Goal: Use online tool/utility: Utilize a website feature to perform a specific function

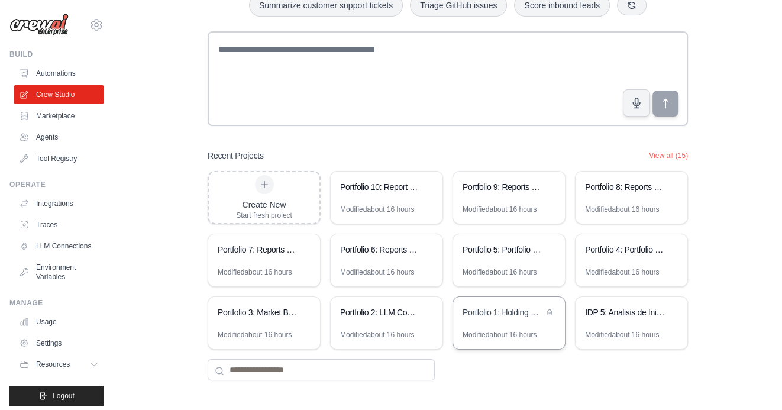
click at [506, 321] on div "Portfolio 1: Holding Company Structure Analyzer" at bounding box center [509, 313] width 112 height 33
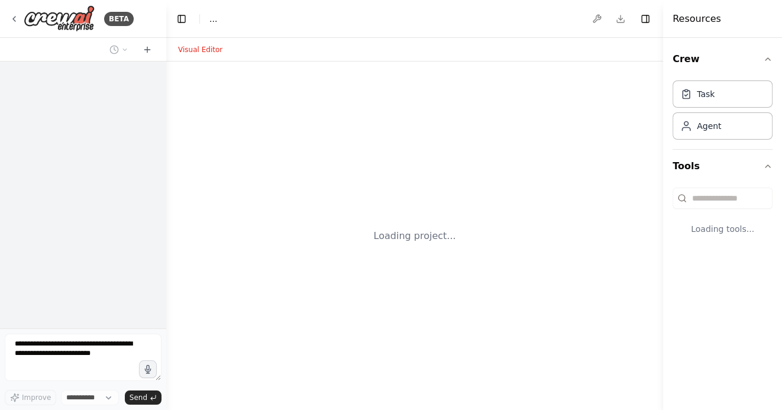
select select "****"
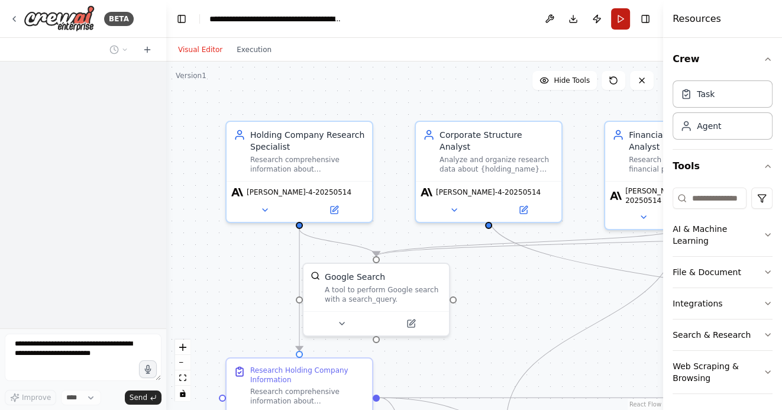
click at [624, 22] on button "Run" at bounding box center [620, 18] width 19 height 21
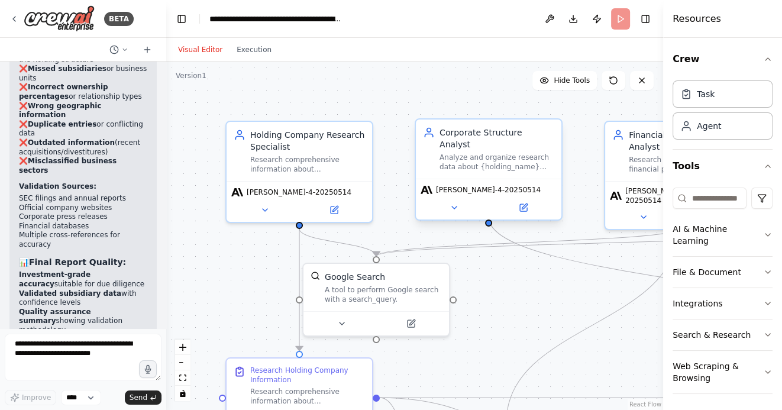
scroll to position [3842, 0]
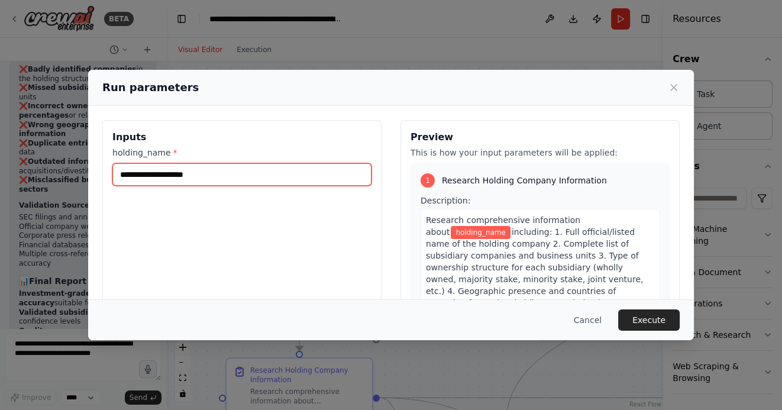
click at [297, 181] on input "holding_name *" at bounding box center [241, 174] width 259 height 22
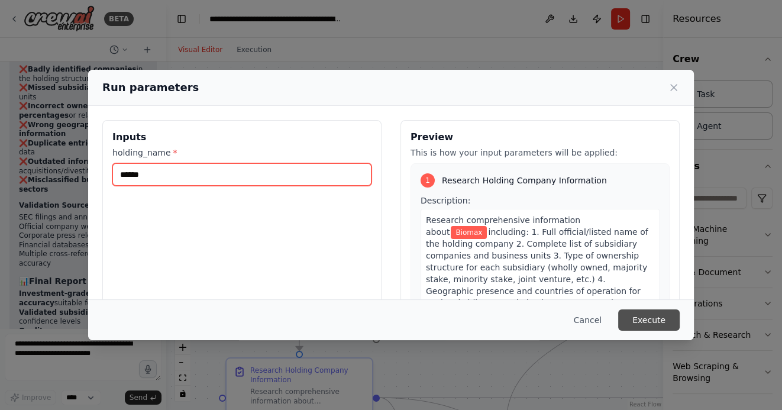
type input "******"
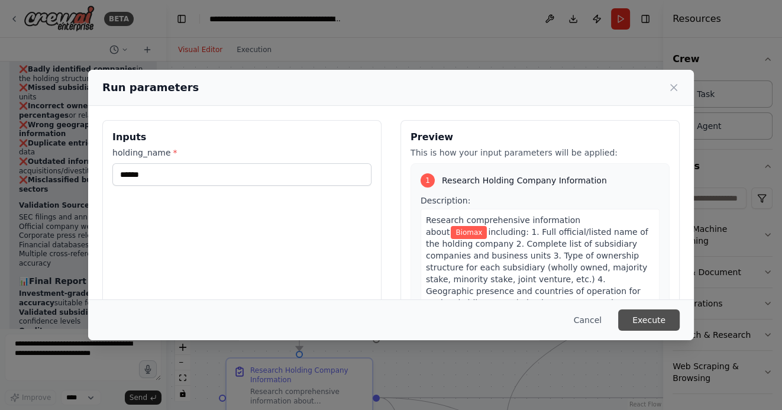
click at [639, 323] on button "Execute" at bounding box center [650, 320] width 62 height 21
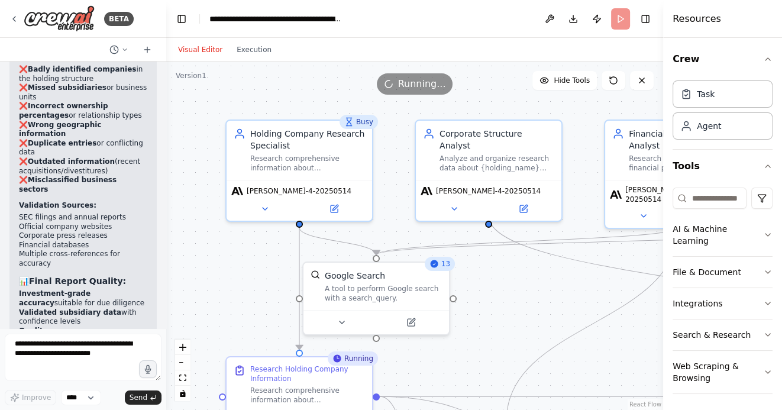
drag, startPoint x: 542, startPoint y: 312, endPoint x: 511, endPoint y: 220, distance: 96.8
click at [511, 221] on div ".deletable-edge-delete-btn { width: 20px; height: 20px; border: 0px solid #ffff…" at bounding box center [414, 236] width 497 height 349
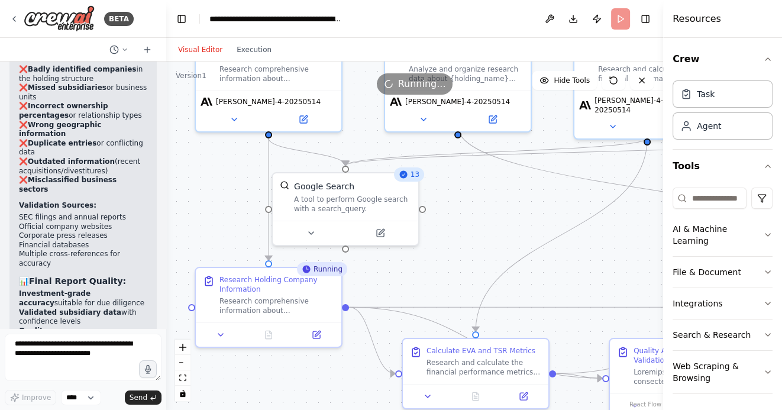
drag, startPoint x: 572, startPoint y: 279, endPoint x: 518, endPoint y: 228, distance: 74.5
click at [519, 228] on div ".deletable-edge-delete-btn { width: 20px; height: 20px; border: 0px solid #ffff…" at bounding box center [414, 236] width 497 height 349
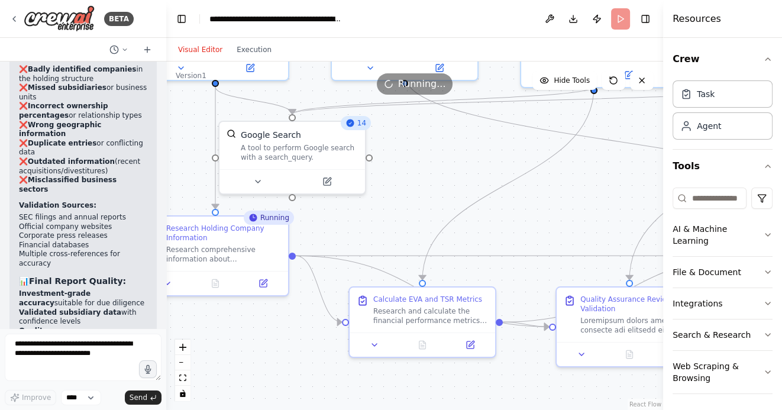
drag, startPoint x: 467, startPoint y: 187, endPoint x: 441, endPoint y: 141, distance: 52.5
click at [441, 141] on div ".deletable-edge-delete-btn { width: 20px; height: 20px; border: 0px solid #ffff…" at bounding box center [414, 236] width 497 height 349
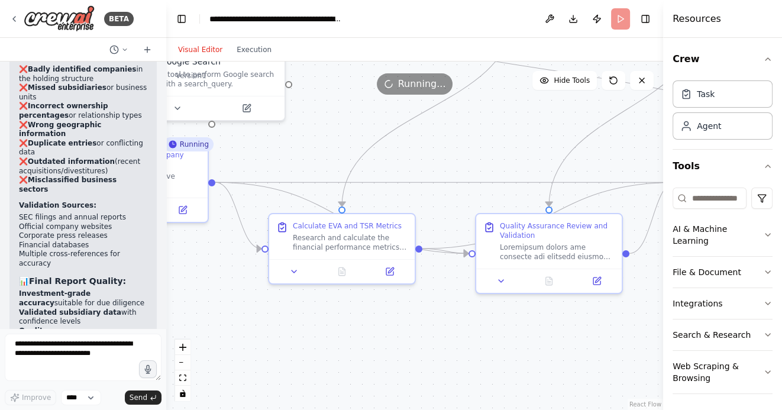
drag, startPoint x: 501, startPoint y: 350, endPoint x: 424, endPoint y: 299, distance: 91.8
click at [424, 299] on div ".deletable-edge-delete-btn { width: 20px; height: 20px; border: 0px solid #ffff…" at bounding box center [414, 236] width 497 height 349
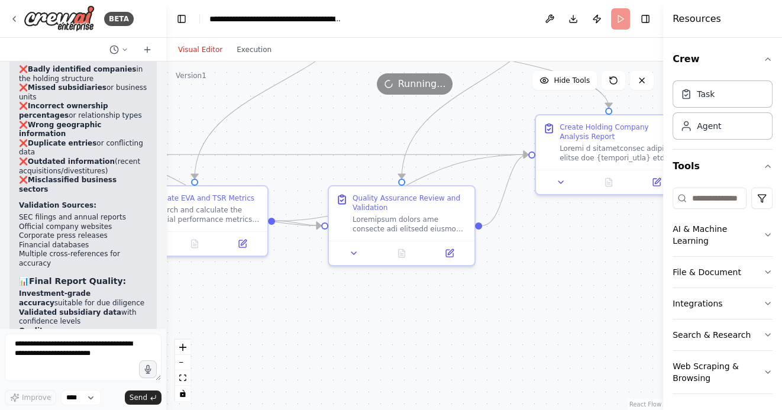
drag, startPoint x: 465, startPoint y: 337, endPoint x: 384, endPoint y: 333, distance: 81.2
click at [384, 333] on div ".deletable-edge-delete-btn { width: 20px; height: 20px; border: 0px solid #ffff…" at bounding box center [414, 236] width 497 height 349
drag, startPoint x: 302, startPoint y: 316, endPoint x: 305, endPoint y: 371, distance: 54.5
click at [305, 368] on div ".deletable-edge-delete-btn { width: 20px; height: 20px; border: 0px solid #ffff…" at bounding box center [414, 236] width 497 height 349
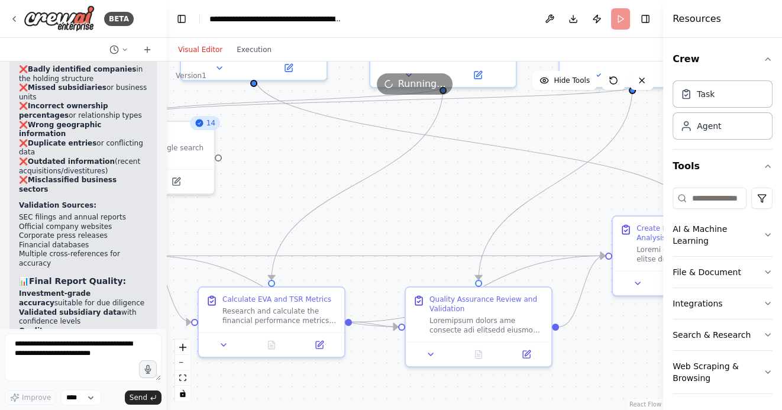
drag, startPoint x: 328, startPoint y: 150, endPoint x: 411, endPoint y: 204, distance: 98.3
click at [410, 204] on div ".deletable-edge-delete-btn { width: 20px; height: 20px; border: 0px solid #ffff…" at bounding box center [414, 236] width 497 height 349
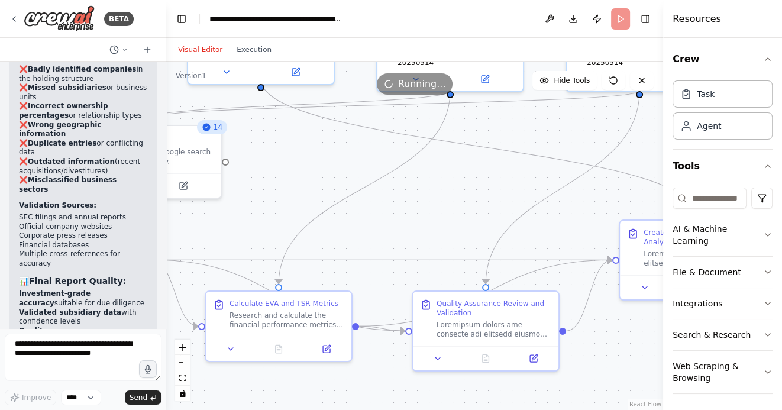
drag, startPoint x: 278, startPoint y: 160, endPoint x: 374, endPoint y: 237, distance: 123.4
click at [371, 232] on div ".deletable-edge-delete-btn { width: 20px; height: 20px; border: 0px solid #ffff…" at bounding box center [414, 236] width 497 height 349
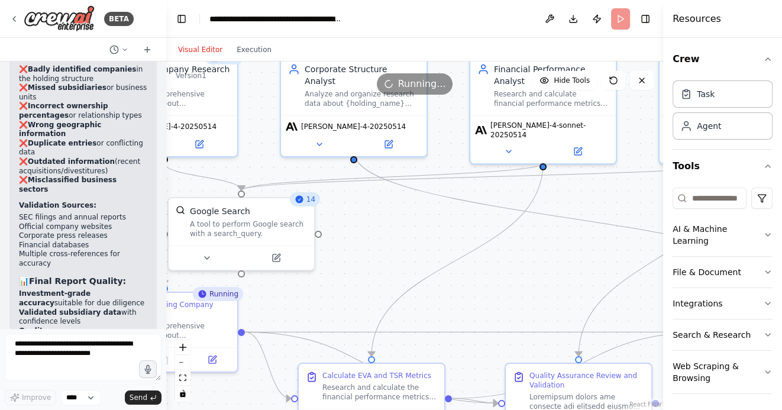
drag, startPoint x: 359, startPoint y: 234, endPoint x: 394, endPoint y: 253, distance: 39.7
click at [384, 249] on div ".deletable-edge-delete-btn { width: 20px; height: 20px; border: 0px solid #ffff…" at bounding box center [414, 236] width 497 height 349
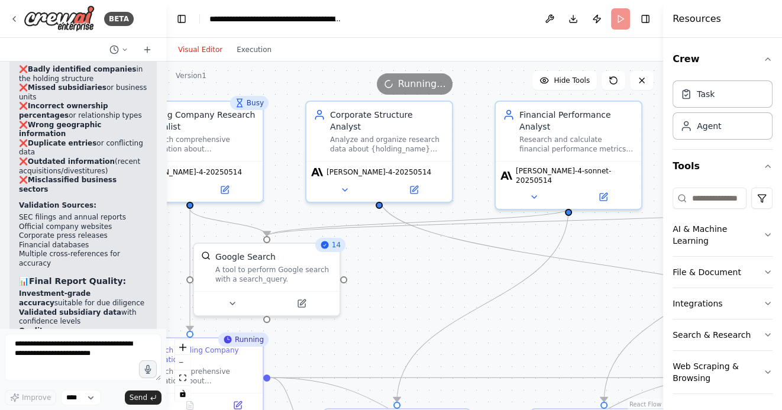
drag, startPoint x: 391, startPoint y: 236, endPoint x: 391, endPoint y: 278, distance: 41.4
click at [391, 276] on div ".deletable-edge-delete-btn { width: 20px; height: 20px; border: 0px solid #ffff…" at bounding box center [414, 236] width 497 height 349
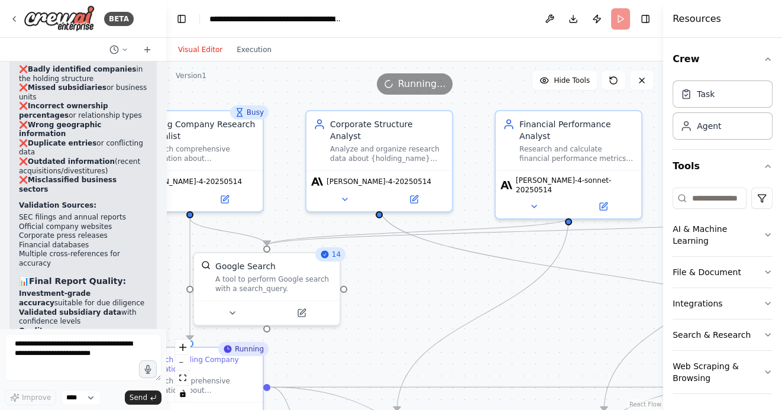
drag, startPoint x: 386, startPoint y: 282, endPoint x: 441, endPoint y: 286, distance: 55.2
click at [441, 286] on div ".deletable-edge-delete-btn { width: 20px; height: 20px; border: 0px solid #ffff…" at bounding box center [414, 236] width 497 height 349
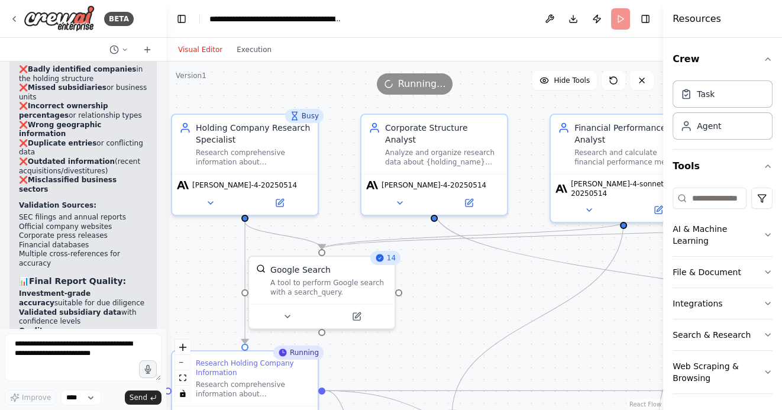
drag, startPoint x: 465, startPoint y: 295, endPoint x: 415, endPoint y: 295, distance: 49.7
click at [416, 295] on div ".deletable-edge-delete-btn { width: 20px; height: 20px; border: 0px solid #ffff…" at bounding box center [414, 236] width 497 height 349
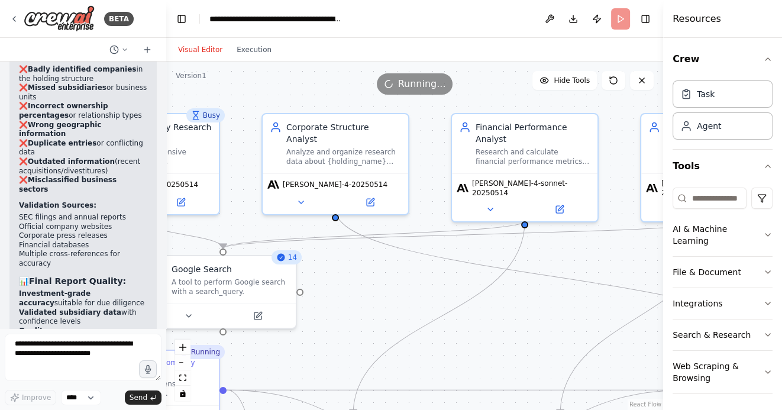
drag, startPoint x: 562, startPoint y: 330, endPoint x: 406, endPoint y: 314, distance: 157.0
click at [408, 314] on div ".deletable-edge-delete-btn { width: 20px; height: 20px; border: 0px solid #ffff…" at bounding box center [414, 236] width 497 height 349
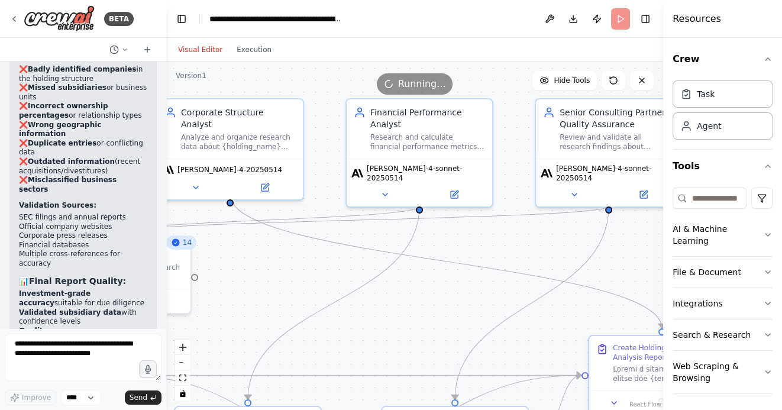
drag, startPoint x: 451, startPoint y: 322, endPoint x: 391, endPoint y: 320, distance: 59.8
click at [392, 320] on div ".deletable-edge-delete-btn { width: 20px; height: 20px; border: 0px solid #ffff…" at bounding box center [414, 236] width 497 height 349
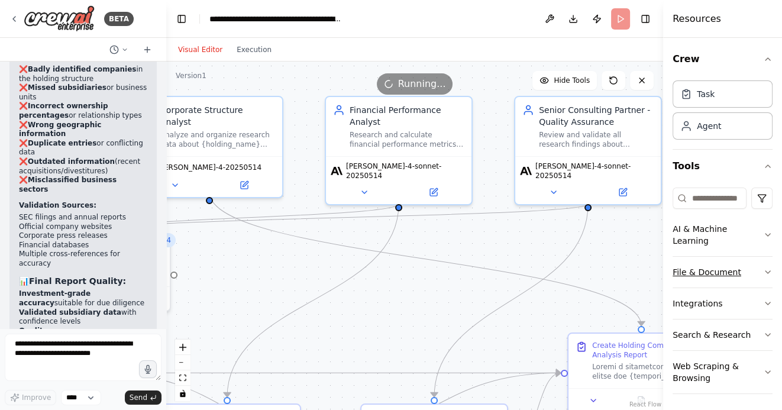
drag, startPoint x: 585, startPoint y: 263, endPoint x: 673, endPoint y: 262, distance: 87.6
click at [672, 262] on div "BETA Hello! I'm the CrewAI assistant. What kind of automation do you want to bu…" at bounding box center [391, 205] width 782 height 410
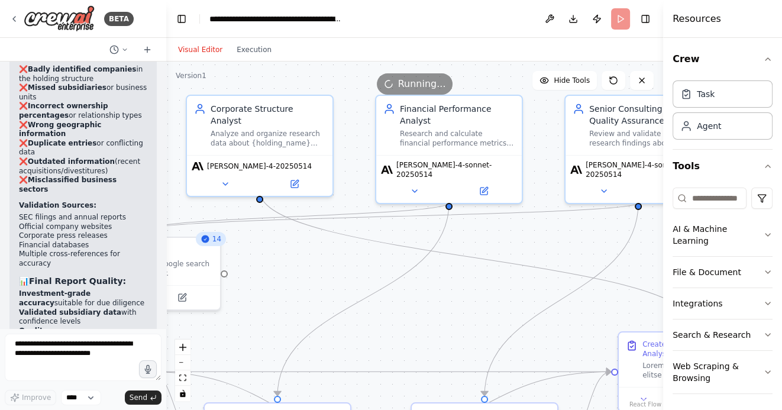
drag, startPoint x: 411, startPoint y: 305, endPoint x: 551, endPoint y: 301, distance: 140.3
click at [544, 301] on div ".deletable-edge-delete-btn { width: 20px; height: 20px; border: 0px solid #ffff…" at bounding box center [414, 236] width 497 height 349
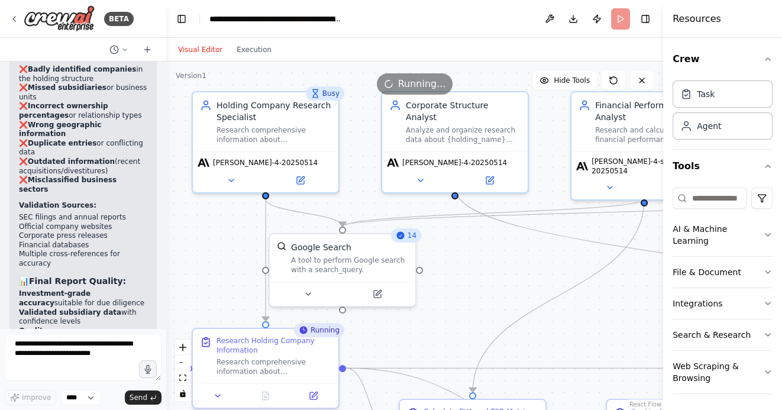
drag, startPoint x: 410, startPoint y: 273, endPoint x: 504, endPoint y: 271, distance: 94.7
click at [492, 273] on div ".deletable-edge-delete-btn { width: 20px; height: 20px; border: 0px solid #ffff…" at bounding box center [414, 236] width 497 height 349
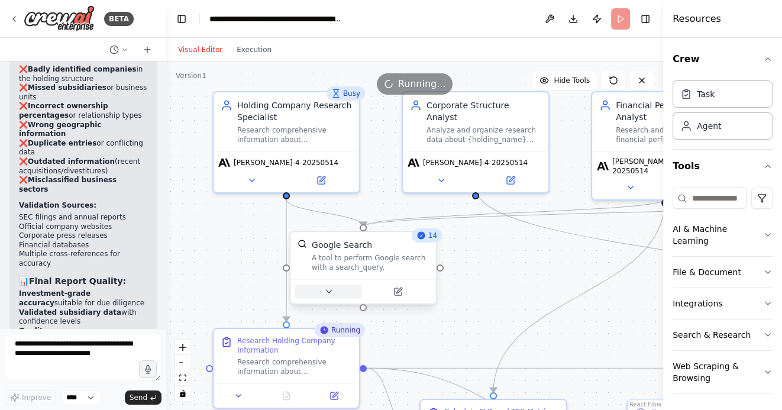
click at [327, 291] on icon at bounding box center [329, 292] width 5 height 2
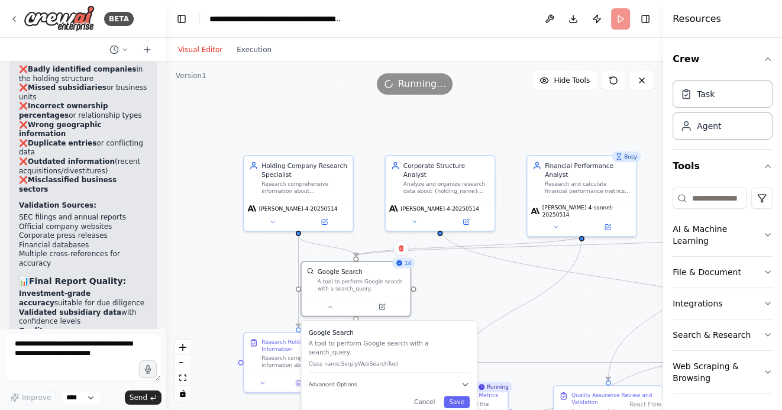
drag, startPoint x: 476, startPoint y: 294, endPoint x: 476, endPoint y: 228, distance: 65.7
click at [476, 228] on div ".deletable-edge-delete-btn { width: 20px; height: 20px; border: 0px solid #ffff…" at bounding box center [414, 236] width 497 height 349
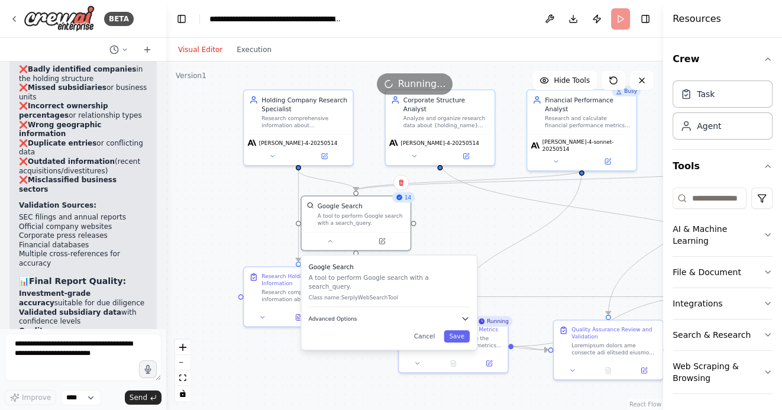
click at [466, 318] on icon "button" at bounding box center [465, 319] width 5 height 2
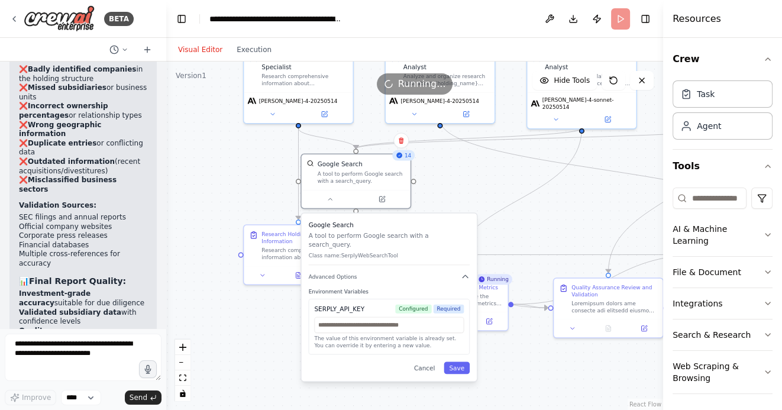
drag, startPoint x: 448, startPoint y: 224, endPoint x: 448, endPoint y: 175, distance: 49.1
click at [448, 175] on div ".deletable-edge-delete-btn { width: 20px; height: 20px; border: 0px solid #ffff…" at bounding box center [414, 236] width 497 height 349
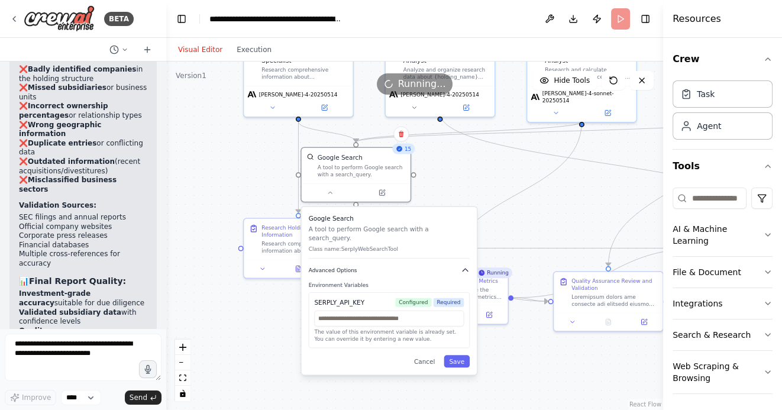
click at [466, 266] on icon "button" at bounding box center [465, 270] width 9 height 9
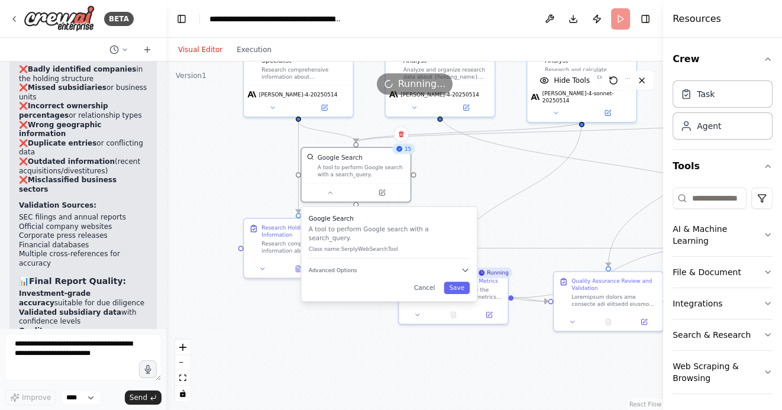
click at [456, 175] on div ".deletable-edge-delete-btn { width: 20px; height: 20px; border: 0px solid #ffff…" at bounding box center [414, 236] width 497 height 349
click at [439, 170] on div ".deletable-edge-delete-btn { width: 20px; height: 20px; border: 0px solid #ffff…" at bounding box center [414, 236] width 497 height 349
click at [334, 195] on button at bounding box center [330, 191] width 50 height 11
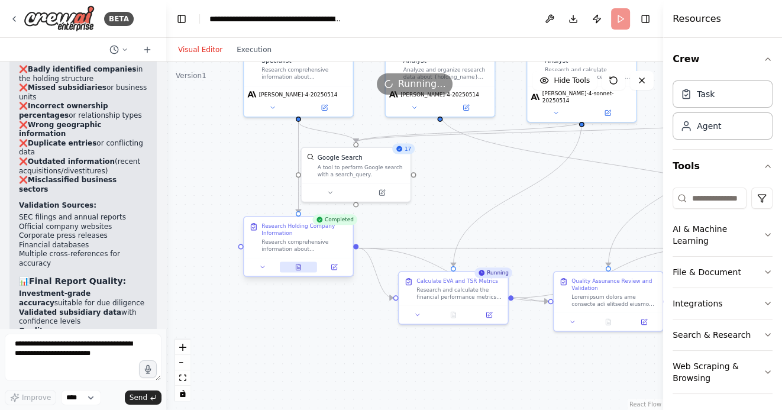
click at [299, 265] on icon at bounding box center [300, 265] width 2 height 2
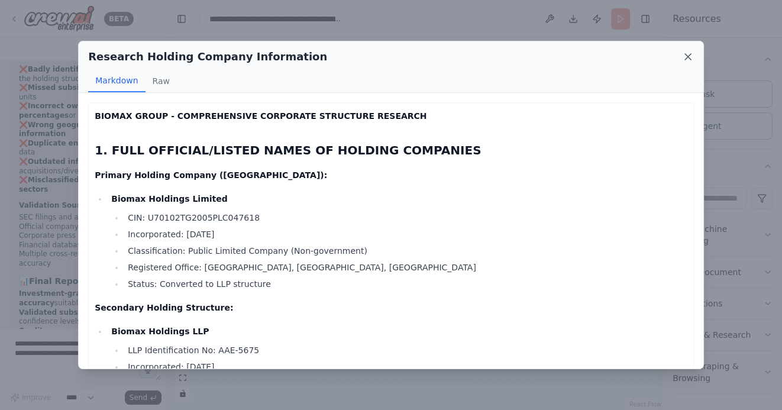
click at [692, 59] on icon at bounding box center [688, 57] width 12 height 12
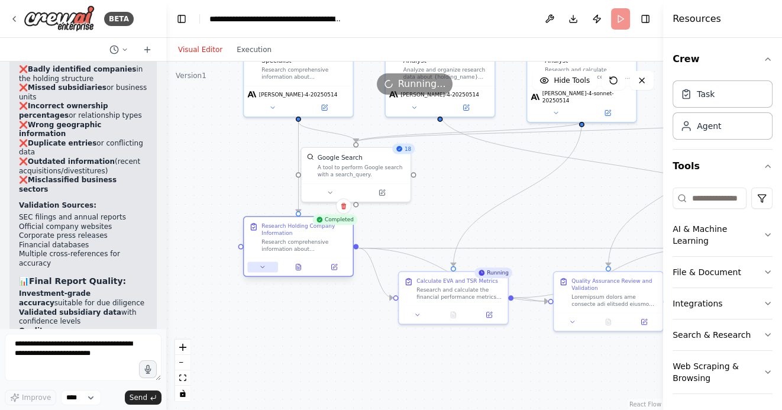
click at [266, 269] on icon at bounding box center [262, 266] width 7 height 7
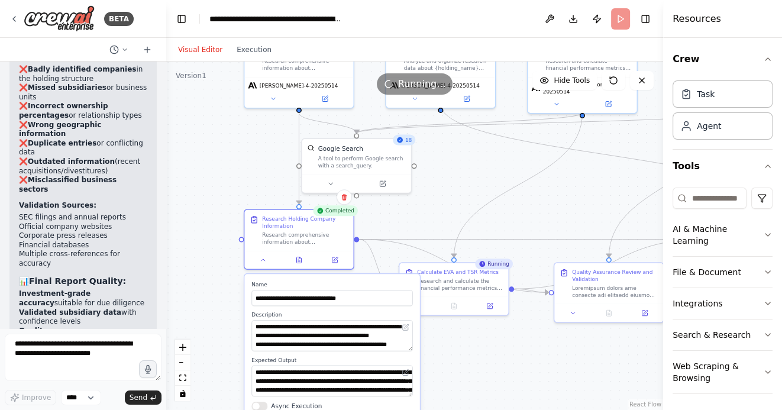
drag, startPoint x: 433, startPoint y: 176, endPoint x: 433, endPoint y: 106, distance: 69.8
click at [433, 106] on div ".deletable-edge-delete-btn { width: 20px; height: 20px; border: 0px solid #ffff…" at bounding box center [414, 236] width 497 height 349
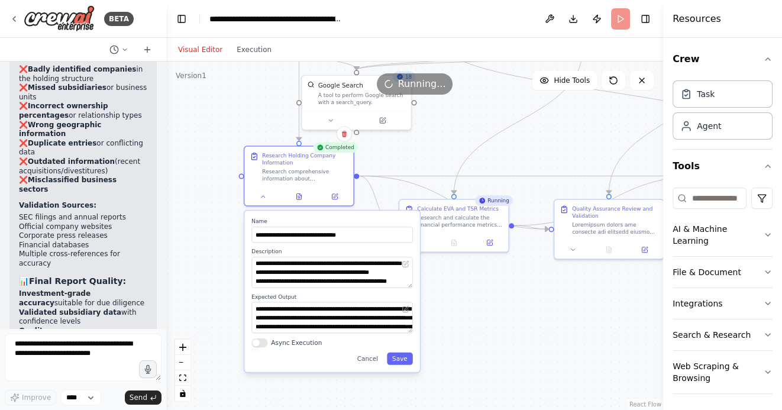
drag, startPoint x: 446, startPoint y: 313, endPoint x: 446, endPoint y: 285, distance: 27.2
click at [446, 286] on div ".deletable-edge-delete-btn { width: 20px; height: 20px; border: 0px solid #ffff…" at bounding box center [414, 236] width 497 height 349
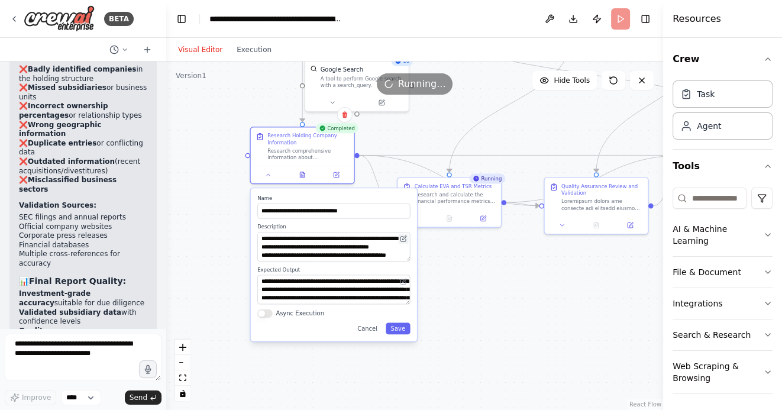
click at [404, 239] on icon at bounding box center [403, 239] width 5 height 5
click at [405, 239] on icon at bounding box center [403, 239] width 5 height 5
click at [267, 176] on icon at bounding box center [268, 173] width 7 height 7
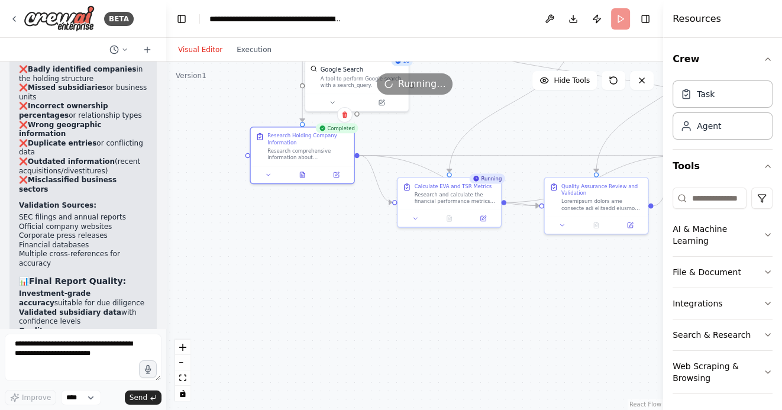
drag, startPoint x: 441, startPoint y: 306, endPoint x: 288, endPoint y: 309, distance: 153.3
click at [290, 308] on div ".deletable-edge-delete-btn { width: 20px; height: 20px; border: 0px solid #ffff…" at bounding box center [414, 236] width 497 height 349
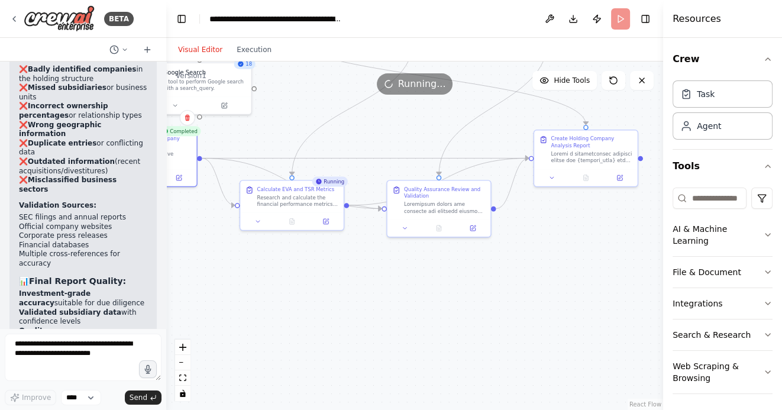
drag, startPoint x: 455, startPoint y: 291, endPoint x: 408, endPoint y: 292, distance: 47.4
click at [408, 292] on div ".deletable-edge-delete-btn { width: 20px; height: 20px; border: 0px solid #ffff…" at bounding box center [414, 236] width 497 height 349
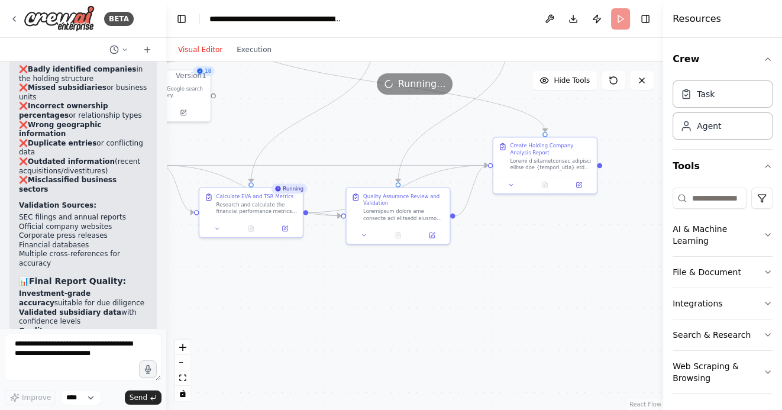
drag, startPoint x: 408, startPoint y: 292, endPoint x: 407, endPoint y: 353, distance: 61.6
click at [408, 353] on div ".deletable-edge-delete-btn { width: 20px; height: 20px; border: 0px solid #ffff…" at bounding box center [414, 236] width 497 height 349
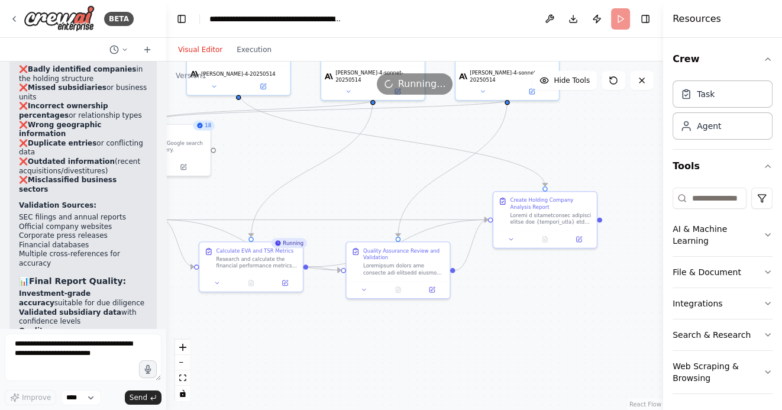
drag, startPoint x: 268, startPoint y: 156, endPoint x: 344, endPoint y: 244, distance: 117.1
click at [344, 243] on div ".deletable-edge-delete-btn { width: 20px; height: 20px; border: 0px solid #ffff…" at bounding box center [414, 236] width 497 height 349
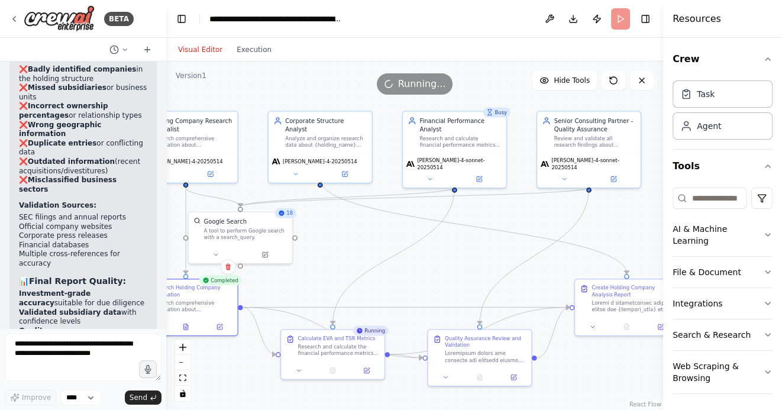
drag, startPoint x: 325, startPoint y: 240, endPoint x: 405, endPoint y: 237, distance: 79.9
click at [402, 240] on div ".deletable-edge-delete-btn { width: 20px; height: 20px; border: 0px solid #ffff…" at bounding box center [414, 236] width 497 height 349
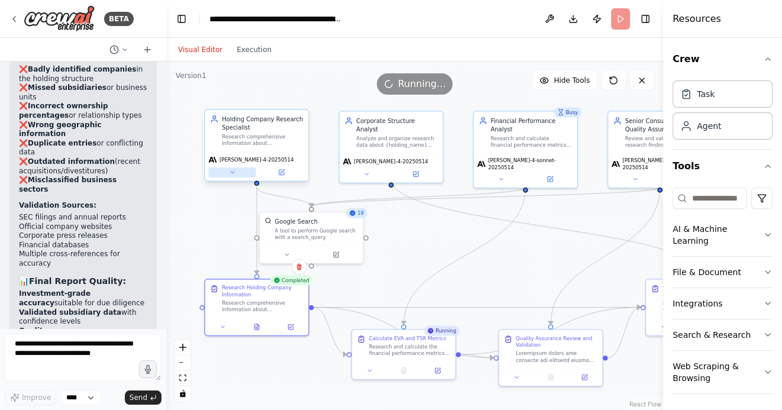
click at [231, 176] on button at bounding box center [231, 173] width 47 height 10
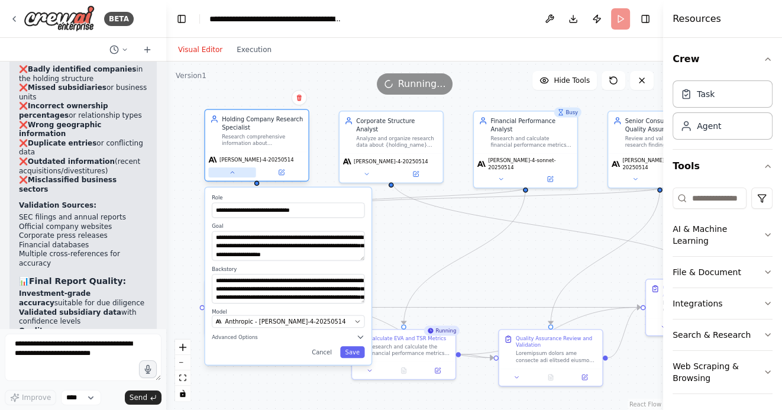
click at [230, 174] on icon at bounding box center [232, 172] width 7 height 7
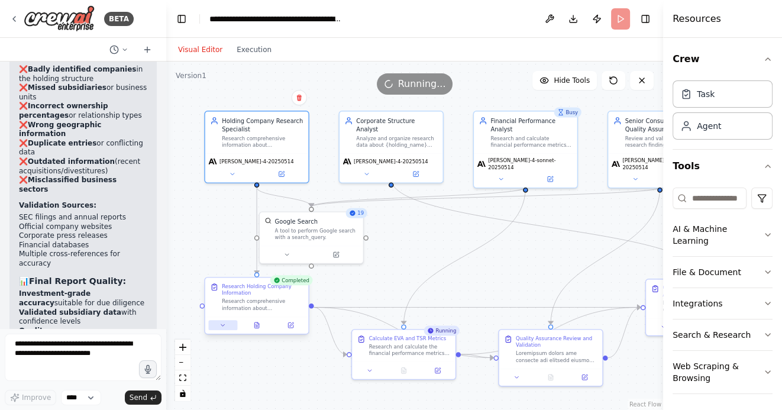
click at [222, 324] on icon at bounding box center [223, 325] width 4 height 2
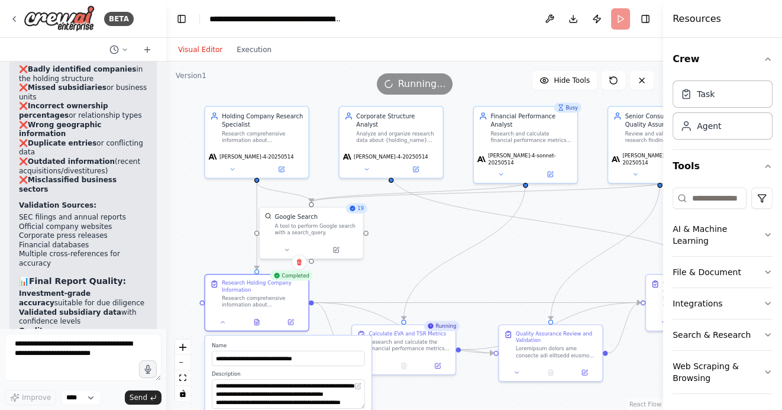
drag, startPoint x: 391, startPoint y: 280, endPoint x: 391, endPoint y: 160, distance: 120.2
click at [391, 160] on div ".deletable-edge-delete-btn { width: 20px; height: 20px; border: 0px solid #ffff…" at bounding box center [414, 236] width 497 height 349
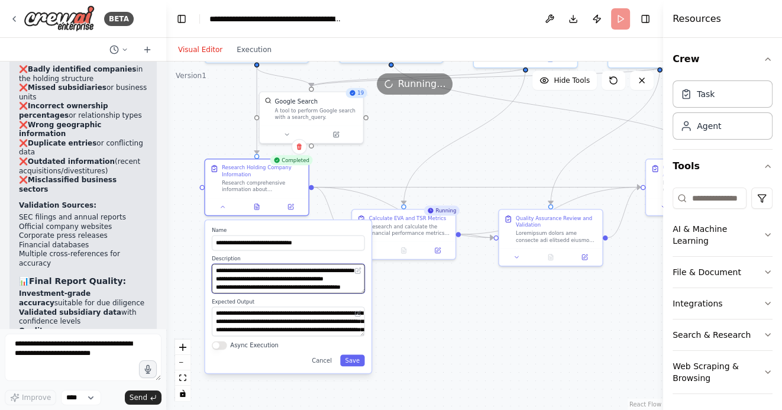
click at [307, 285] on textarea "**********" at bounding box center [288, 279] width 153 height 30
click at [421, 328] on div ".deletable-edge-delete-btn { width: 20px; height: 20px; border: 0px solid #ffff…" at bounding box center [414, 236] width 497 height 349
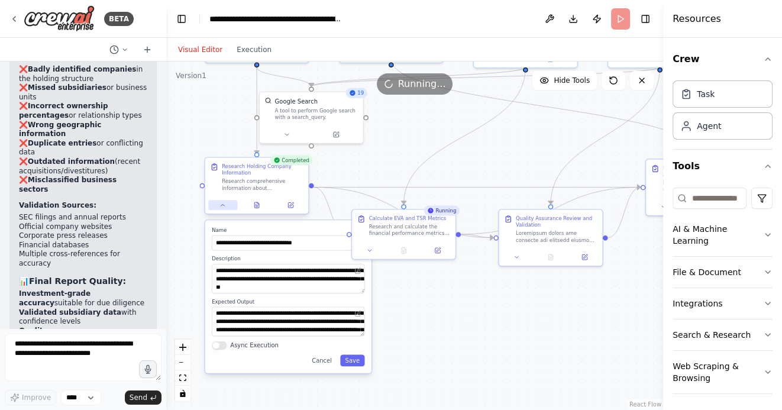
click at [222, 204] on icon at bounding box center [223, 205] width 7 height 7
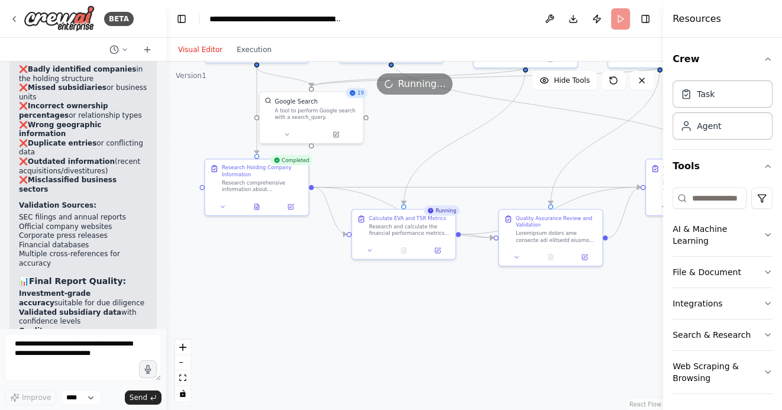
drag, startPoint x: 394, startPoint y: 313, endPoint x: 284, endPoint y: 313, distance: 109.5
click at [285, 313] on div ".deletable-edge-delete-btn { width: 20px; height: 20px; border: 0px solid #ffff…" at bounding box center [414, 236] width 497 height 349
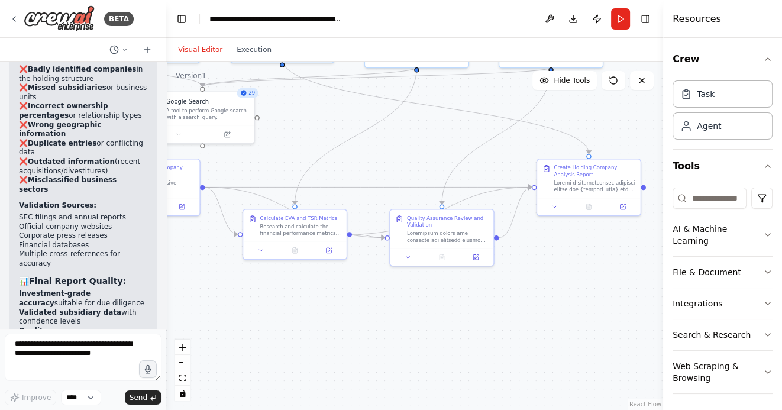
scroll to position [3842, 0]
click at [616, 27] on button "Run" at bounding box center [620, 18] width 19 height 21
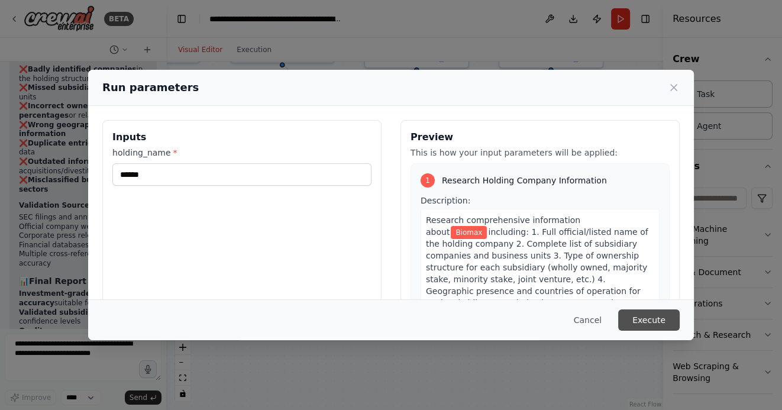
click at [654, 323] on button "Execute" at bounding box center [650, 320] width 62 height 21
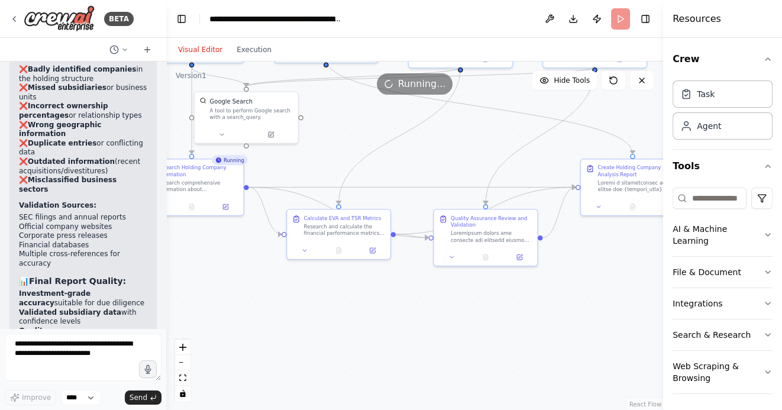
drag, startPoint x: 469, startPoint y: 355, endPoint x: 547, endPoint y: 352, distance: 78.8
click at [547, 352] on div ".deletable-edge-delete-btn { width: 20px; height: 20px; border: 0px solid #ffff…" at bounding box center [414, 236] width 497 height 349
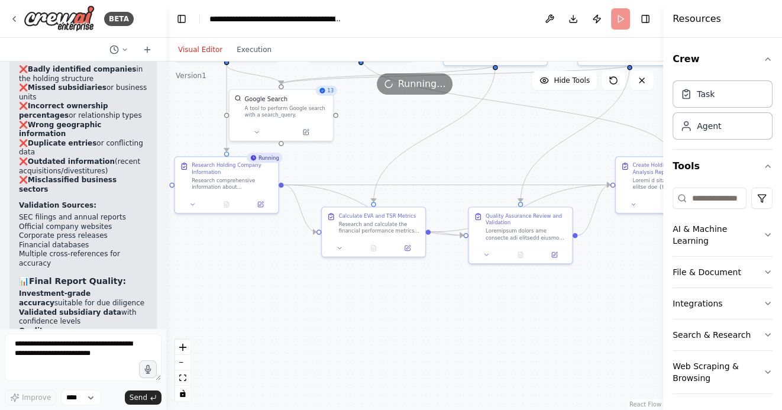
drag, startPoint x: 298, startPoint y: 284, endPoint x: 298, endPoint y: 313, distance: 28.4
click at [298, 313] on div ".deletable-edge-delete-btn { width: 20px; height: 20px; border: 0px solid #ffff…" at bounding box center [414, 236] width 497 height 349
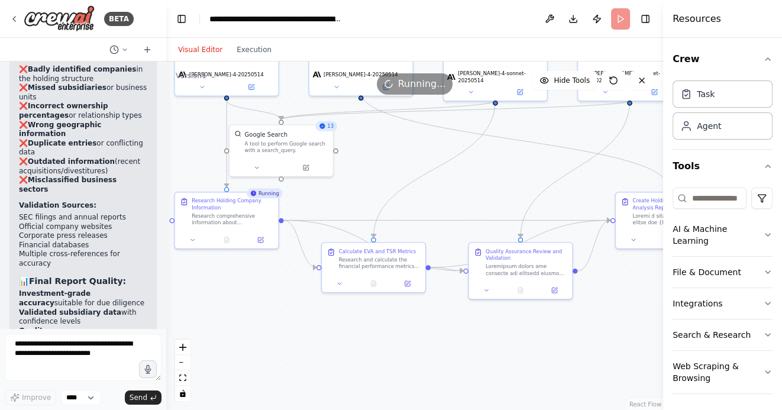
drag, startPoint x: 267, startPoint y: 285, endPoint x: 268, endPoint y: 326, distance: 40.3
click at [268, 325] on div ".deletable-edge-delete-btn { width: 20px; height: 20px; border: 0px solid #ffff…" at bounding box center [414, 236] width 497 height 349
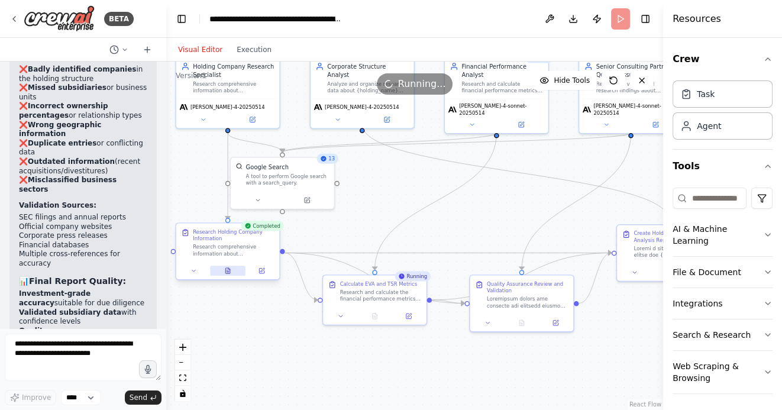
click at [227, 269] on icon at bounding box center [228, 270] width 5 height 5
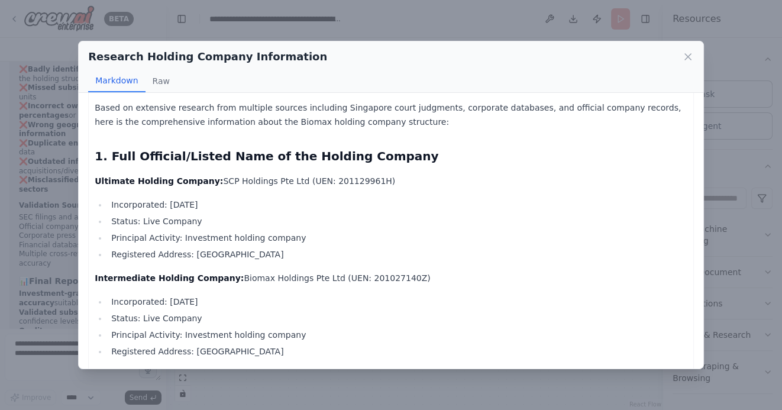
scroll to position [42, 0]
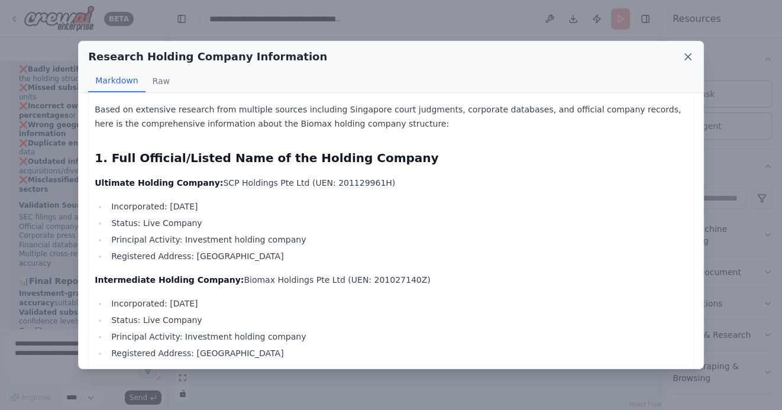
click at [690, 59] on icon at bounding box center [688, 57] width 6 height 6
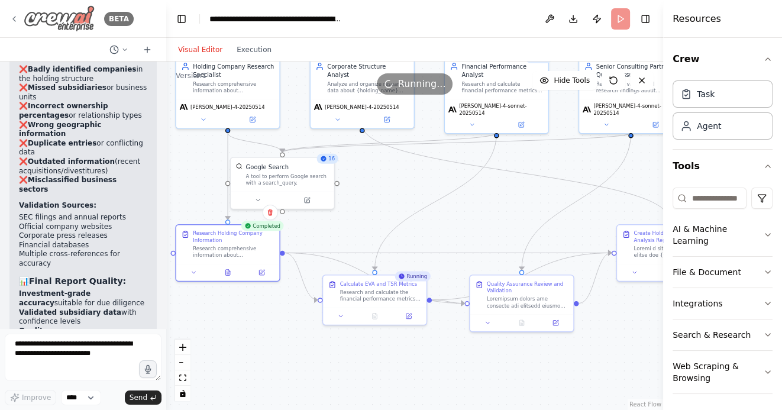
click at [15, 20] on icon at bounding box center [13, 18] width 9 height 9
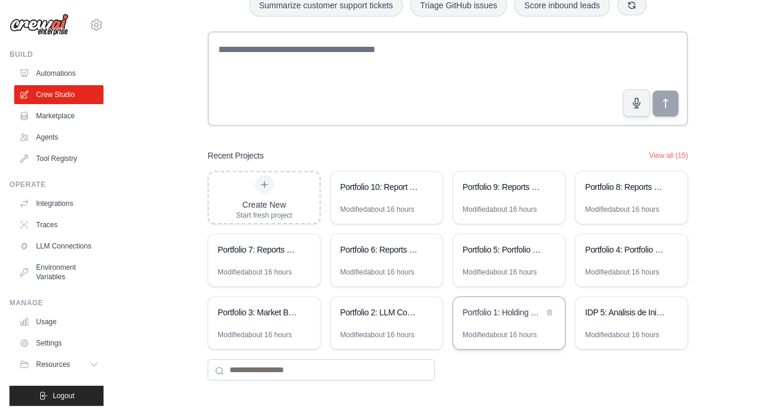
click at [489, 322] on div "Portfolio 1: Holding Company Structure Analyzer" at bounding box center [509, 313] width 112 height 33
click at [282, 202] on div "Create New" at bounding box center [264, 205] width 56 height 12
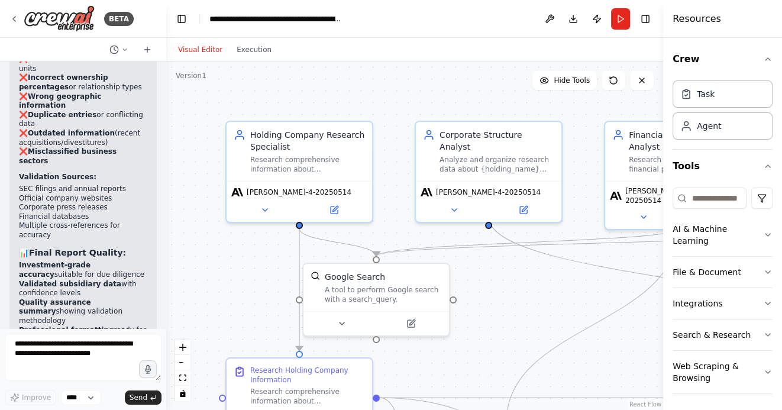
scroll to position [3842, 0]
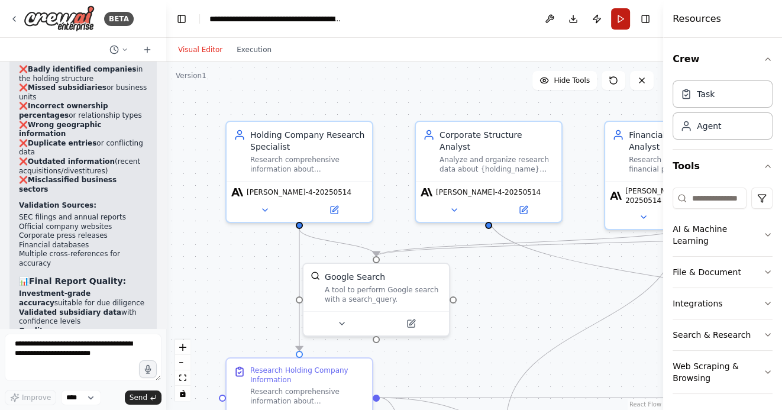
click at [624, 14] on button "Run" at bounding box center [620, 18] width 19 height 21
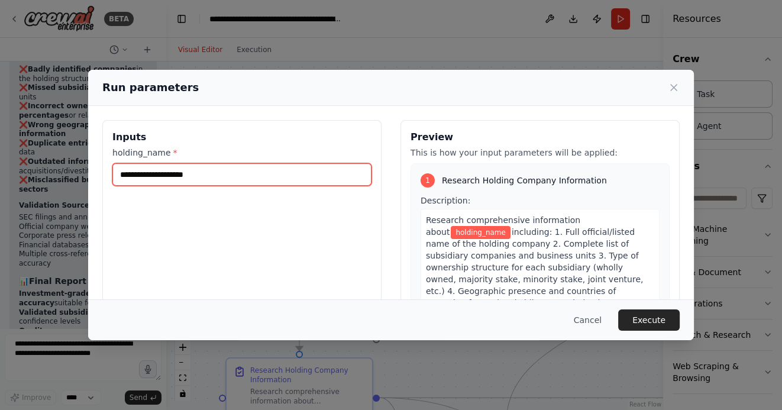
click at [191, 178] on input "holding_name *" at bounding box center [241, 174] width 259 height 22
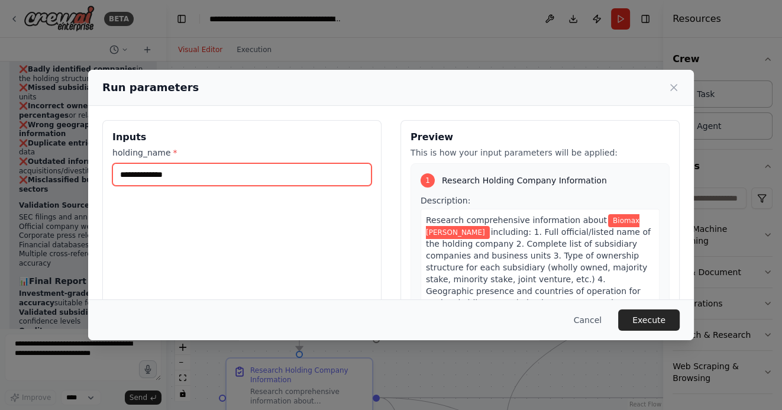
type input "**********"
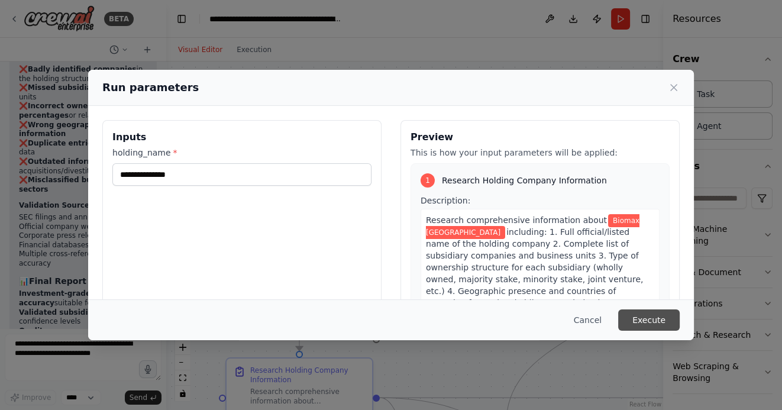
click at [649, 321] on button "Execute" at bounding box center [650, 320] width 62 height 21
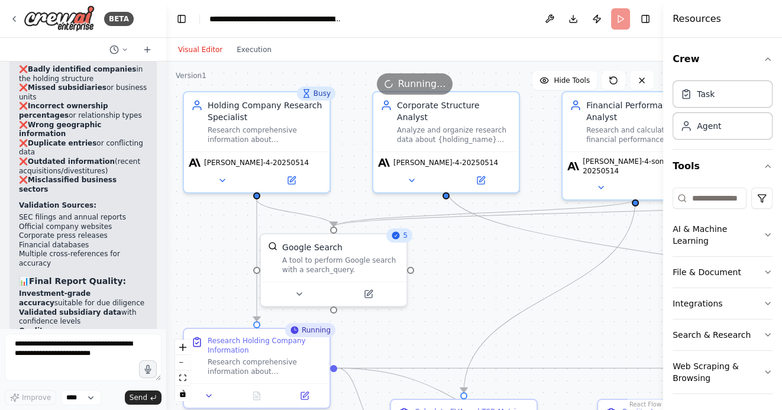
drag, startPoint x: 500, startPoint y: 298, endPoint x: 457, endPoint y: 269, distance: 51.2
click at [457, 269] on div ".deletable-edge-delete-btn { width: 20px; height: 20px; border: 0px solid #ffff…" at bounding box center [414, 236] width 497 height 349
drag, startPoint x: 476, startPoint y: 277, endPoint x: 461, endPoint y: 250, distance: 30.5
click at [461, 250] on div ".deletable-edge-delete-btn { width: 20px; height: 20px; border: 0px solid #ffff…" at bounding box center [414, 236] width 497 height 349
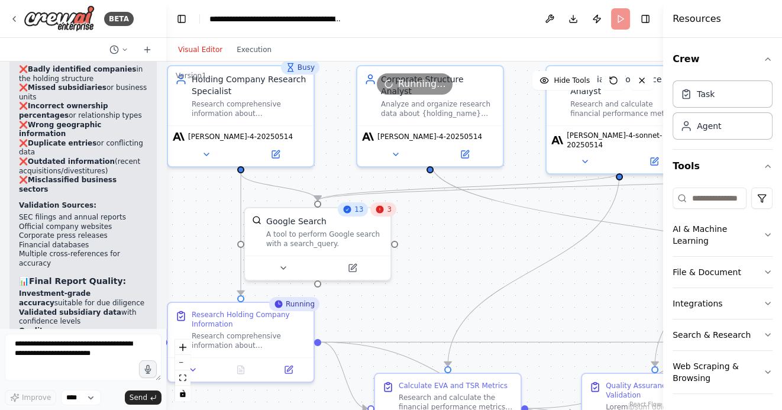
drag, startPoint x: 473, startPoint y: 260, endPoint x: 417, endPoint y: 188, distance: 91.6
click at [417, 188] on div ".deletable-edge-delete-btn { width: 20px; height: 20px; border: 0px solid #ffff…" at bounding box center [414, 236] width 497 height 349
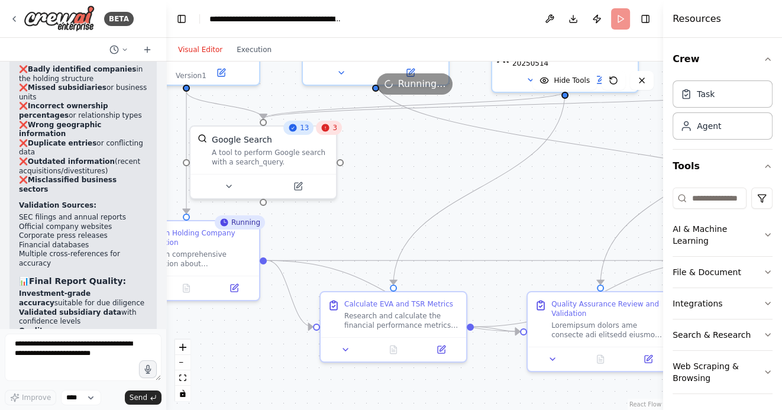
drag, startPoint x: 530, startPoint y: 246, endPoint x: 533, endPoint y: 215, distance: 31.0
click at [533, 216] on div ".deletable-edge-delete-btn { width: 20px; height: 20px; border: 0px solid #ffff…" at bounding box center [414, 236] width 497 height 349
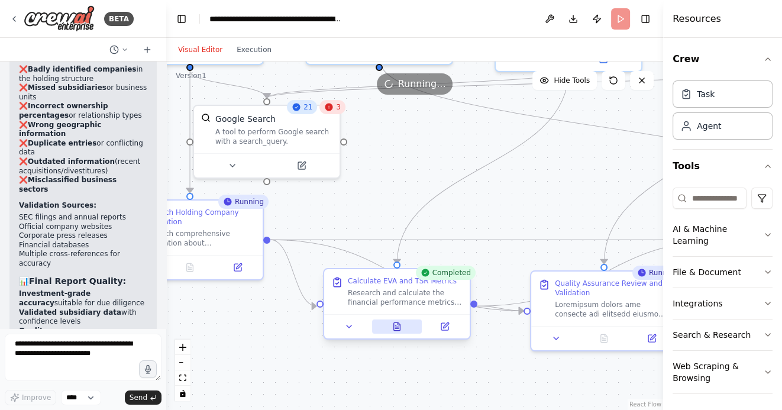
click at [392, 327] on button at bounding box center [397, 327] width 50 height 14
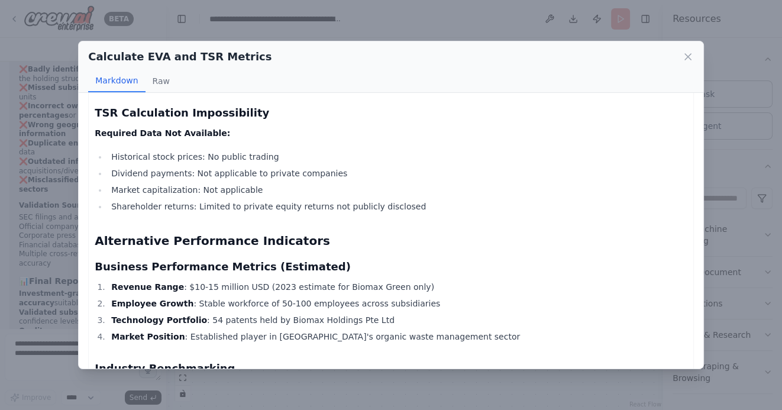
scroll to position [804, 0]
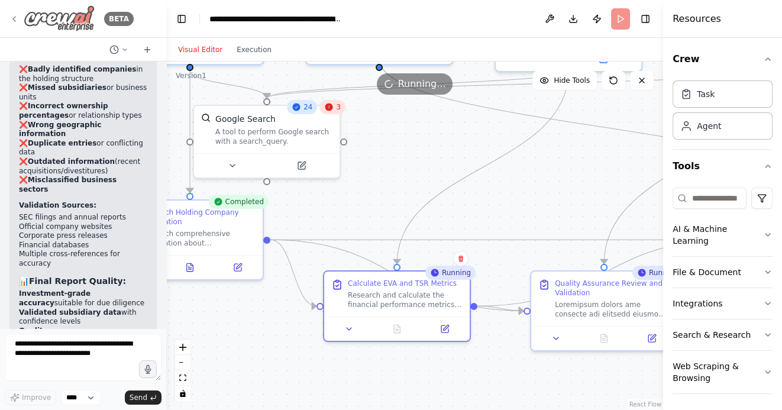
click at [12, 20] on icon at bounding box center [13, 18] width 9 height 9
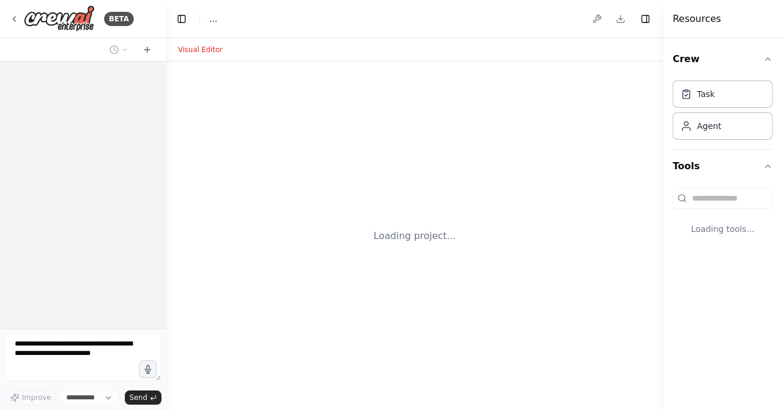
select select "****"
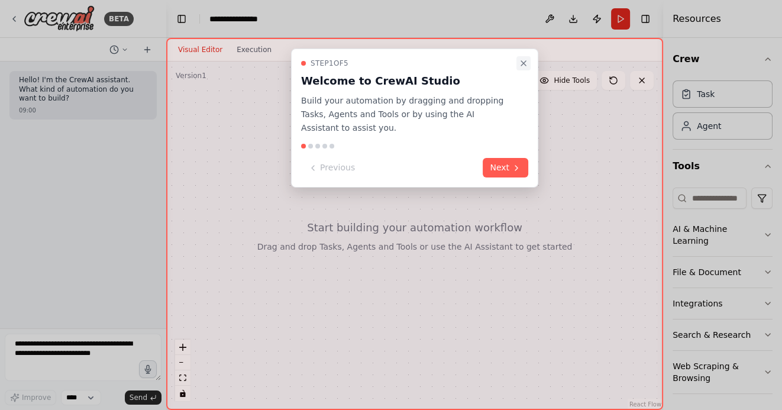
click at [521, 66] on icon "Close walkthrough" at bounding box center [523, 63] width 9 height 9
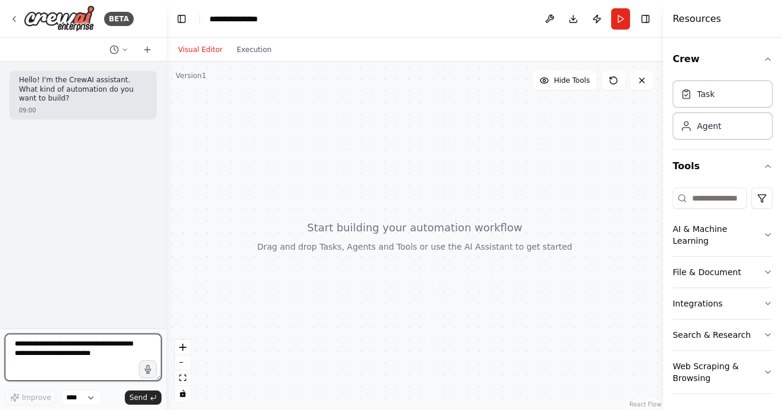
click at [67, 346] on textarea at bounding box center [83, 357] width 157 height 47
click at [50, 371] on textarea "**********" at bounding box center [83, 357] width 157 height 47
click at [33, 378] on textarea "**********" at bounding box center [83, 357] width 157 height 47
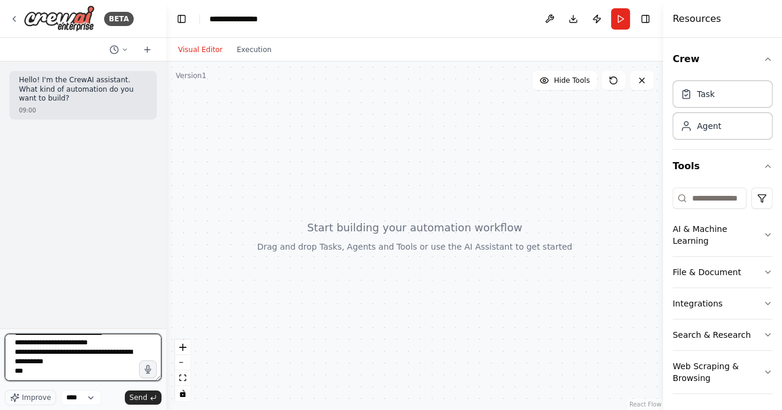
click at [62, 359] on textarea "**********" at bounding box center [83, 357] width 157 height 47
click at [61, 341] on textarea "**********" at bounding box center [83, 357] width 157 height 47
click at [67, 369] on textarea "**********" at bounding box center [83, 357] width 157 height 47
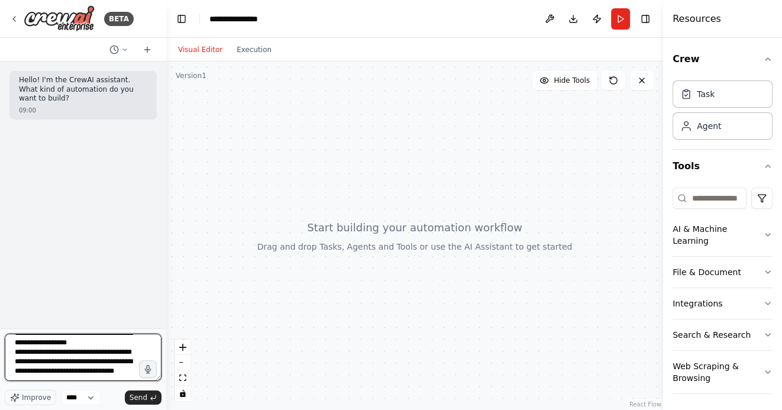
scroll to position [166, 0]
type textarea "**********"
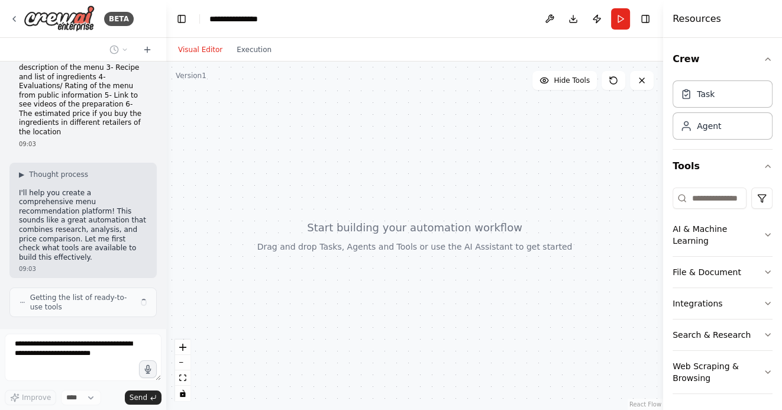
scroll to position [183, 0]
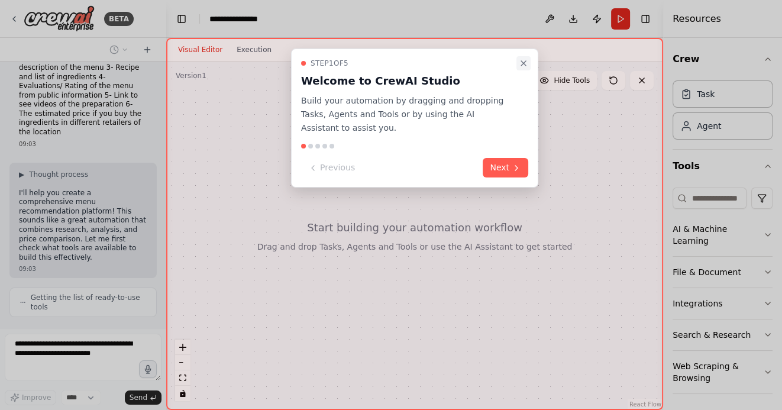
click at [524, 63] on icon "Close walkthrough" at bounding box center [523, 63] width 9 height 9
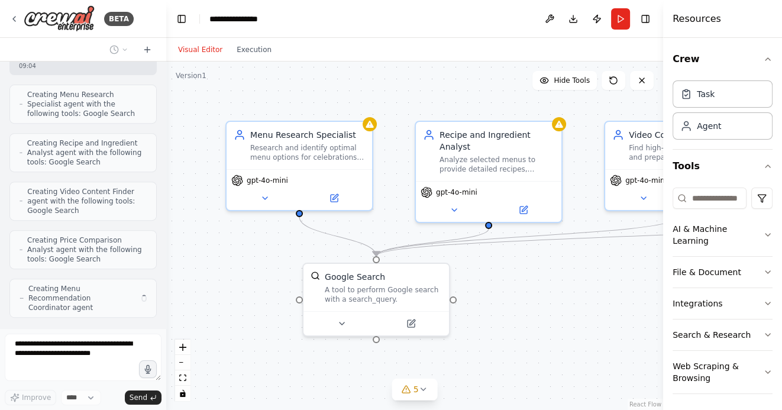
scroll to position [502, 0]
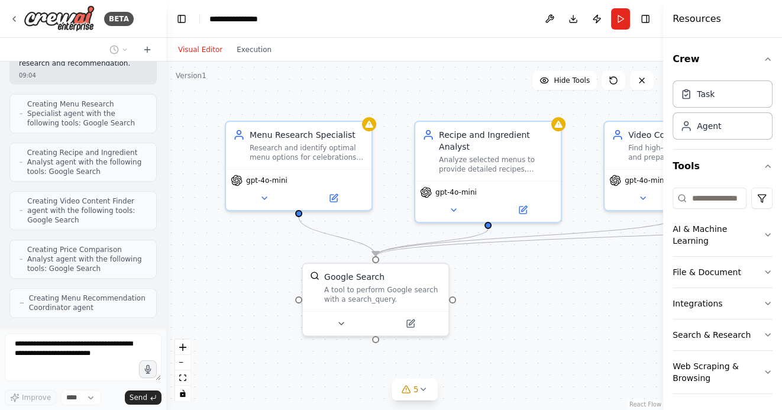
drag, startPoint x: 607, startPoint y: 320, endPoint x: 563, endPoint y: 262, distance: 72.8
click at [563, 263] on div ".deletable-edge-delete-btn { width: 20px; height: 20px; border: 0px solid #ffff…" at bounding box center [414, 236] width 497 height 349
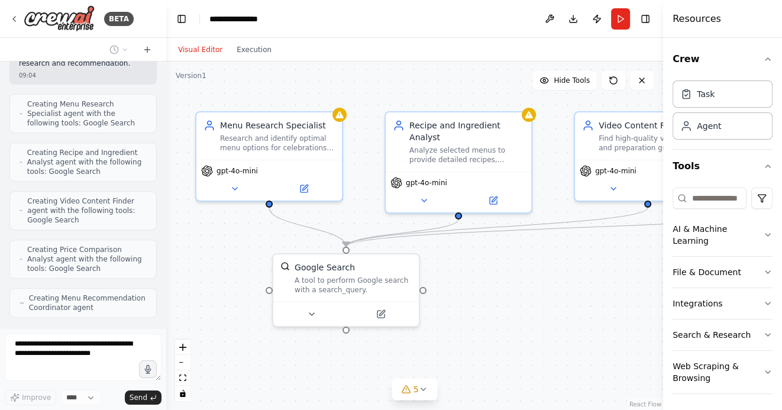
drag, startPoint x: 548, startPoint y: 246, endPoint x: 562, endPoint y: 302, distance: 57.9
click at [562, 301] on div ".deletable-edge-delete-btn { width: 20px; height: 20px; border: 0px solid #ffff…" at bounding box center [414, 236] width 497 height 349
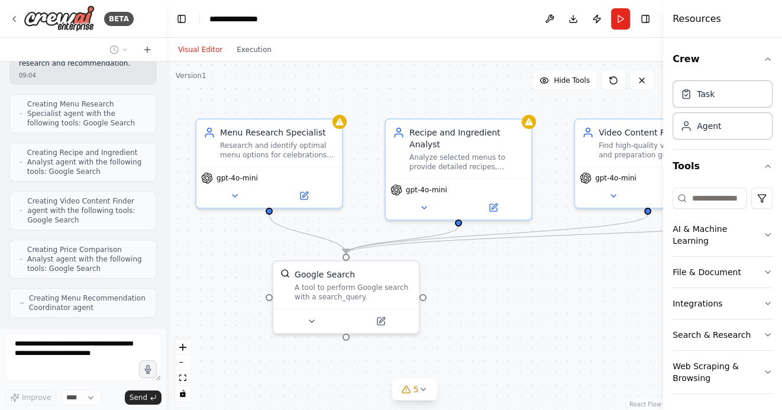
drag, startPoint x: 499, startPoint y: 286, endPoint x: 568, endPoint y: 286, distance: 69.2
click at [568, 286] on div ".deletable-edge-delete-btn { width: 20px; height: 20px; border: 0px solid #ffff…" at bounding box center [414, 236] width 497 height 349
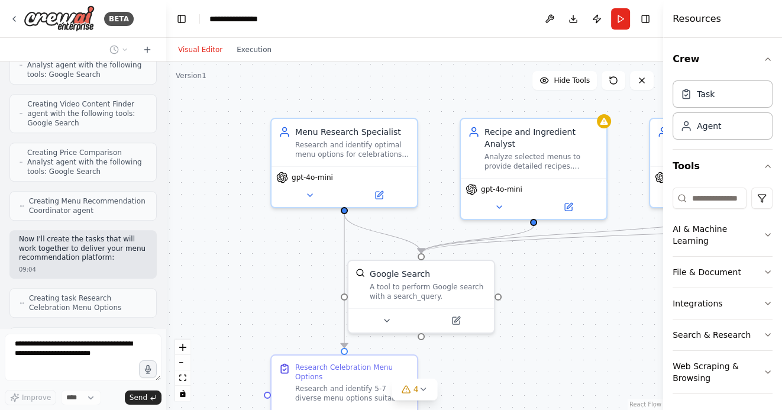
scroll to position [638, 0]
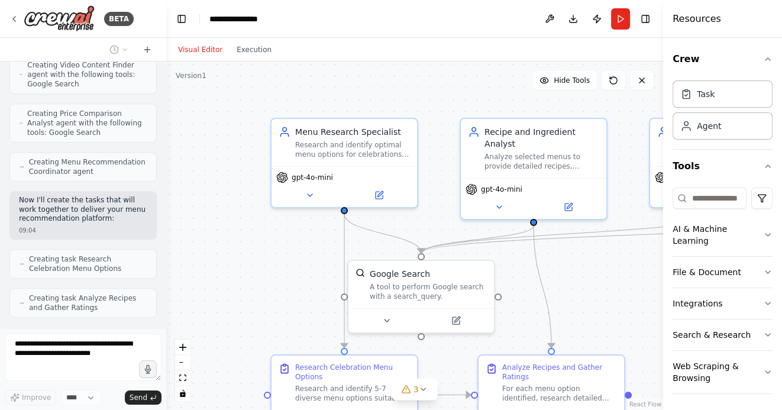
drag, startPoint x: 276, startPoint y: 288, endPoint x: 237, endPoint y: 228, distance: 71.6
click at [237, 228] on div ".deletable-edge-delete-btn { width: 20px; height: 20px; border: 0px solid #ffff…" at bounding box center [414, 236] width 497 height 349
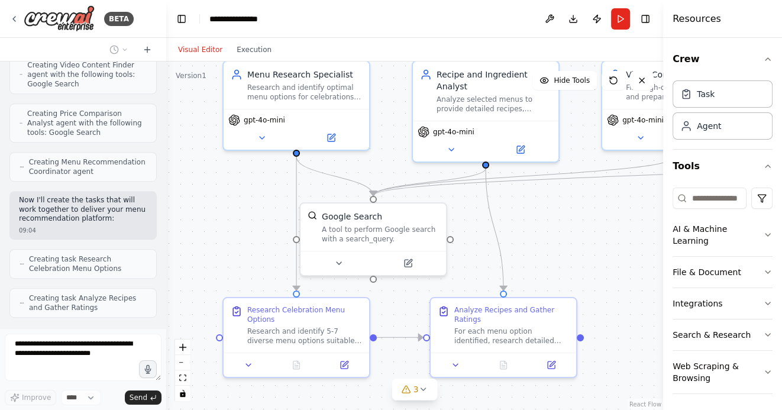
drag, startPoint x: 576, startPoint y: 240, endPoint x: 532, endPoint y: 253, distance: 46.8
click at [532, 253] on div ".deletable-edge-delete-btn { width: 20px; height: 20px; border: 0px solid #ffff…" at bounding box center [414, 236] width 497 height 349
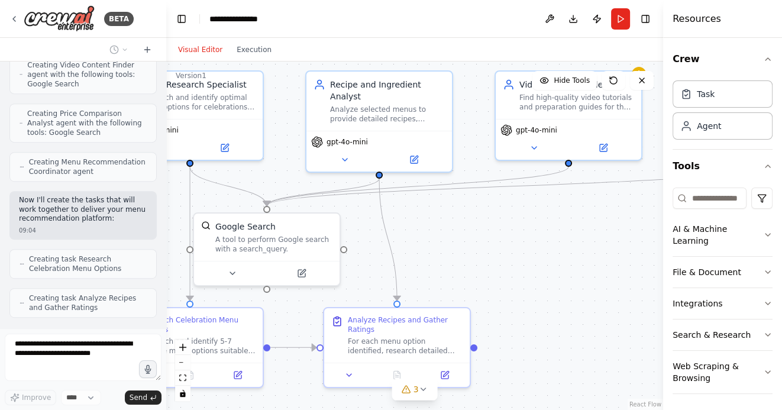
drag, startPoint x: 574, startPoint y: 244, endPoint x: 504, endPoint y: 244, distance: 69.8
click at [504, 244] on div ".deletable-edge-delete-btn { width: 20px; height: 20px; border: 0px solid #ffff…" at bounding box center [414, 236] width 497 height 349
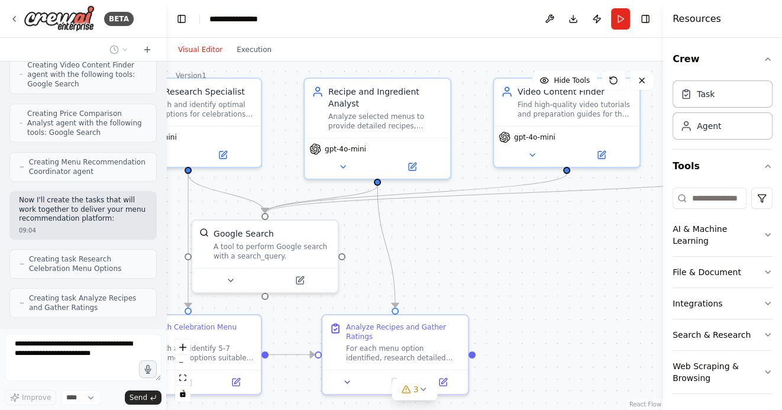
drag, startPoint x: 559, startPoint y: 247, endPoint x: 514, endPoint y: 293, distance: 64.5
click at [514, 293] on div ".deletable-edge-delete-btn { width: 20px; height: 20px; border: 0px solid #ffff…" at bounding box center [414, 236] width 497 height 349
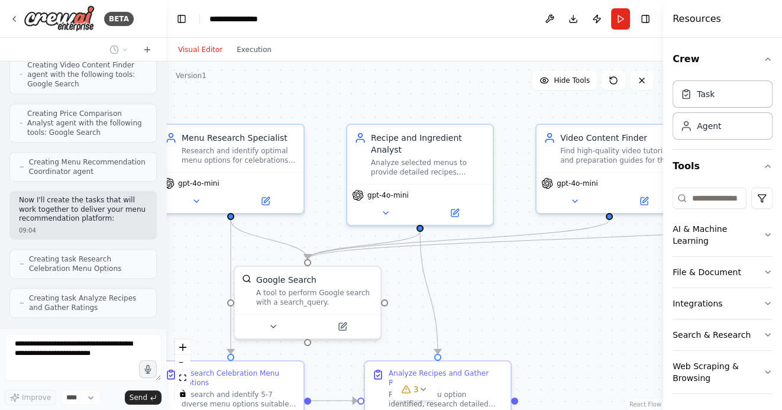
drag, startPoint x: 476, startPoint y: 297, endPoint x: 584, endPoint y: 297, distance: 107.1
click at [584, 297] on div ".deletable-edge-delete-btn { width: 20px; height: 20px; border: 0px solid #ffff…" at bounding box center [414, 236] width 497 height 349
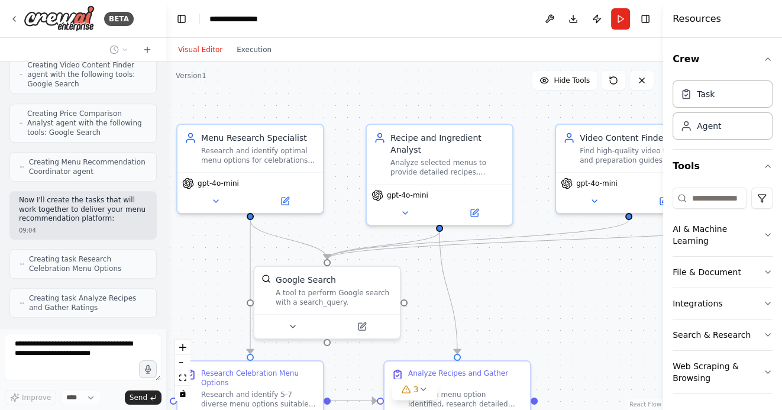
drag, startPoint x: 564, startPoint y: 297, endPoint x: 461, endPoint y: 298, distance: 103.0
click at [462, 298] on div ".deletable-edge-delete-btn { width: 20px; height: 20px; border: 0px solid #ffff…" at bounding box center [414, 236] width 497 height 349
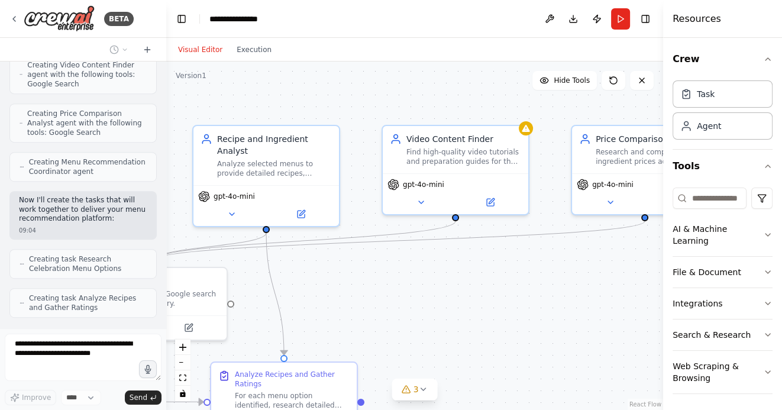
drag, startPoint x: 487, startPoint y: 296, endPoint x: 431, endPoint y: 296, distance: 55.6
click at [436, 296] on div ".deletable-edge-delete-btn { width: 20px; height: 20px; border: 0px solid #ffff…" at bounding box center [414, 236] width 497 height 349
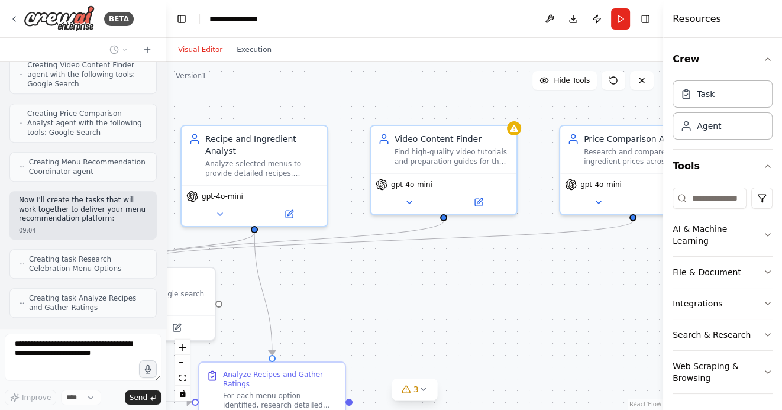
drag, startPoint x: 430, startPoint y: 299, endPoint x: 380, endPoint y: 299, distance: 50.3
click at [382, 299] on div ".deletable-edge-delete-btn { width: 20px; height: 20px; border: 0px solid #ffff…" at bounding box center [414, 236] width 497 height 349
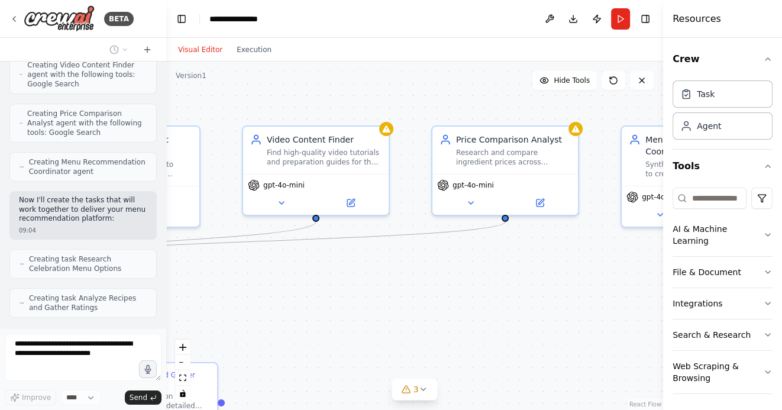
drag, startPoint x: 508, startPoint y: 297, endPoint x: 399, endPoint y: 302, distance: 109.6
click at [401, 300] on div ".deletable-edge-delete-btn { width: 20px; height: 20px; border: 0px solid #ffff…" at bounding box center [414, 236] width 497 height 349
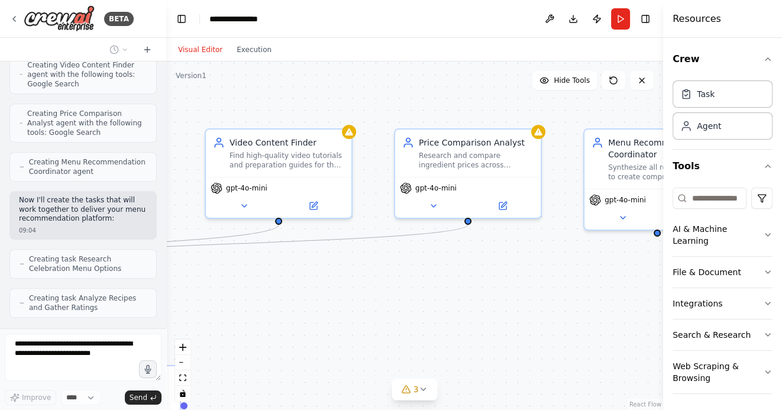
drag, startPoint x: 551, startPoint y: 324, endPoint x: 443, endPoint y: 324, distance: 108.3
click at [443, 324] on div ".deletable-edge-delete-btn { width: 20px; height: 20px; border: 0px solid #ffff…" at bounding box center [414, 236] width 497 height 349
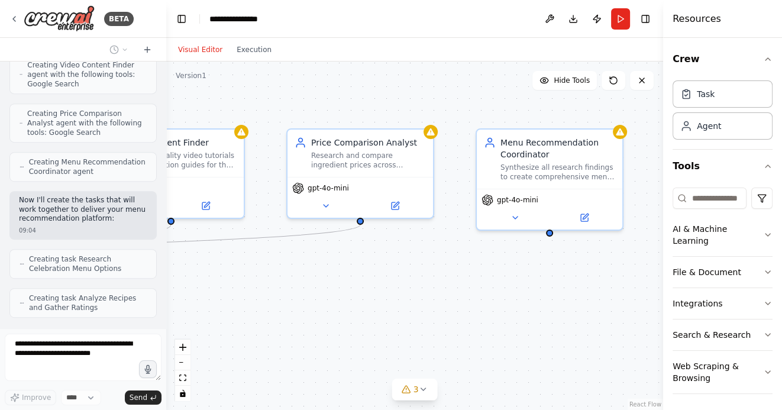
drag, startPoint x: 386, startPoint y: 330, endPoint x: 504, endPoint y: 327, distance: 117.8
click at [503, 328] on div ".deletable-edge-delete-btn { width: 20px; height: 20px; border: 0px solid #ffff…" at bounding box center [414, 236] width 497 height 349
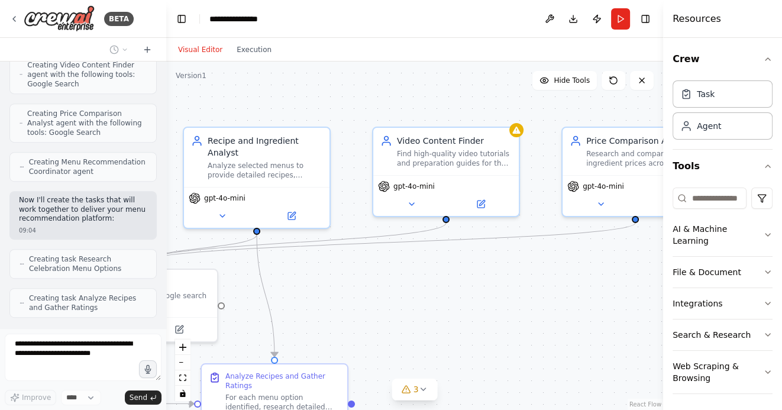
drag, startPoint x: 510, startPoint y: 331, endPoint x: 556, endPoint y: 331, distance: 45.6
click at [556, 331] on div ".deletable-edge-delete-btn { width: 20px; height: 20px; border: 0px solid #ffff…" at bounding box center [414, 236] width 497 height 349
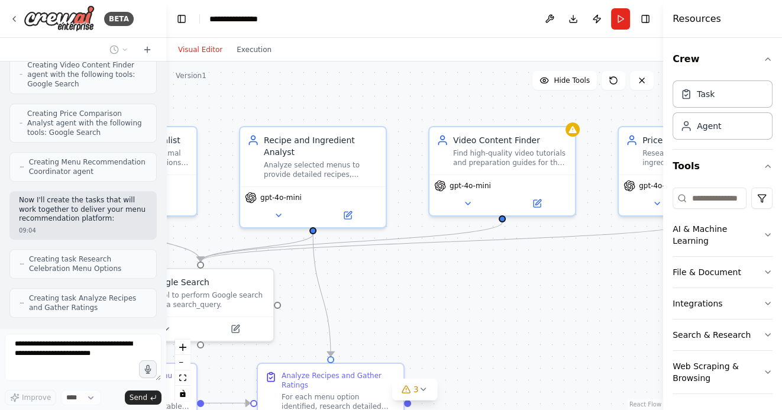
drag, startPoint x: 420, startPoint y: 323, endPoint x: 510, endPoint y: 323, distance: 90.0
click at [510, 323] on div ".deletable-edge-delete-btn { width: 20px; height: 20px; border: 0px solid #ffff…" at bounding box center [414, 236] width 497 height 349
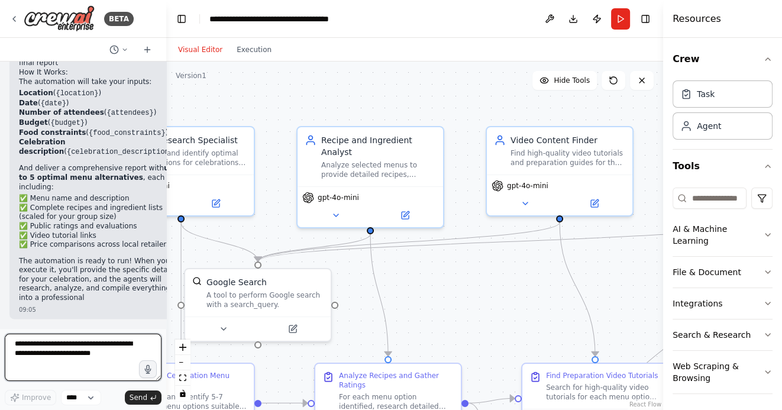
scroll to position [1406, 0]
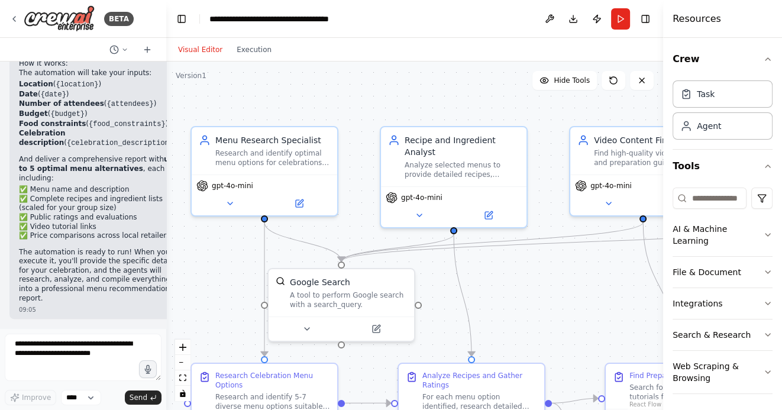
drag, startPoint x: 447, startPoint y: 271, endPoint x: 537, endPoint y: 271, distance: 90.0
click at [536, 271] on div ".deletable-edge-delete-btn { width: 20px; height: 20px; border: 0px solid #ffff…" at bounding box center [414, 236] width 497 height 349
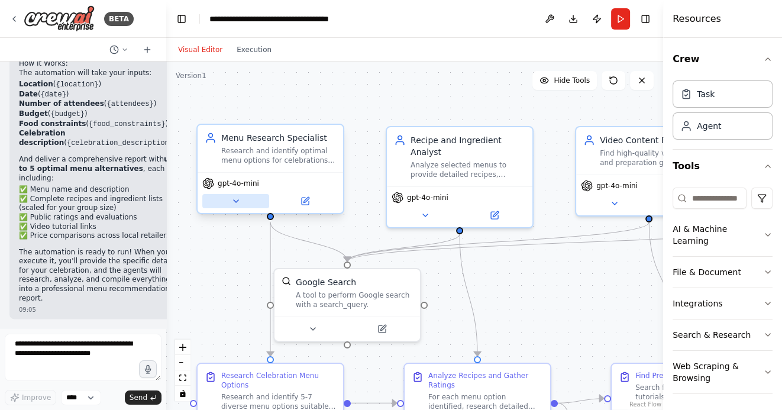
click at [236, 199] on icon at bounding box center [235, 201] width 9 height 9
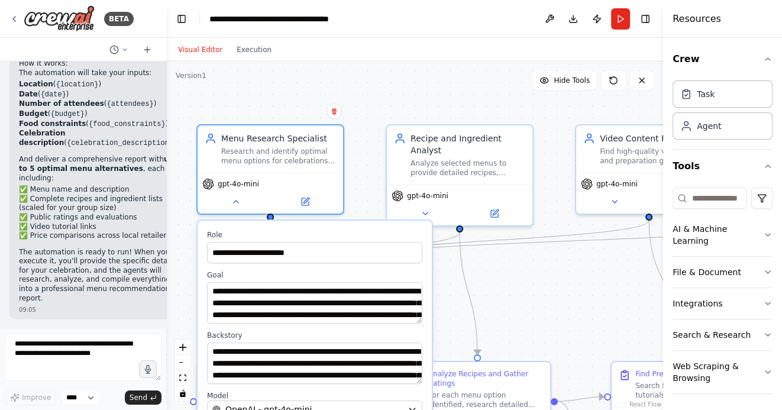
drag, startPoint x: 508, startPoint y: 294, endPoint x: 503, endPoint y: 184, distance: 110.2
click at [503, 184] on div "**********" at bounding box center [414, 236] width 497 height 349
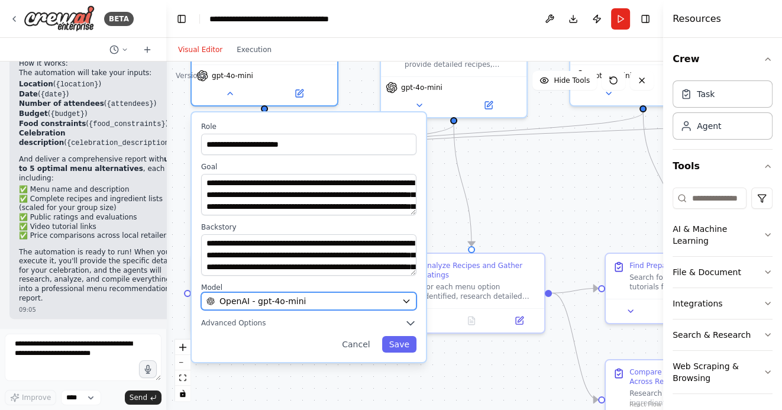
click at [405, 299] on icon "button" at bounding box center [406, 301] width 9 height 9
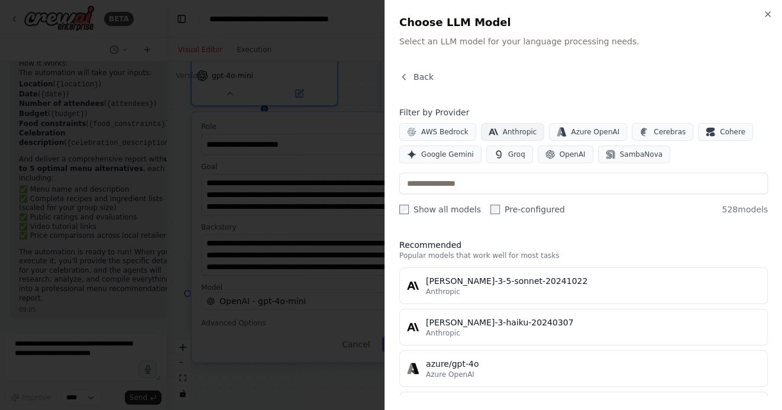
click at [500, 131] on button "Anthropic" at bounding box center [513, 132] width 64 height 18
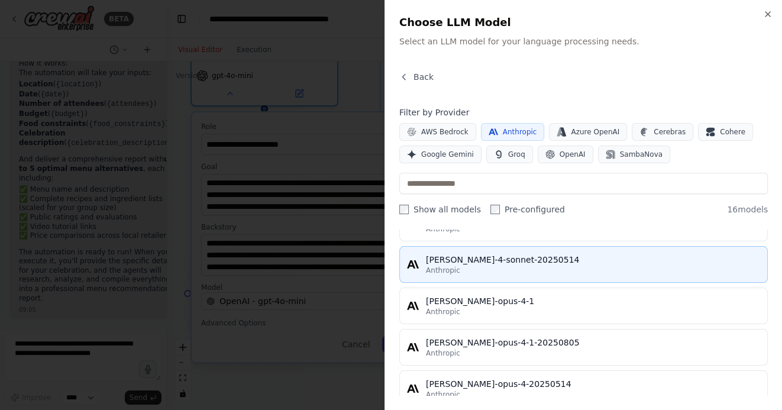
click at [494, 263] on div "[PERSON_NAME]-4-sonnet-20250514" at bounding box center [593, 260] width 334 height 12
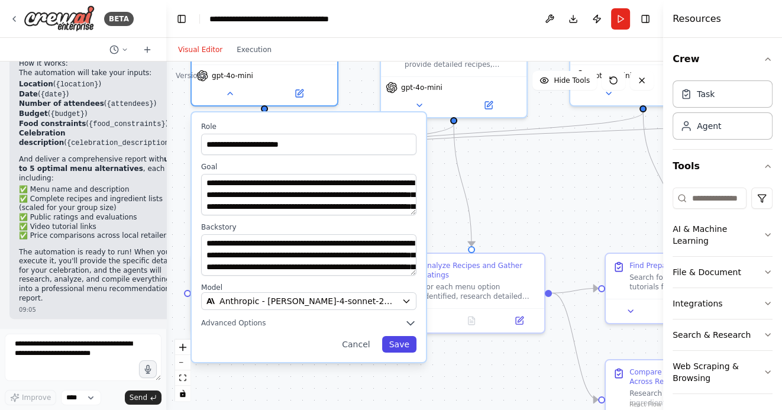
click at [406, 347] on button "Save" at bounding box center [399, 344] width 34 height 17
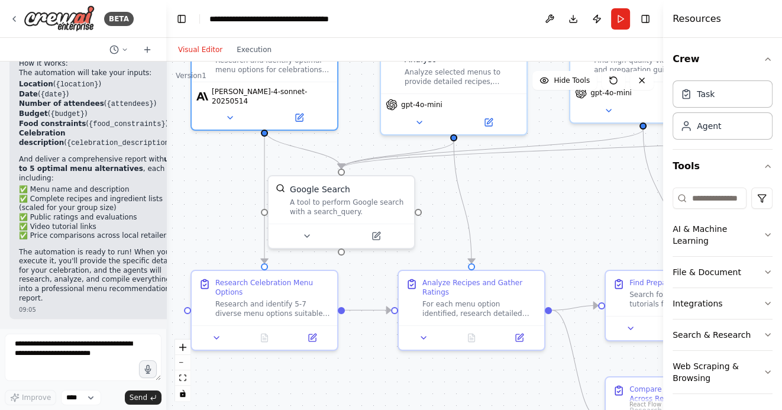
drag, startPoint x: 531, startPoint y: 172, endPoint x: 530, endPoint y: 247, distance: 74.6
click at [530, 246] on div ".deletable-edge-delete-btn { width: 20px; height: 20px; border: 0px solid #ffff…" at bounding box center [414, 236] width 497 height 349
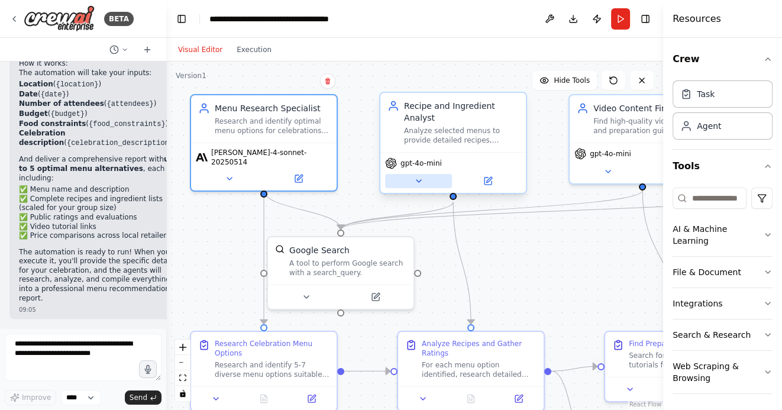
click at [418, 179] on icon at bounding box center [418, 180] width 9 height 9
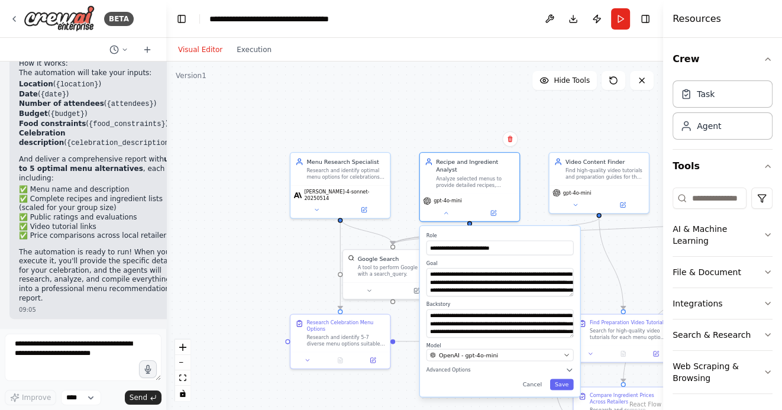
drag, startPoint x: 632, startPoint y: 269, endPoint x: 623, endPoint y: 199, distance: 70.4
click at [624, 199] on div ".deletable-edge-delete-btn { width: 20px; height: 20px; border: 0px solid #ffff…" at bounding box center [414, 236] width 497 height 349
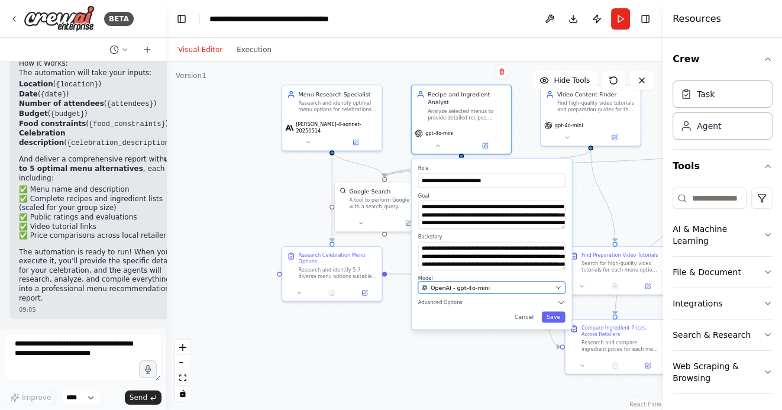
click at [559, 286] on icon "button" at bounding box center [559, 287] width 4 height 2
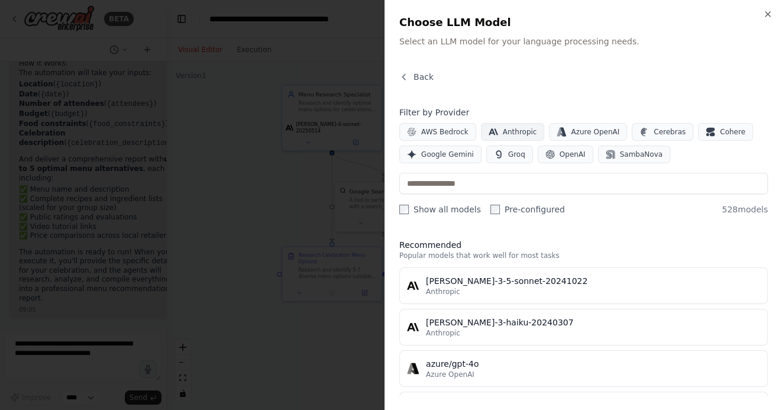
click at [510, 131] on span "Anthropic" at bounding box center [520, 131] width 34 height 9
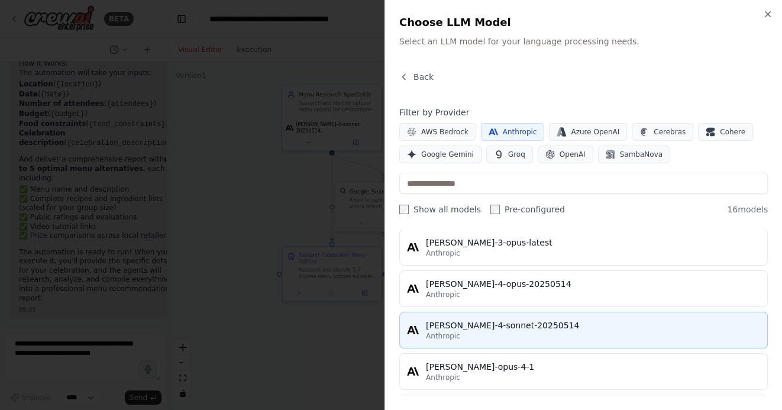
scroll to position [456, 0]
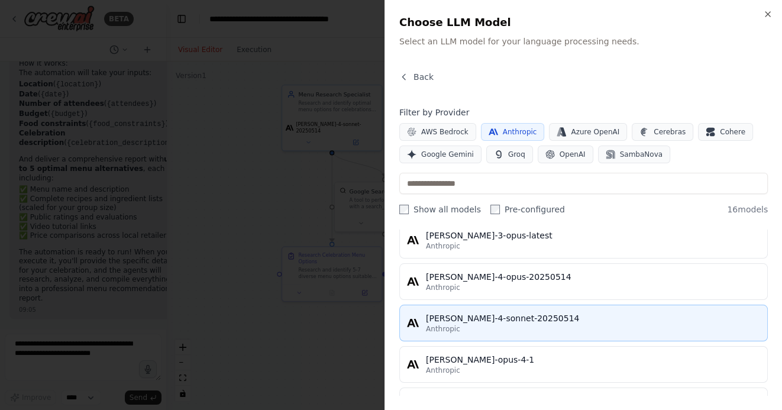
click at [456, 315] on div "[PERSON_NAME]-4-sonnet-20250514" at bounding box center [593, 319] width 334 height 12
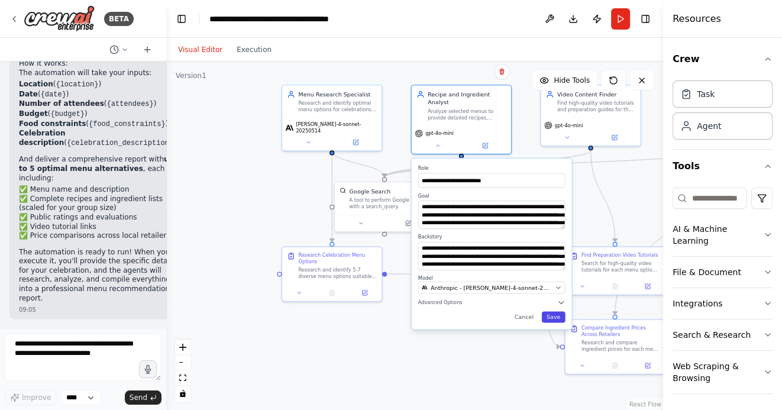
click at [553, 313] on button "Save" at bounding box center [554, 316] width 24 height 11
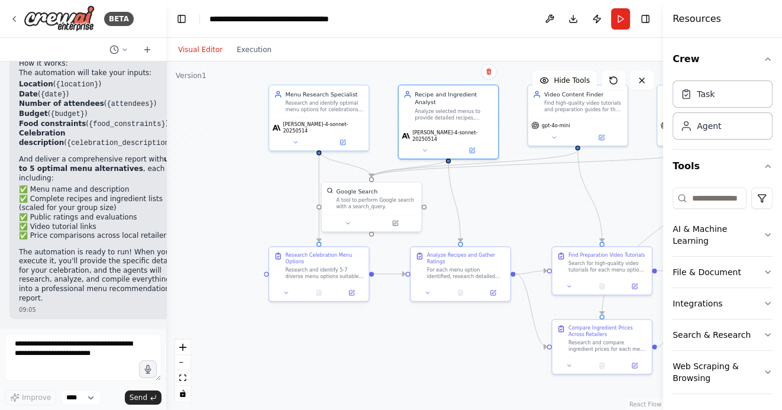
drag, startPoint x: 623, startPoint y: 189, endPoint x: 494, endPoint y: 189, distance: 129.0
click at [496, 188] on div ".deletable-edge-delete-btn { width: 20px; height: 20px; border: 0px solid #ffff…" at bounding box center [414, 236] width 497 height 349
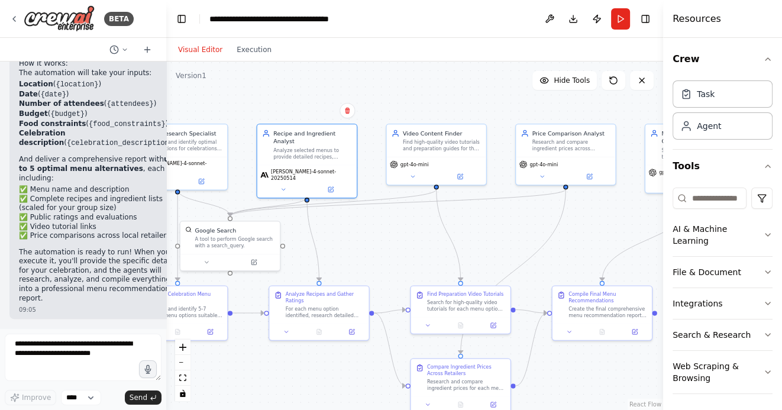
drag, startPoint x: 523, startPoint y: 189, endPoint x: 494, endPoint y: 229, distance: 49.1
click at [494, 229] on div ".deletable-edge-delete-btn { width: 20px; height: 20px; border: 0px solid #ffff…" at bounding box center [414, 236] width 497 height 349
click at [412, 173] on icon at bounding box center [411, 175] width 7 height 7
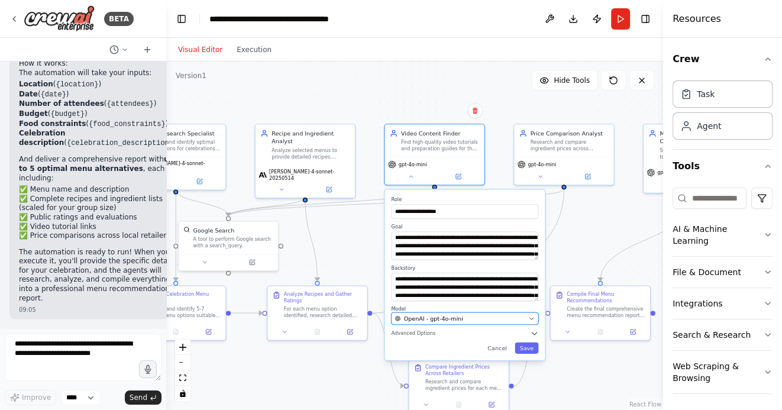
click at [481, 318] on div "OpenAI - gpt-4o-mini" at bounding box center [460, 318] width 130 height 8
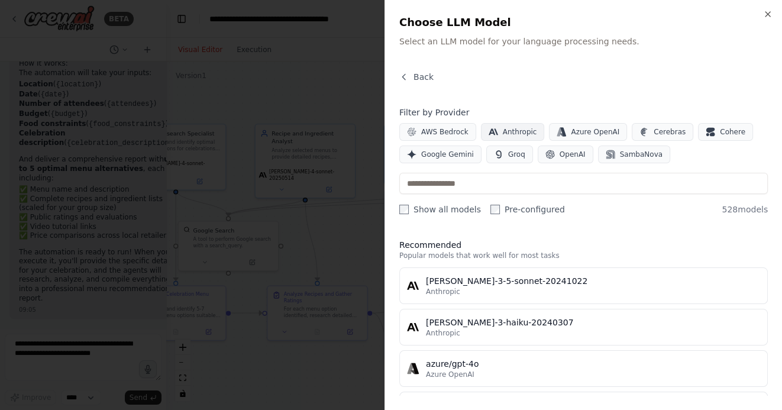
click at [514, 130] on span "Anthropic" at bounding box center [520, 131] width 34 height 9
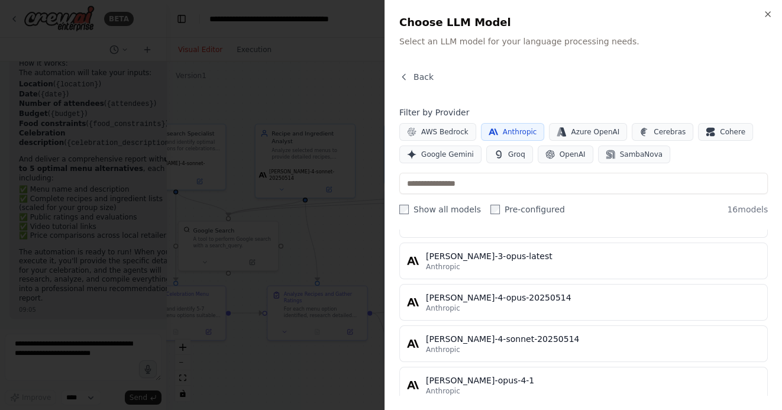
scroll to position [437, 0]
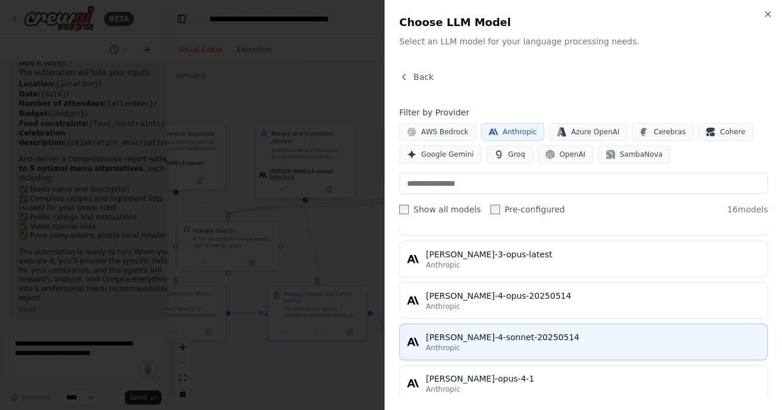
click at [492, 333] on div "[PERSON_NAME]-4-sonnet-20250514" at bounding box center [593, 337] width 334 height 12
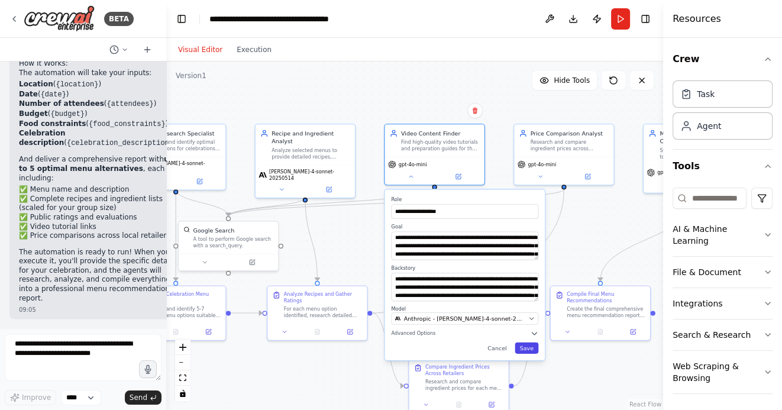
click at [526, 350] on button "Save" at bounding box center [527, 347] width 24 height 11
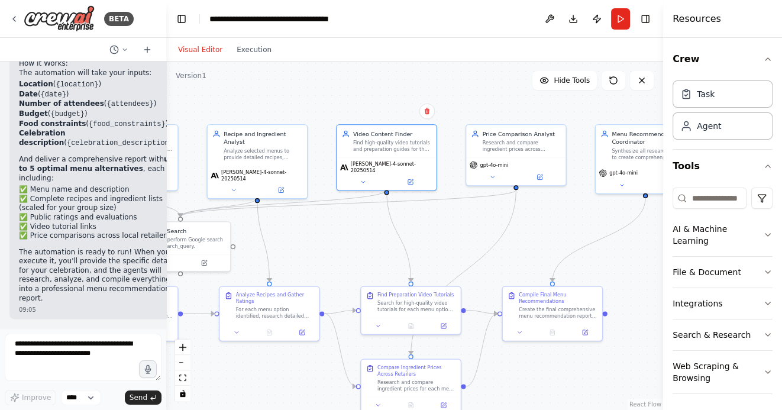
drag, startPoint x: 560, startPoint y: 220, endPoint x: 466, endPoint y: 234, distance: 94.5
click at [469, 232] on div ".deletable-edge-delete-btn { width: 20px; height: 20px; border: 0px solid #ffff…" at bounding box center [414, 236] width 497 height 349
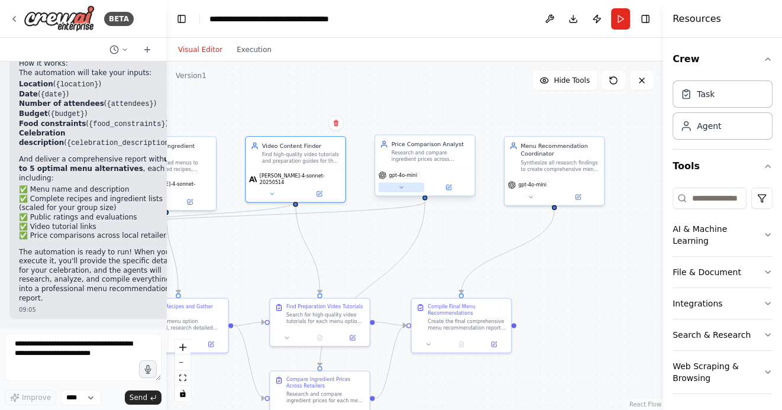
click at [403, 186] on icon at bounding box center [401, 187] width 7 height 7
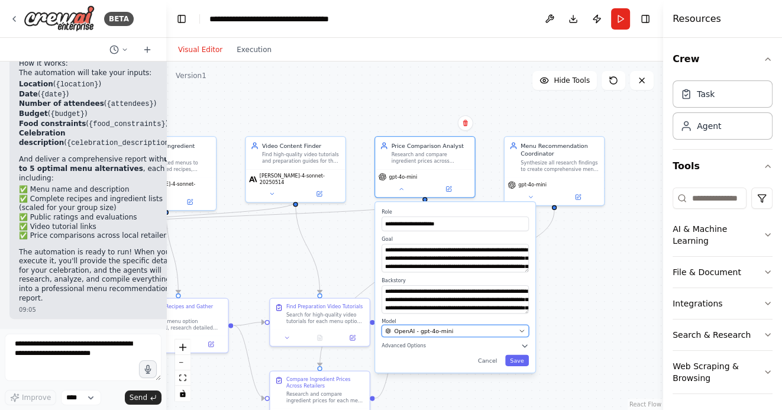
click at [437, 327] on span "OpenAI - gpt-4o-mini" at bounding box center [423, 331] width 59 height 8
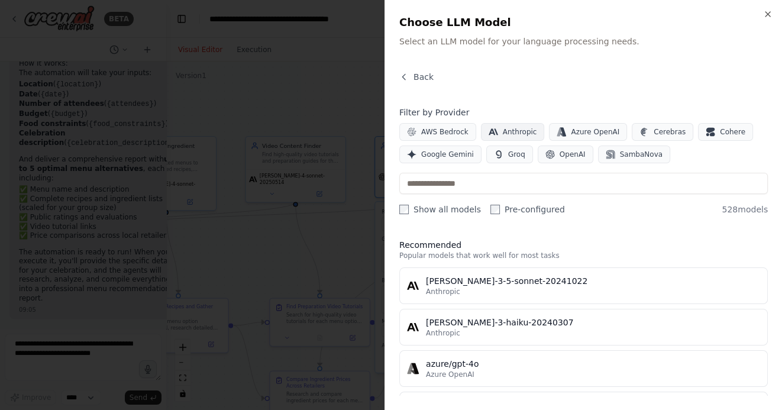
click at [508, 130] on span "Anthropic" at bounding box center [520, 131] width 34 height 9
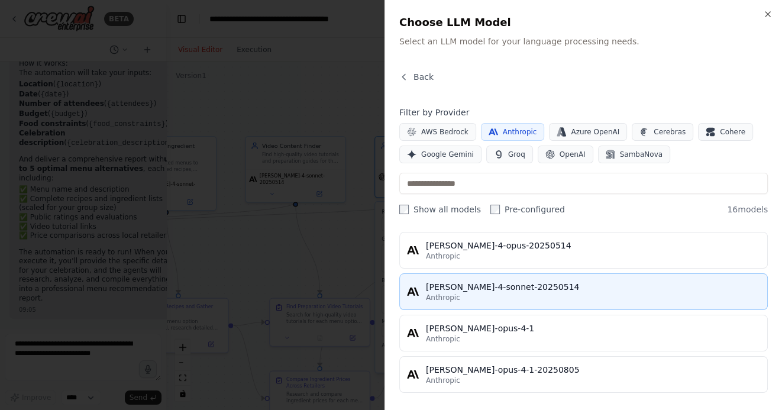
click at [500, 293] on div "Anthropic" at bounding box center [593, 297] width 334 height 9
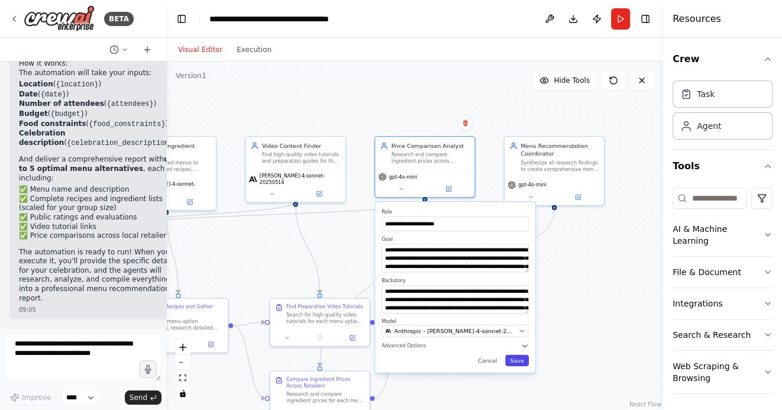
click at [516, 363] on button "Save" at bounding box center [517, 360] width 24 height 11
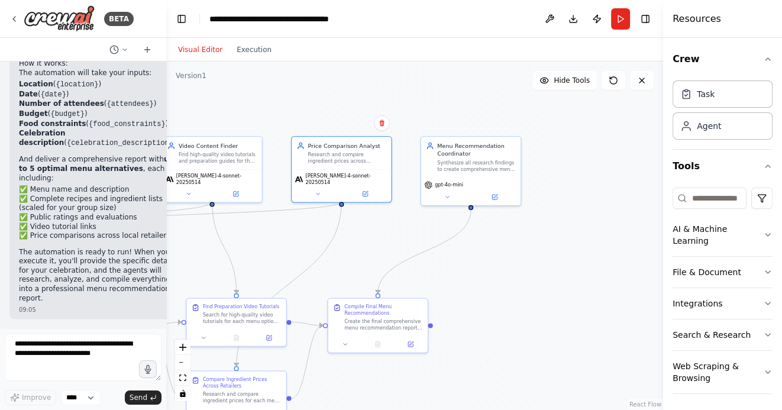
drag, startPoint x: 579, startPoint y: 304, endPoint x: 485, endPoint y: 304, distance: 94.1
click at [486, 304] on div ".deletable-edge-delete-btn { width: 20px; height: 20px; border: 0px solid #ffff…" at bounding box center [414, 236] width 497 height 349
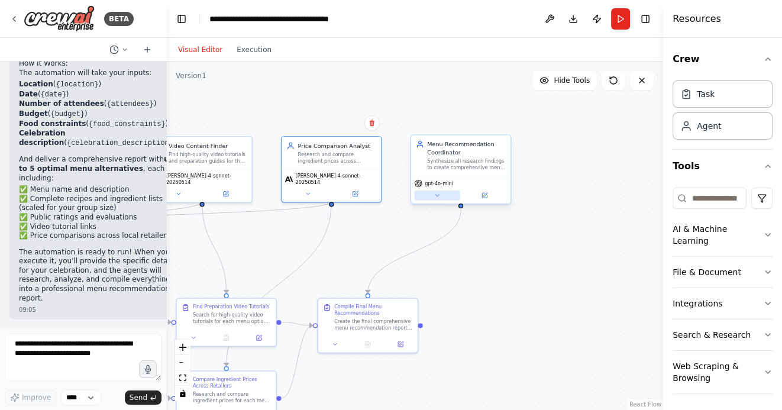
click at [436, 197] on icon at bounding box center [437, 195] width 7 height 7
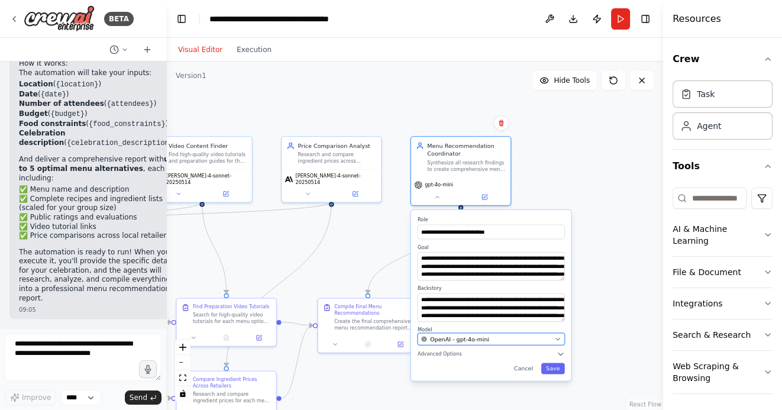
click at [475, 340] on span "OpenAI - gpt-4o-mini" at bounding box center [459, 339] width 59 height 8
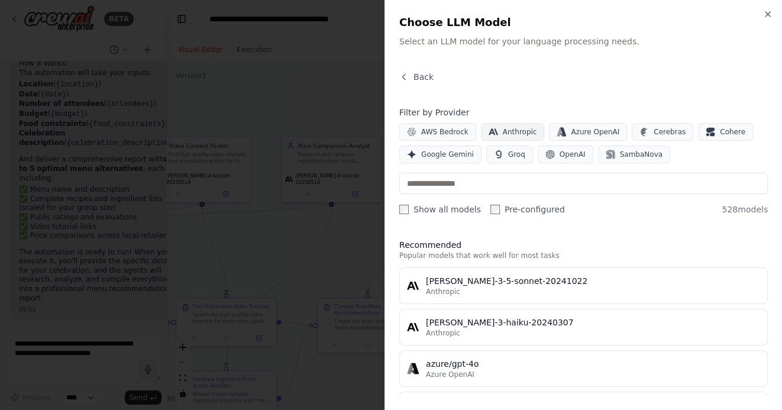
click at [506, 136] on span "Anthropic" at bounding box center [520, 131] width 34 height 9
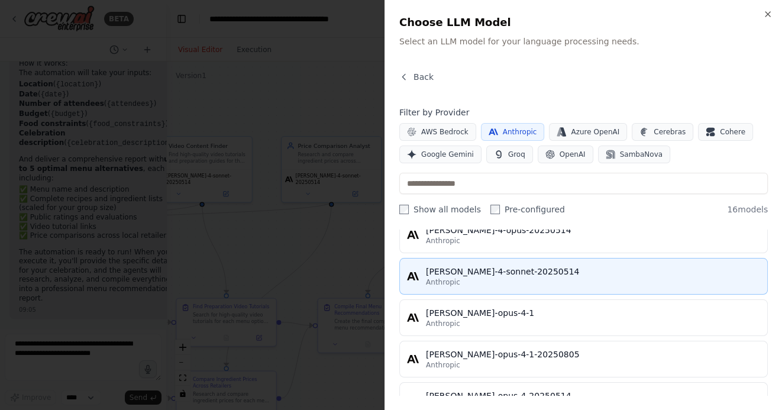
click at [472, 278] on div "Anthropic" at bounding box center [593, 282] width 334 height 9
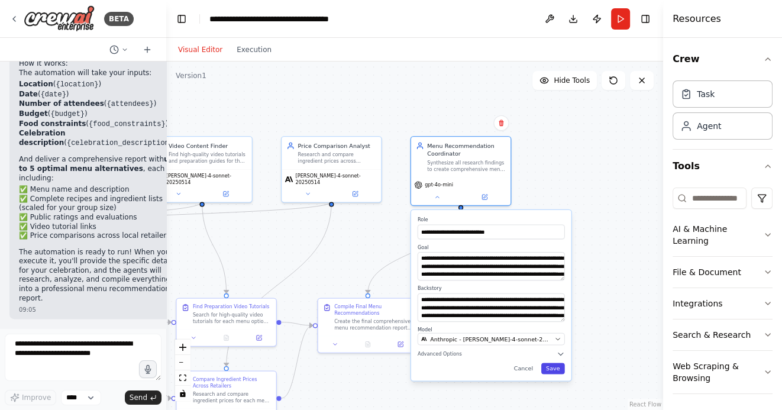
click at [554, 370] on button "Save" at bounding box center [554, 368] width 24 height 11
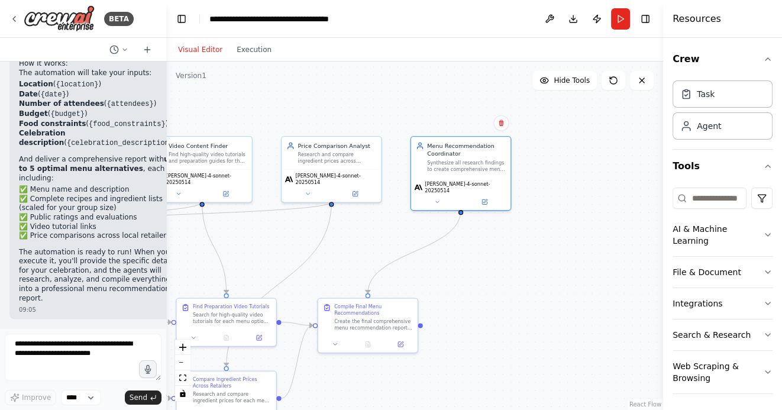
drag, startPoint x: 536, startPoint y: 272, endPoint x: 669, endPoint y: 264, distance: 134.0
click at [669, 266] on div "BETA Hello! I'm the CrewAI assistant. What kind of automation do you want to bu…" at bounding box center [391, 205] width 782 height 410
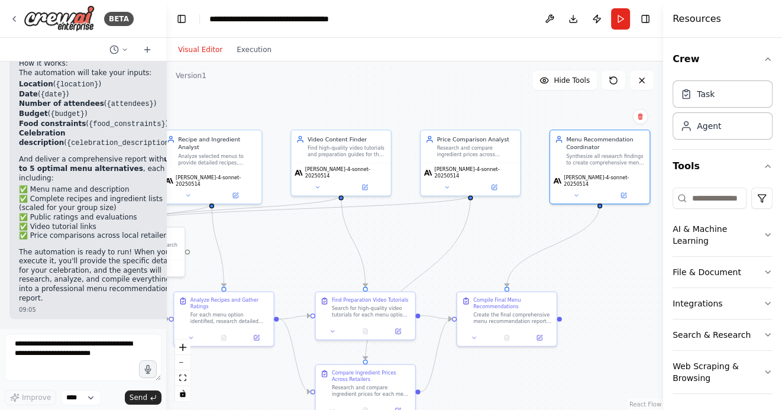
drag, startPoint x: 384, startPoint y: 250, endPoint x: 500, endPoint y: 250, distance: 115.4
click at [495, 250] on div ".deletable-edge-delete-btn { width: 20px; height: 20px; border: 0px solid #ffff…" at bounding box center [414, 236] width 497 height 349
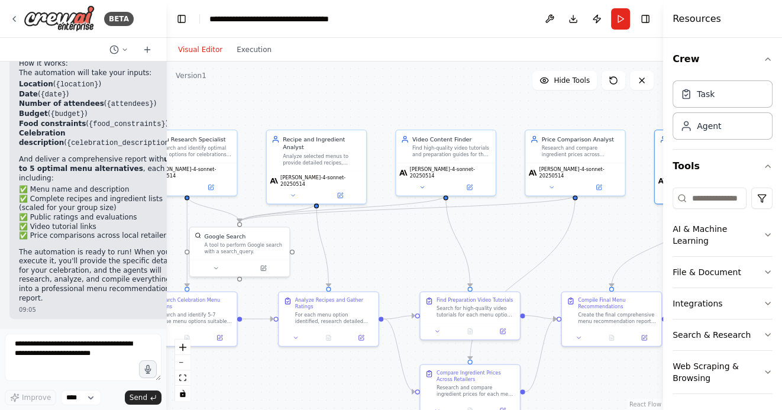
drag, startPoint x: 408, startPoint y: 250, endPoint x: 500, endPoint y: 249, distance: 91.7
click at [497, 249] on div ".deletable-edge-delete-btn { width: 20px; height: 20px; border: 0px solid #ffff…" at bounding box center [414, 236] width 497 height 349
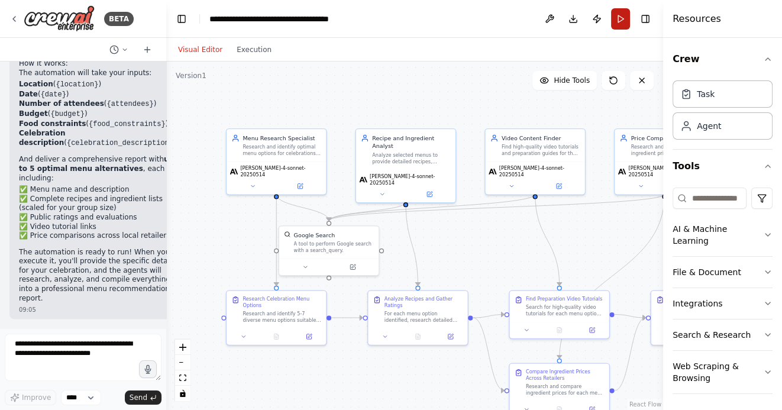
click at [620, 21] on button "Run" at bounding box center [620, 18] width 19 height 21
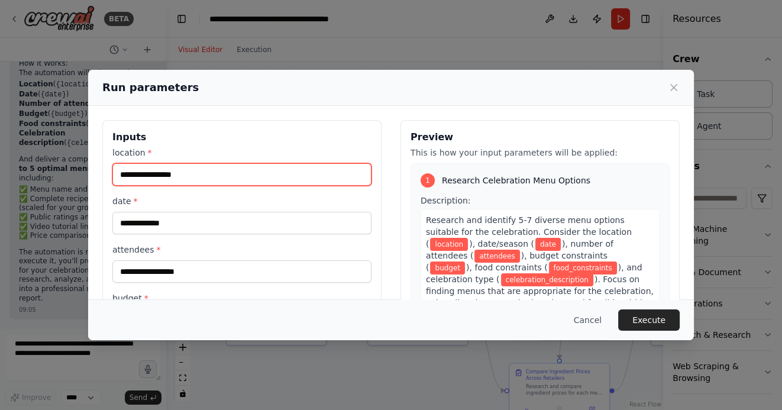
click at [271, 167] on input "location *" at bounding box center [241, 174] width 259 height 22
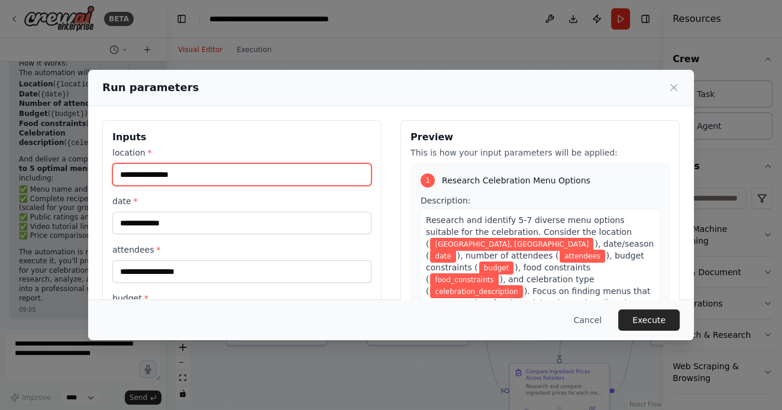
type input "**********"
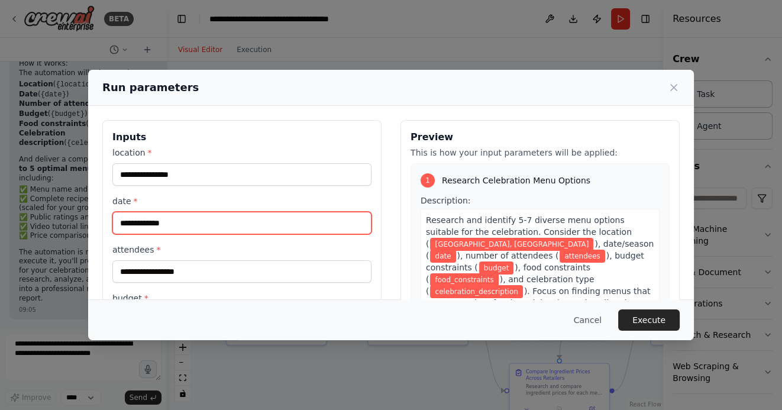
click at [186, 217] on input "date *" at bounding box center [241, 223] width 259 height 22
type input "*"
type input "**********"
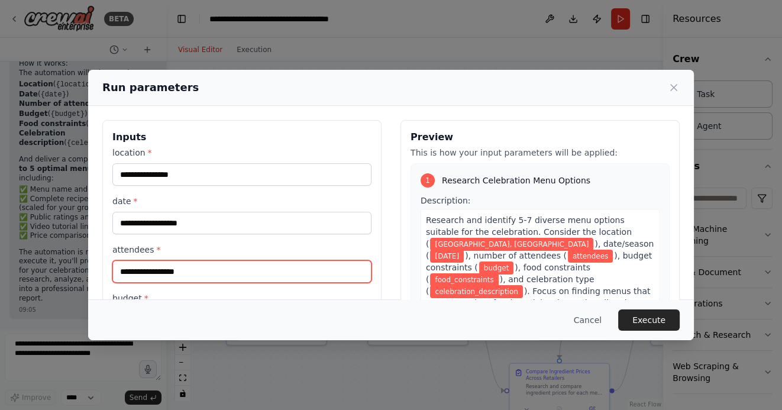
click at [176, 269] on input "attendees *" at bounding box center [241, 271] width 259 height 22
type input "**"
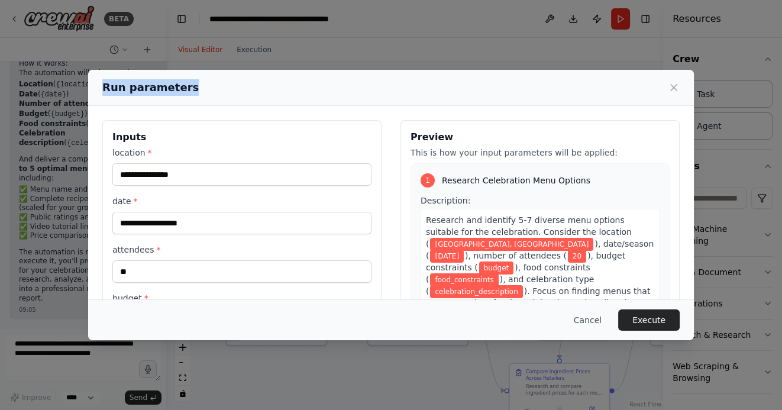
drag, startPoint x: 290, startPoint y: 85, endPoint x: 290, endPoint y: 60, distance: 25.5
click at [290, 59] on div "**********" at bounding box center [391, 205] width 782 height 410
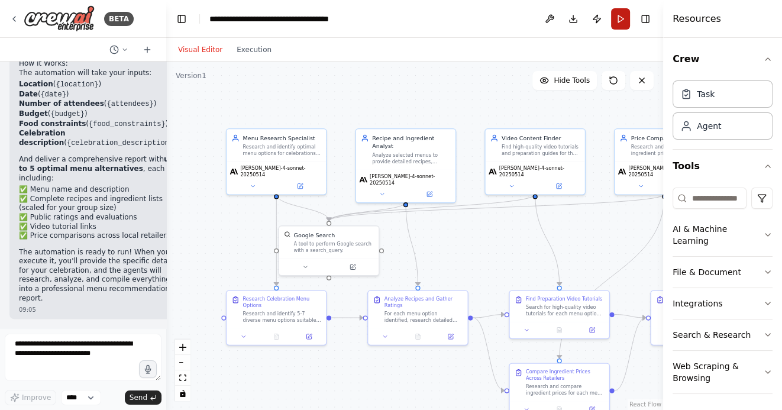
click at [620, 17] on button "Run" at bounding box center [620, 18] width 19 height 21
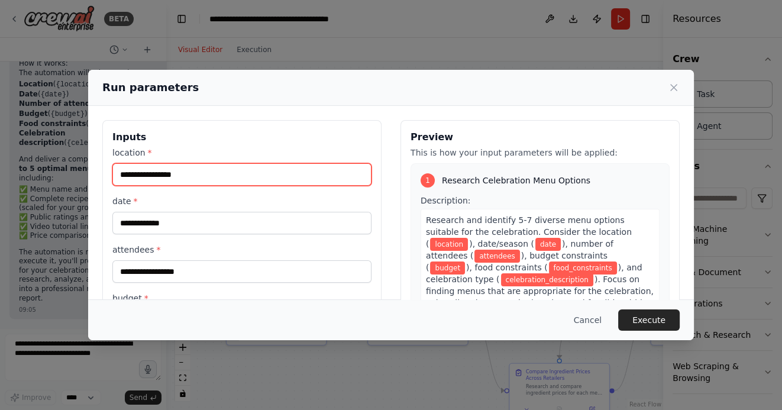
click at [169, 171] on input "location *" at bounding box center [241, 174] width 259 height 22
type input "**********"
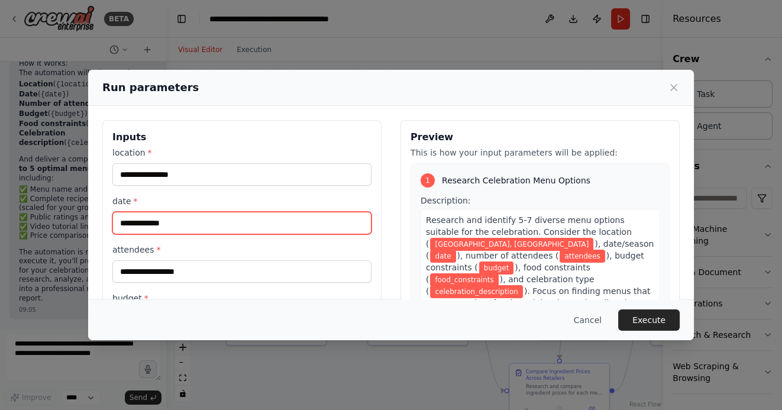
click at [177, 221] on input "date *" at bounding box center [241, 223] width 259 height 22
type input "**********"
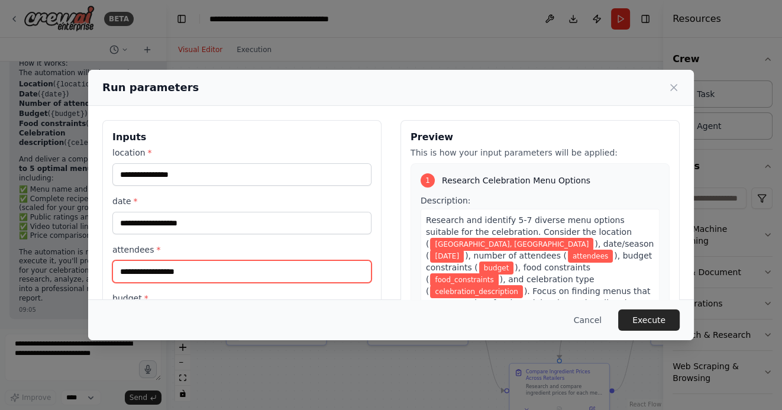
click at [167, 271] on input "attendees *" at bounding box center [241, 271] width 259 height 22
type input "**"
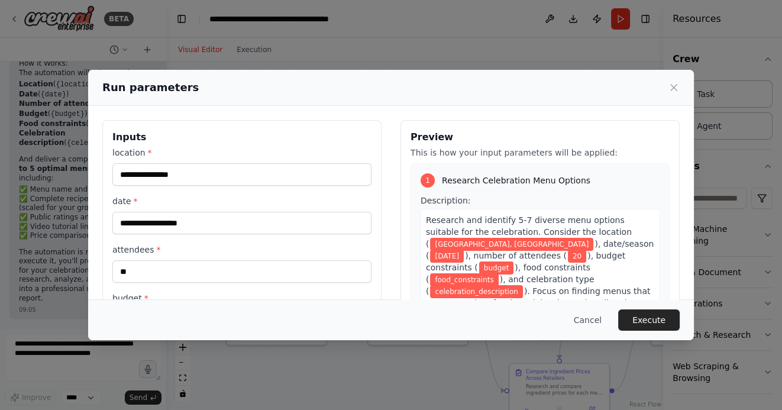
scroll to position [117, 0]
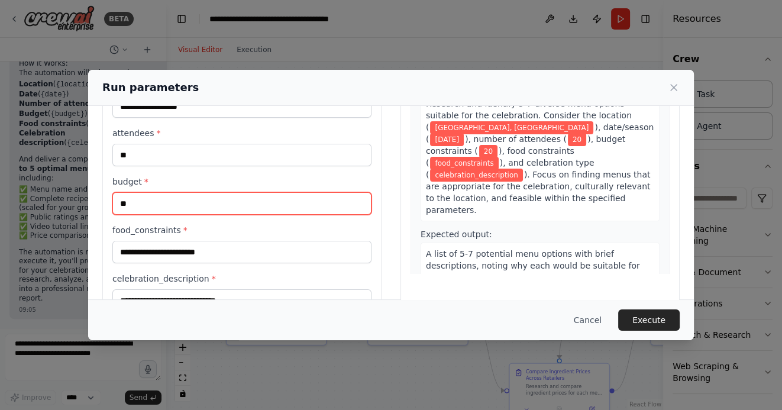
type input "*"
type input "**********"
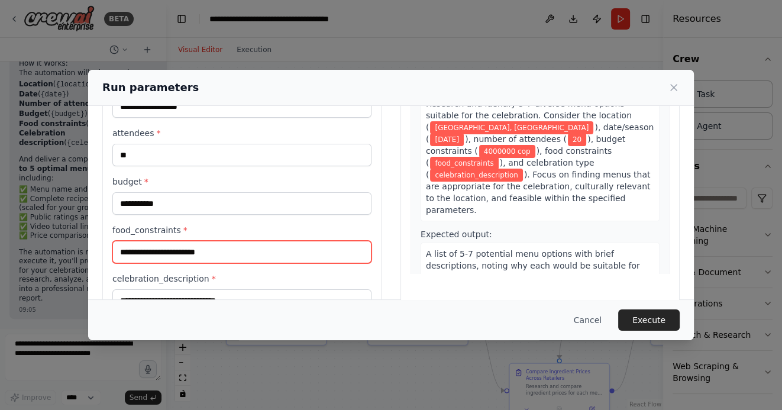
click at [233, 253] on input "food_constraints *" at bounding box center [241, 252] width 259 height 22
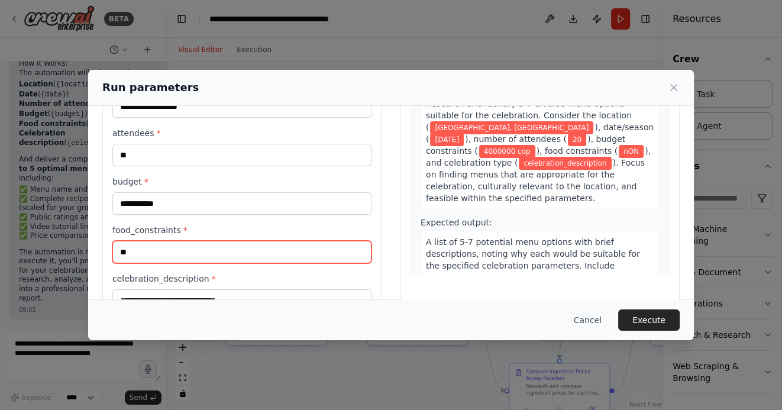
type input "*"
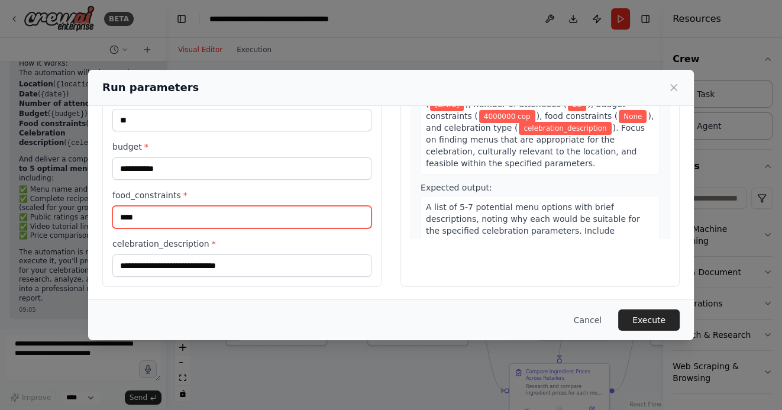
type input "****"
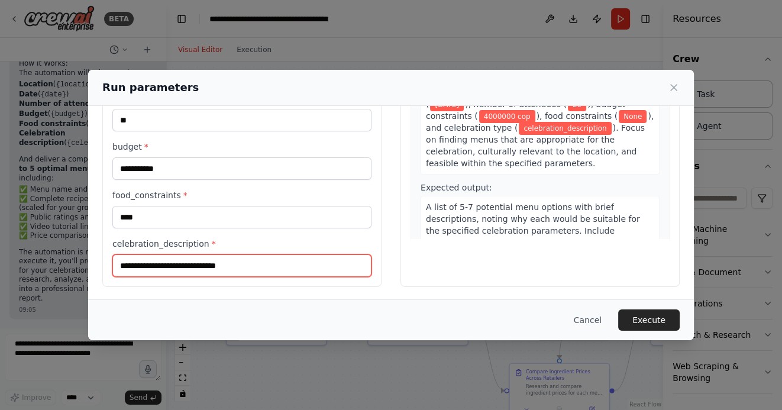
click at [232, 263] on input "celebration_description *" at bounding box center [241, 266] width 259 height 22
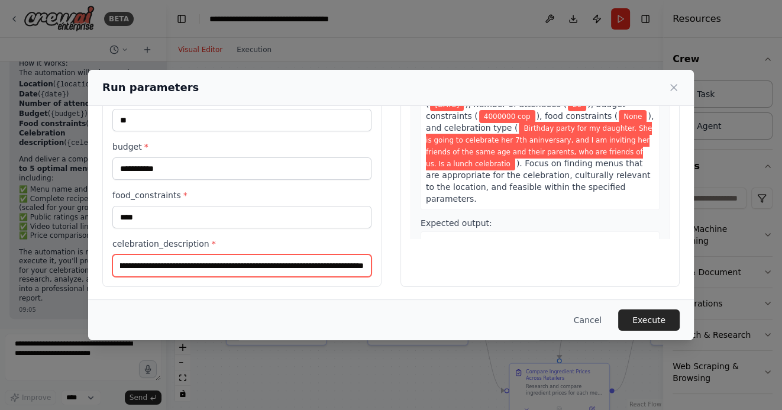
scroll to position [0, 459]
type input "**********"
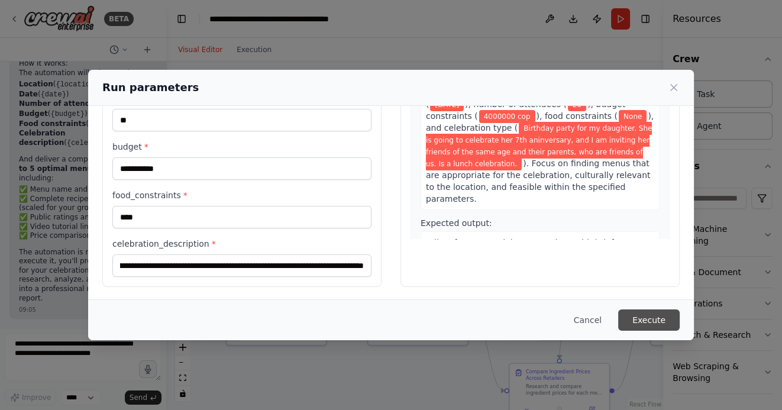
click at [653, 317] on button "Execute" at bounding box center [650, 320] width 62 height 21
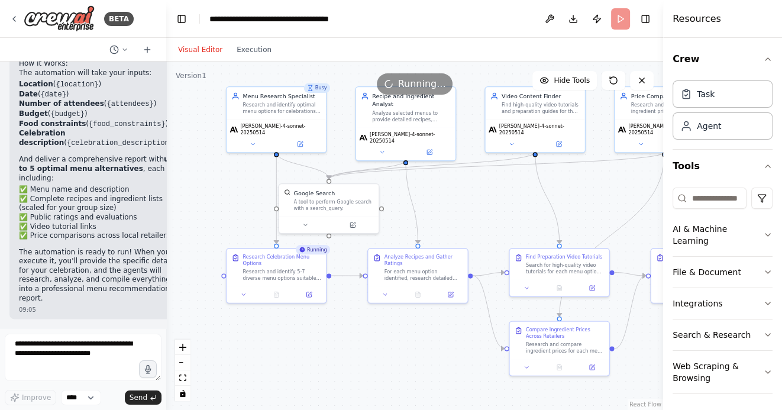
drag, startPoint x: 495, startPoint y: 272, endPoint x: 495, endPoint y: 220, distance: 52.1
click at [495, 220] on div ".deletable-edge-delete-btn { width: 20px; height: 20px; border: 0px solid #ffff…" at bounding box center [414, 236] width 497 height 349
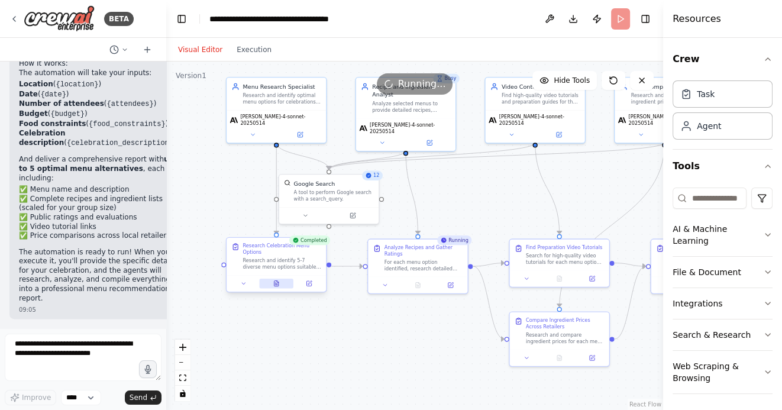
click at [276, 282] on icon at bounding box center [277, 283] width 4 height 5
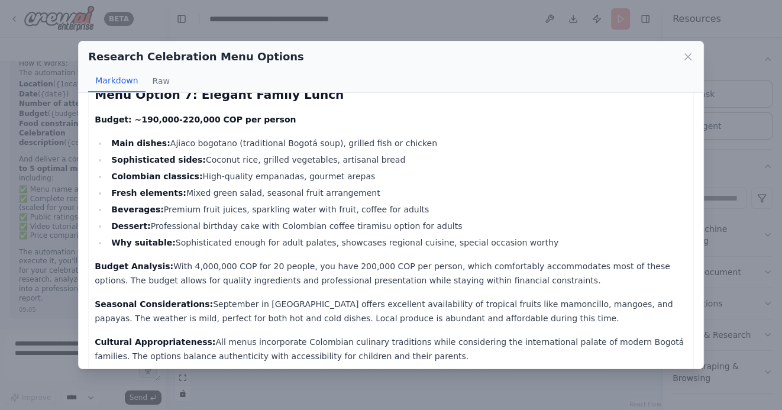
scroll to position [1123, 0]
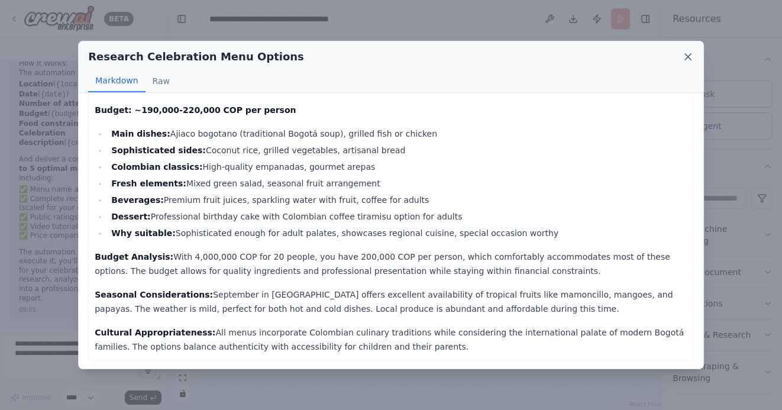
click at [686, 60] on icon at bounding box center [688, 57] width 12 height 12
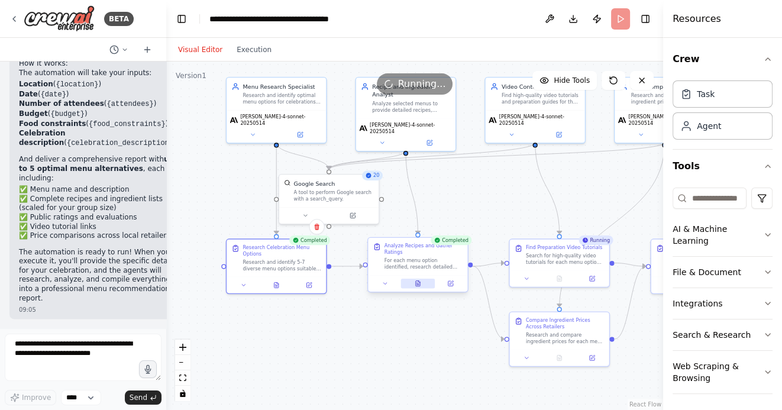
click at [420, 286] on icon at bounding box center [418, 283] width 4 height 5
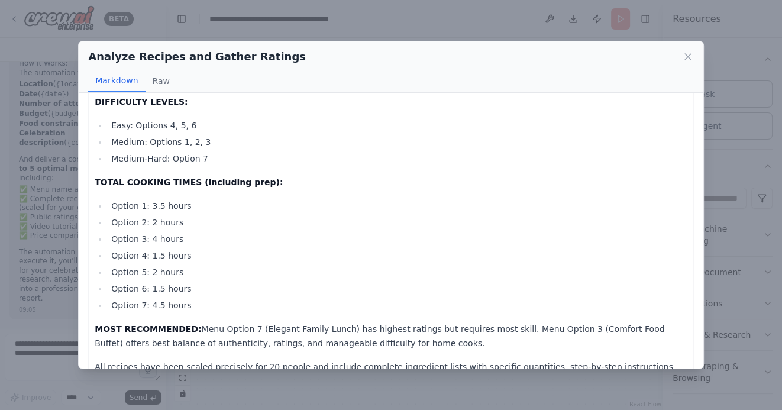
scroll to position [5168, 0]
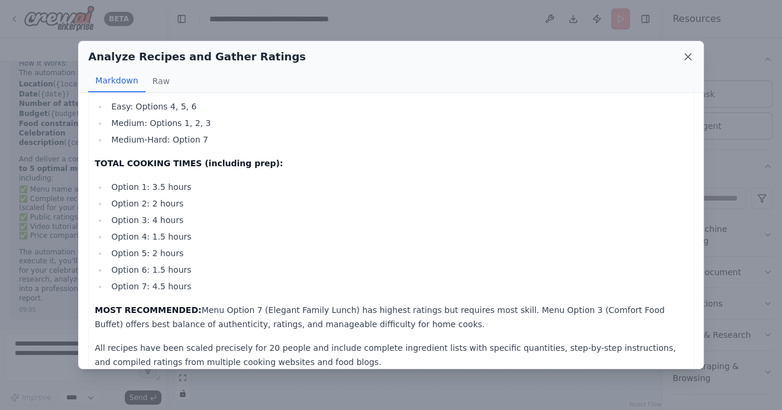
click at [686, 57] on icon at bounding box center [688, 57] width 12 height 12
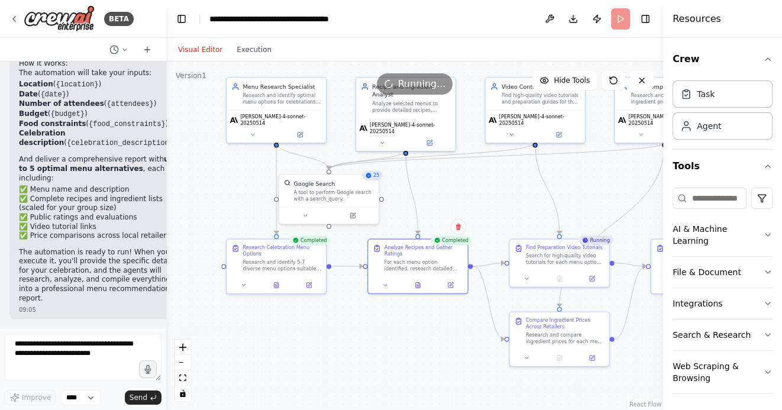
drag, startPoint x: 494, startPoint y: 199, endPoint x: 458, endPoint y: 194, distance: 37.1
click at [460, 193] on div ".deletable-edge-delete-btn { width: 20px; height: 20px; border: 0px solid #ffff…" at bounding box center [414, 236] width 497 height 349
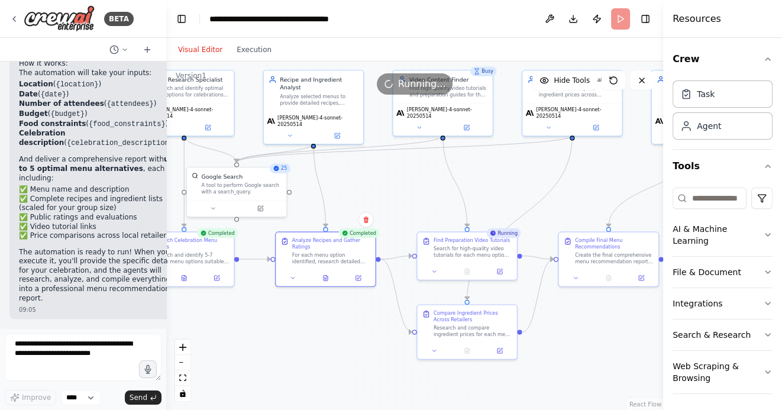
drag, startPoint x: 574, startPoint y: 180, endPoint x: 514, endPoint y: 179, distance: 59.8
click at [514, 179] on div ".deletable-edge-delete-btn { width: 20px; height: 20px; border: 0px solid #ffff…" at bounding box center [414, 236] width 497 height 349
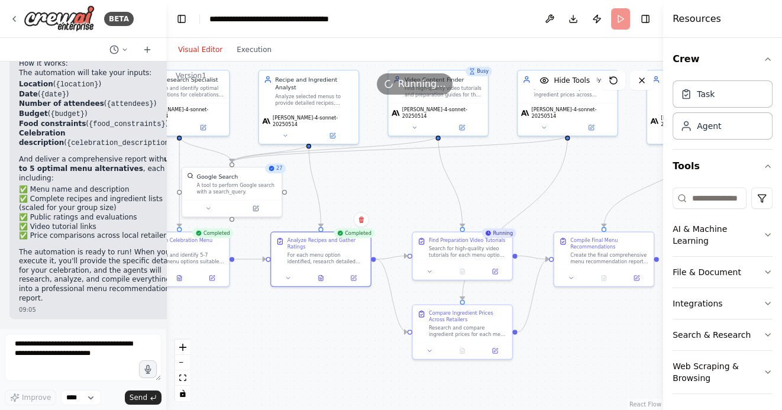
drag, startPoint x: 497, startPoint y: 176, endPoint x: 471, endPoint y: 176, distance: 26.0
click at [475, 176] on div ".deletable-edge-delete-btn { width: 20px; height: 20px; border: 0px solid #ffff…" at bounding box center [414, 236] width 497 height 349
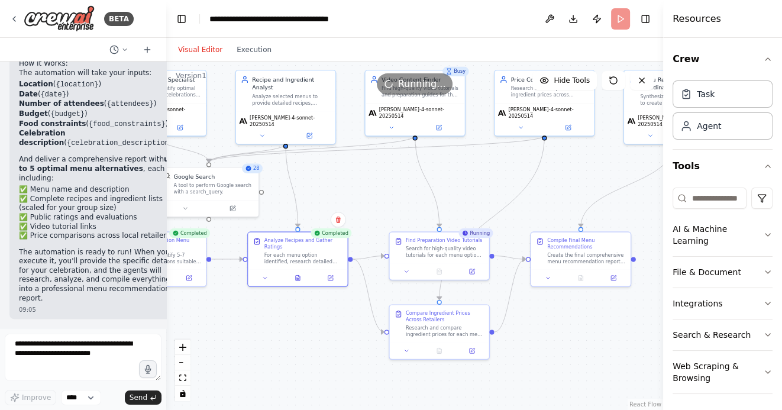
drag, startPoint x: 569, startPoint y: 172, endPoint x: 557, endPoint y: 172, distance: 12.4
click at [562, 172] on div ".deletable-edge-delete-btn { width: 20px; height: 20px; border: 0px solid #ffff…" at bounding box center [414, 236] width 497 height 349
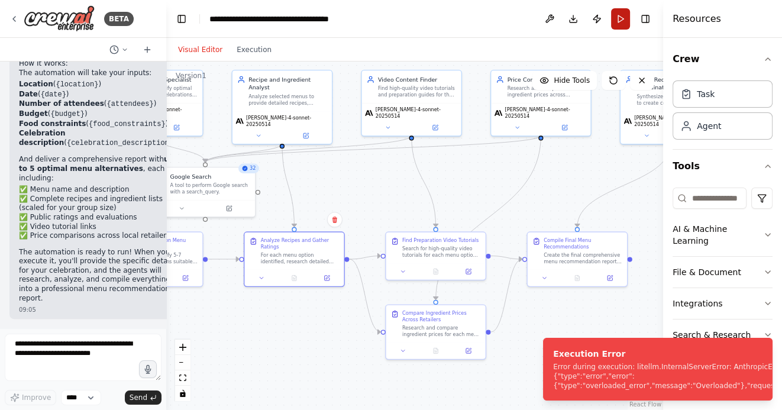
click at [620, 17] on button "Run" at bounding box center [620, 18] width 19 height 21
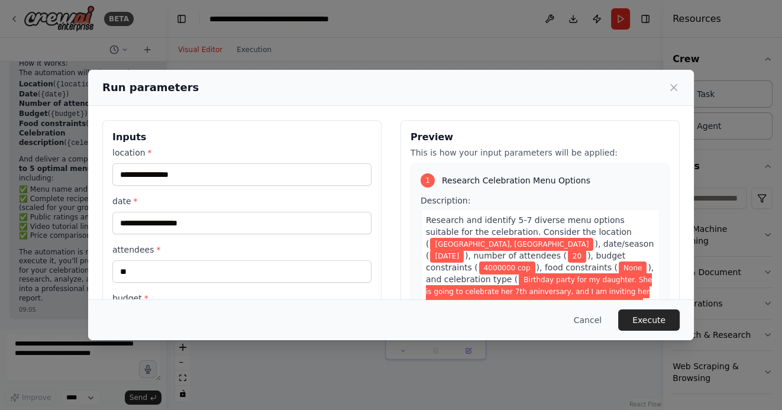
scroll to position [152, 0]
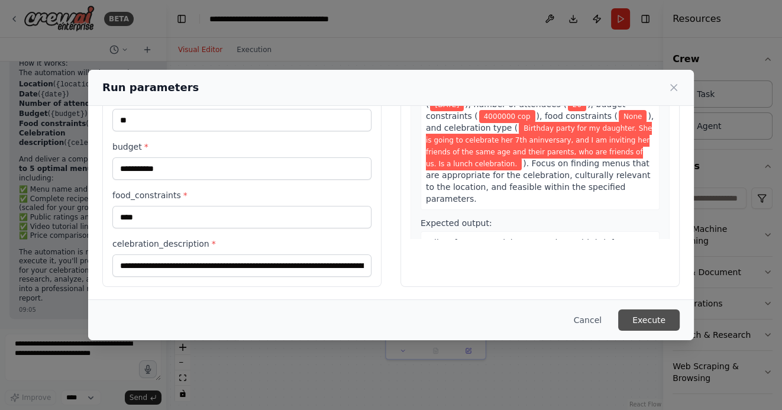
click at [665, 319] on button "Execute" at bounding box center [650, 320] width 62 height 21
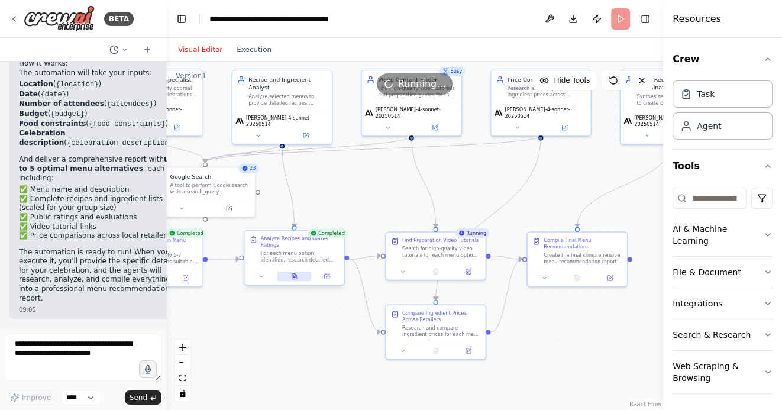
click at [294, 276] on icon at bounding box center [294, 276] width 1 height 0
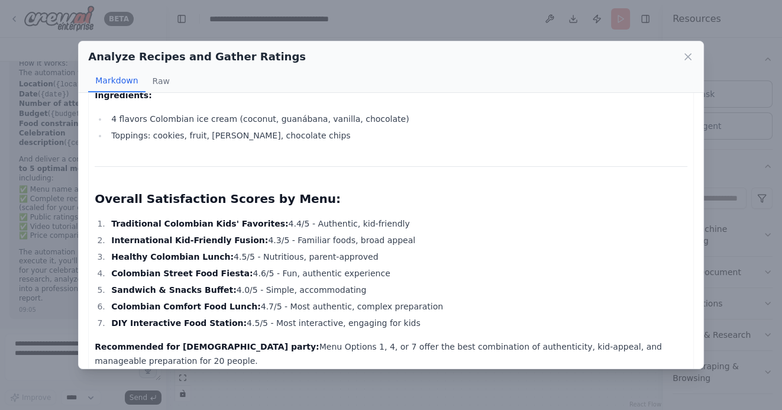
scroll to position [4850, 0]
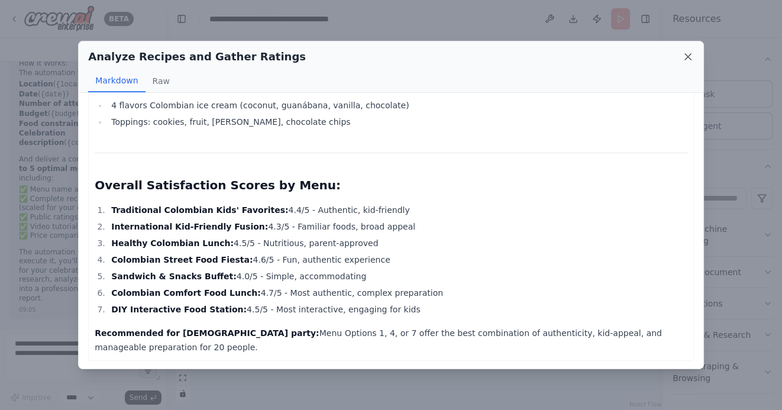
click at [687, 57] on icon at bounding box center [688, 57] width 6 height 6
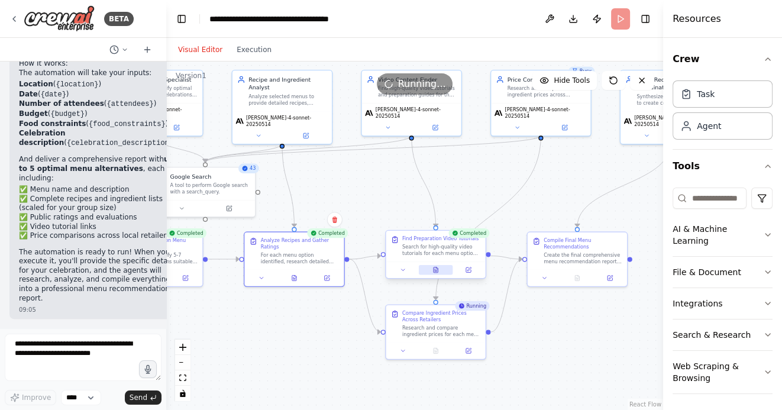
click at [438, 269] on icon at bounding box center [436, 270] width 7 height 7
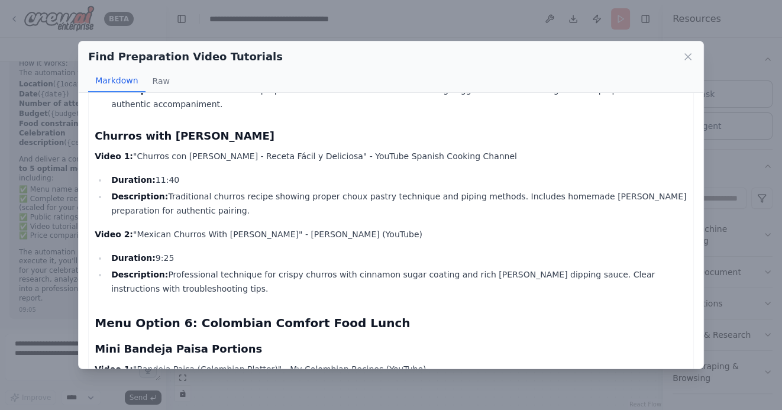
scroll to position [1686, 0]
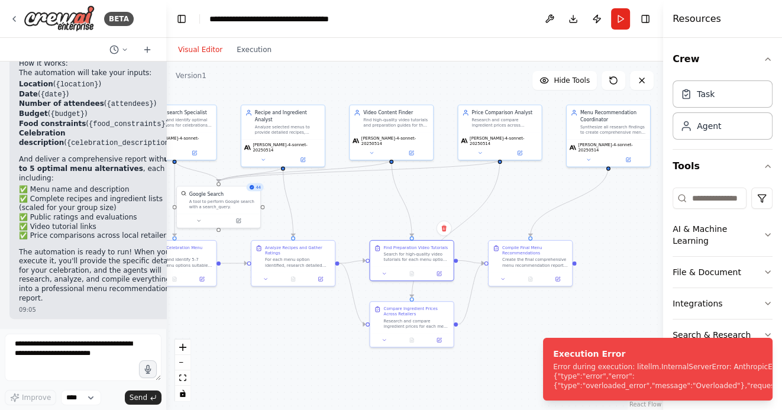
click at [524, 316] on div ".deletable-edge-delete-btn { width: 20px; height: 20px; border: 0px solid #ffff…" at bounding box center [414, 236] width 497 height 349
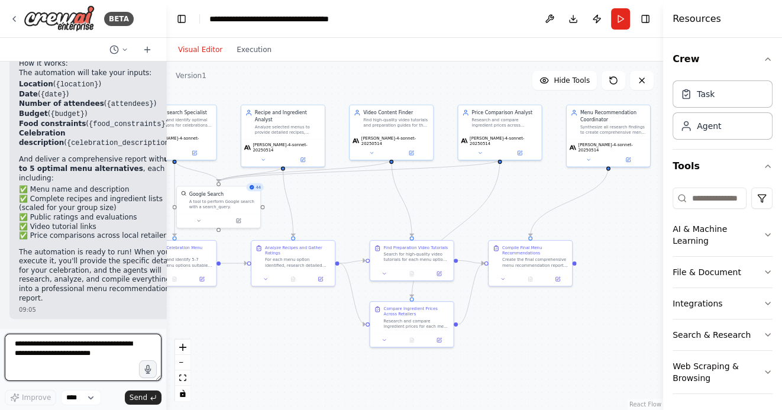
click at [54, 358] on textarea at bounding box center [83, 357] width 157 height 47
type textarea "**********"
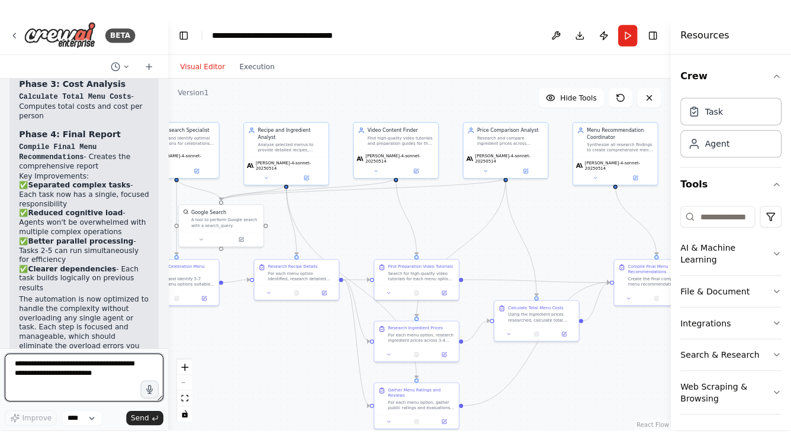
scroll to position [2647, 0]
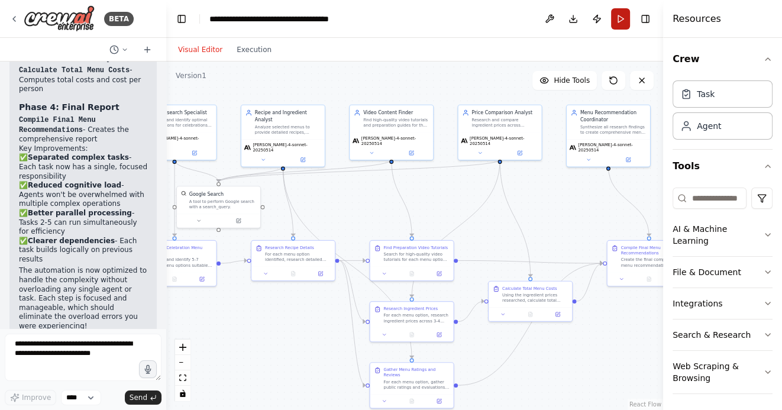
click at [621, 17] on button "Run" at bounding box center [620, 18] width 19 height 21
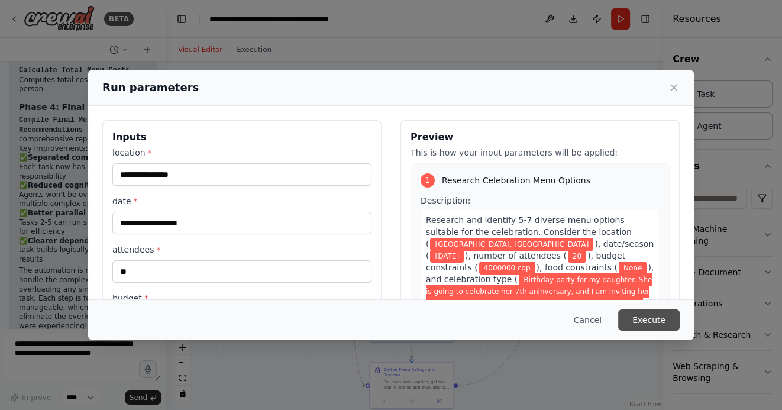
click at [655, 321] on button "Execute" at bounding box center [650, 320] width 62 height 21
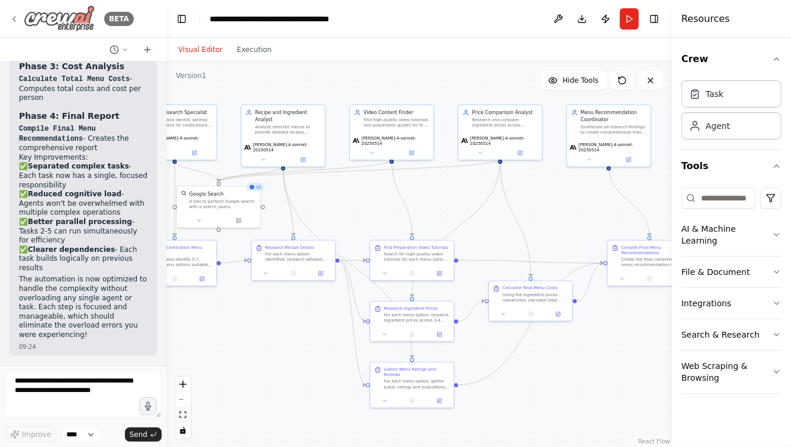
scroll to position [2610, 0]
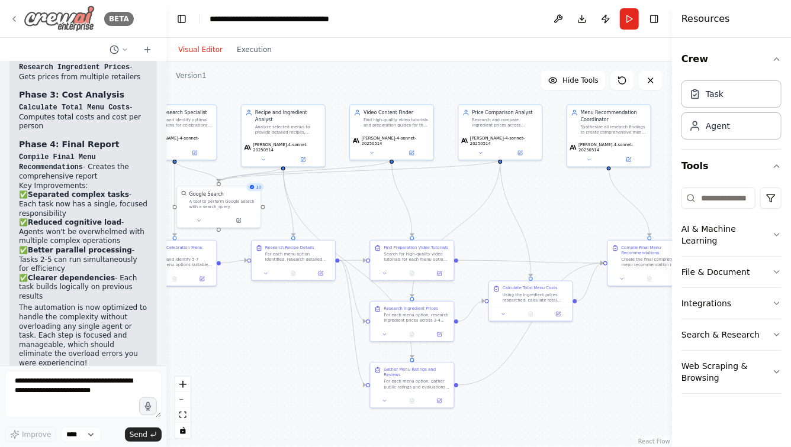
click at [11, 14] on icon at bounding box center [13, 18] width 9 height 9
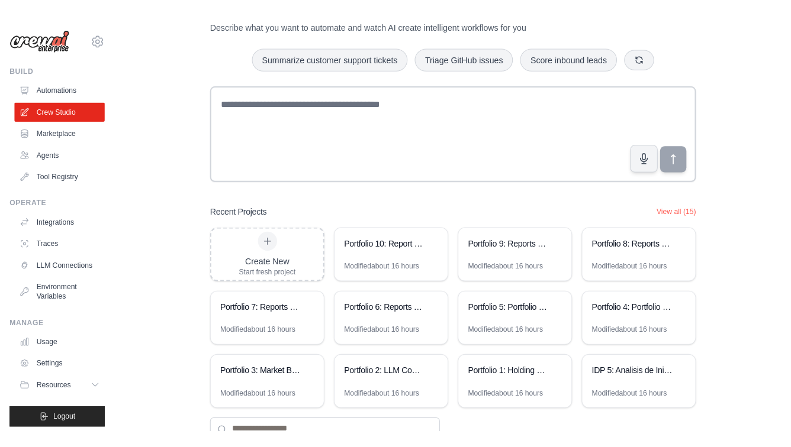
scroll to position [24, 0]
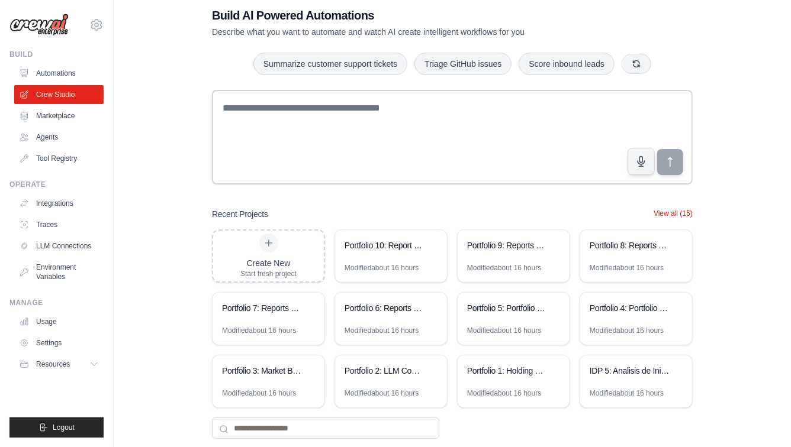
click at [668, 211] on button "View all (15)" at bounding box center [672, 213] width 39 height 9
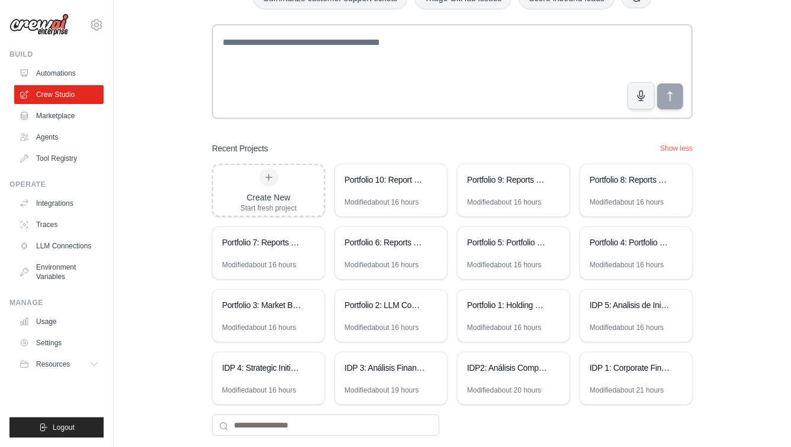
scroll to position [108, 0]
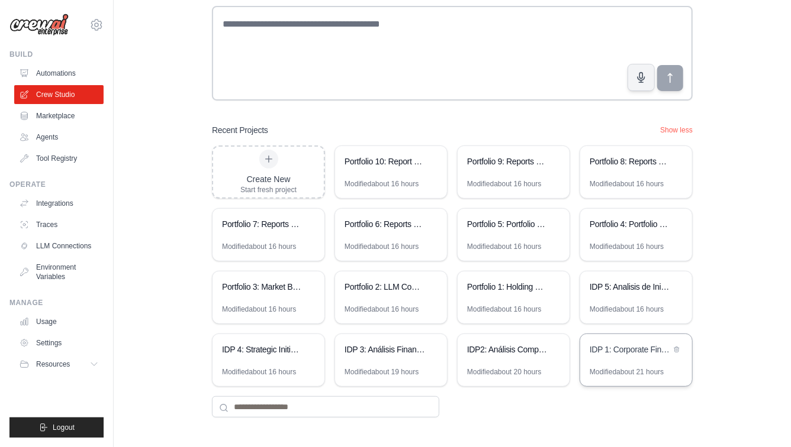
click at [609, 355] on div "IDP 1: Corporate Financial Analysis Suite" at bounding box center [630, 350] width 81 height 12
click at [637, 349] on div "IDP 1: Corporate Financial Analysis Suite" at bounding box center [630, 350] width 81 height 12
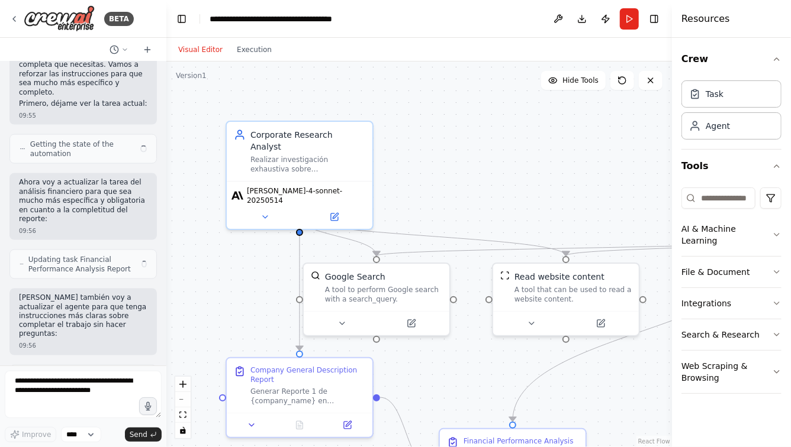
drag, startPoint x: 489, startPoint y: 189, endPoint x: 434, endPoint y: 189, distance: 55.6
click at [434, 189] on div ".deletable-edge-delete-btn { width: 20px; height: 20px; border: 0px solid #ffff…" at bounding box center [418, 255] width 505 height 386
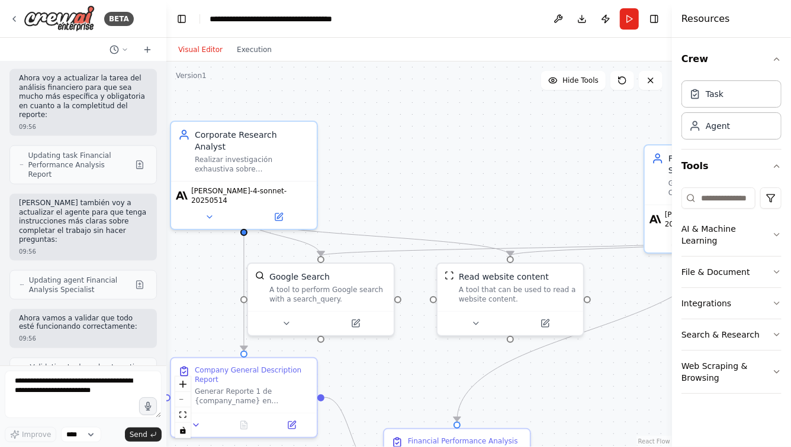
scroll to position [11696, 0]
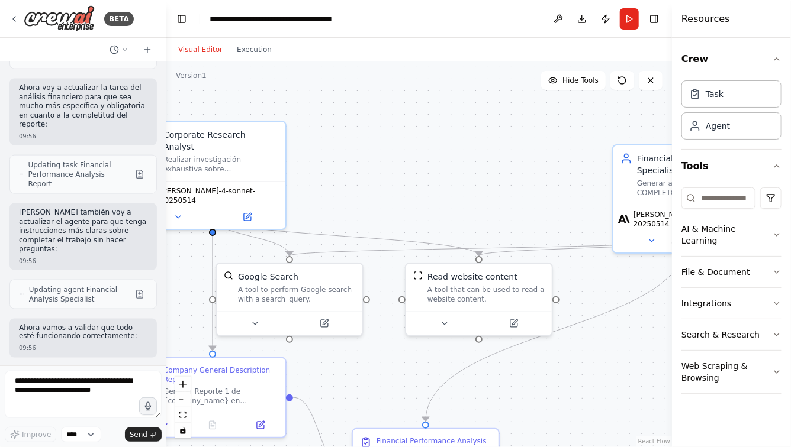
drag, startPoint x: 417, startPoint y: 182, endPoint x: 314, endPoint y: 179, distance: 103.0
click at [317, 177] on div ".deletable-edge-delete-btn { width: 20px; height: 20px; border: 0px solid #ffff…" at bounding box center [418, 255] width 505 height 386
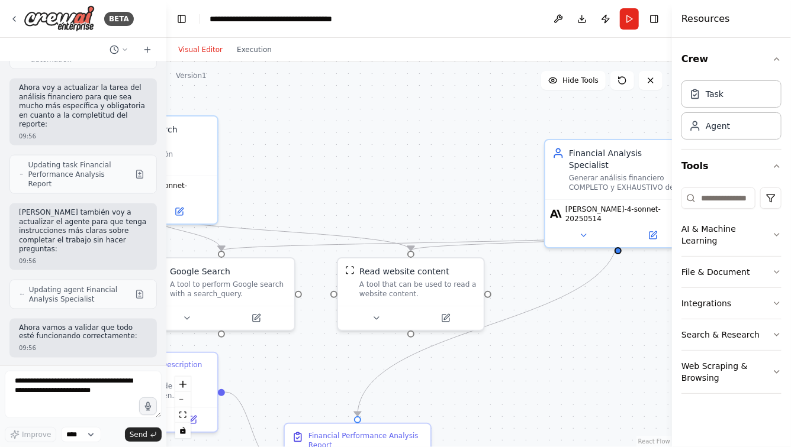
drag, startPoint x: 422, startPoint y: 176, endPoint x: 331, endPoint y: 173, distance: 90.6
click at [331, 173] on div ".deletable-edge-delete-btn { width: 20px; height: 20px; border: 0px solid #ffff…" at bounding box center [418, 255] width 505 height 386
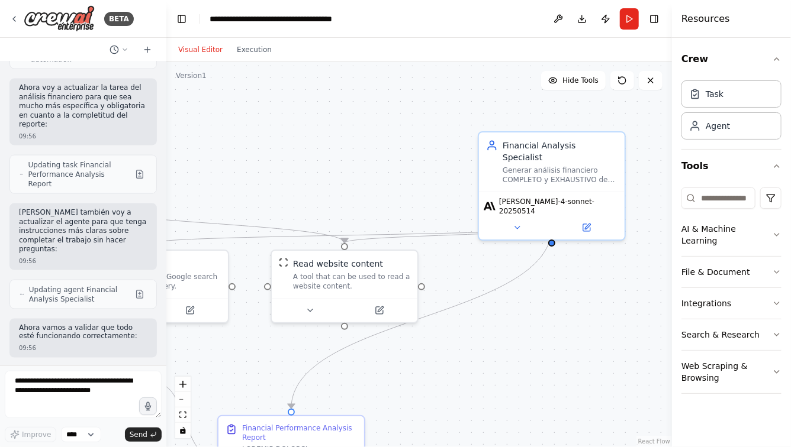
drag, startPoint x: 331, startPoint y: 179, endPoint x: 424, endPoint y: 141, distance: 99.8
click at [424, 141] on div ".deletable-edge-delete-btn { width: 20px; height: 20px; border: 0px solid #ffff…" at bounding box center [418, 255] width 505 height 386
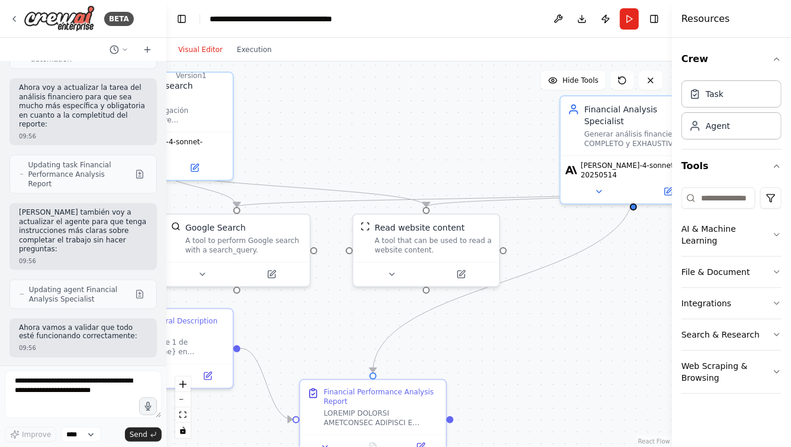
drag, startPoint x: 379, startPoint y: 147, endPoint x: 462, endPoint y: 137, distance: 82.9
click at [461, 137] on div ".deletable-edge-delete-btn { width: 20px; height: 20px; border: 0px solid #ffff…" at bounding box center [418, 255] width 505 height 386
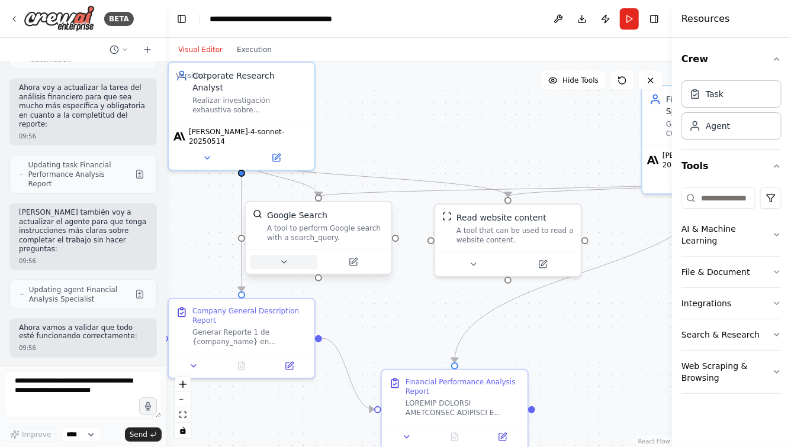
click at [282, 263] on icon at bounding box center [283, 261] width 9 height 9
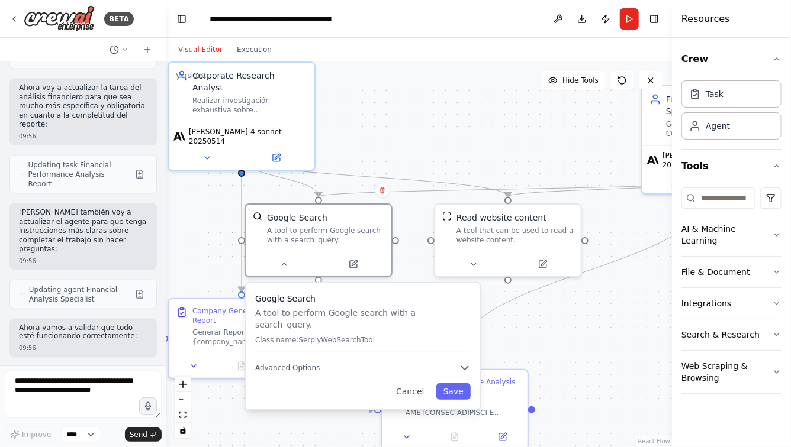
click at [408, 142] on div ".deletable-edge-delete-btn { width: 20px; height: 20px; border: 0px solid #ffff…" at bounding box center [418, 255] width 505 height 386
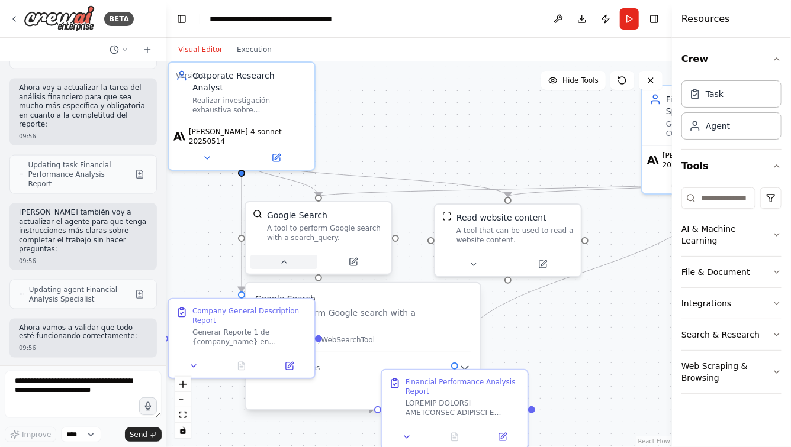
click at [284, 264] on icon at bounding box center [283, 261] width 9 height 9
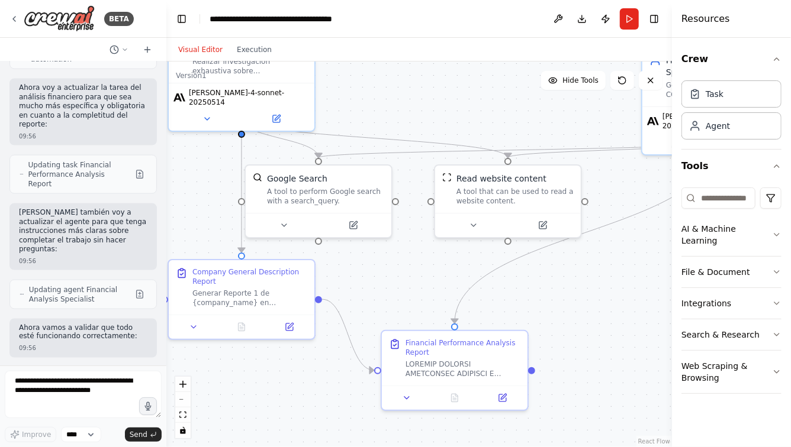
drag, startPoint x: 382, startPoint y: 317, endPoint x: 382, endPoint y: 268, distance: 49.7
click at [382, 268] on div ".deletable-edge-delete-btn { width: 20px; height: 20px; border: 0px solid #ffff…" at bounding box center [418, 255] width 505 height 386
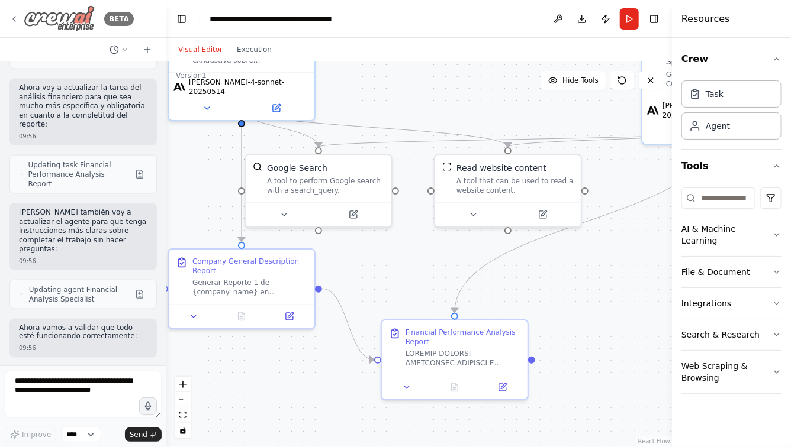
click at [15, 18] on icon at bounding box center [13, 18] width 9 height 9
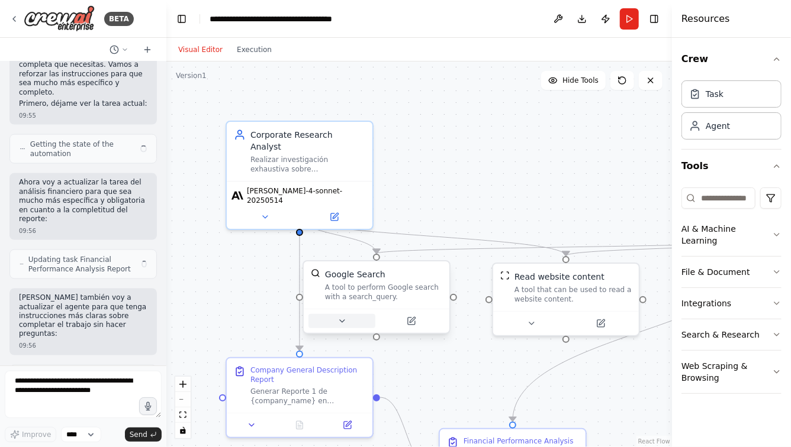
click at [343, 319] on icon at bounding box center [341, 321] width 9 height 9
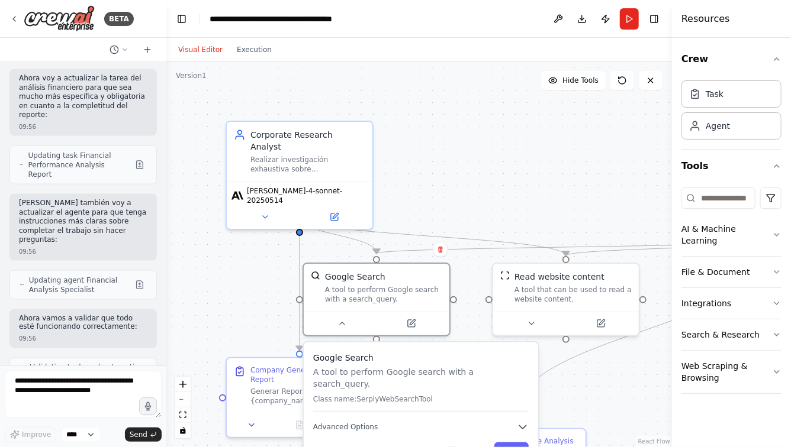
scroll to position [11696, 0]
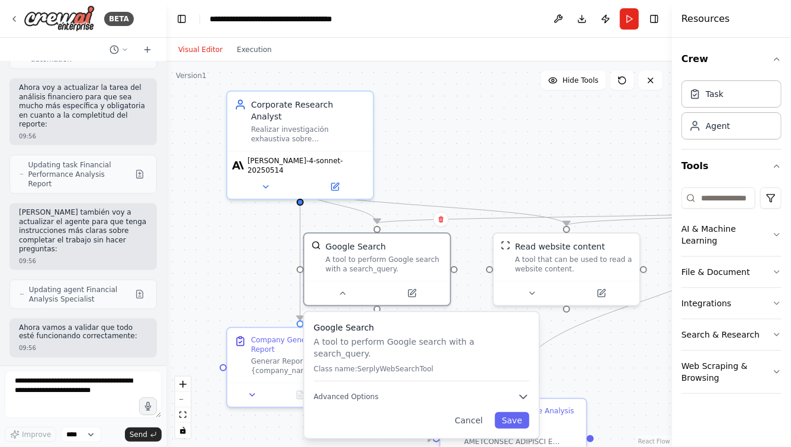
drag, startPoint x: 444, startPoint y: 163, endPoint x: 444, endPoint y: 115, distance: 47.9
click at [444, 115] on div ".deletable-edge-delete-btn { width: 20px; height: 20px; border: 0px solid #ffff…" at bounding box center [418, 255] width 505 height 386
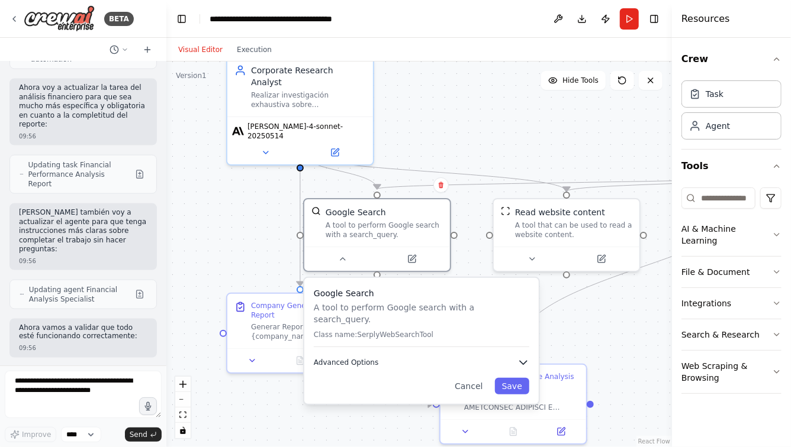
click at [526, 357] on icon "button" at bounding box center [523, 363] width 12 height 12
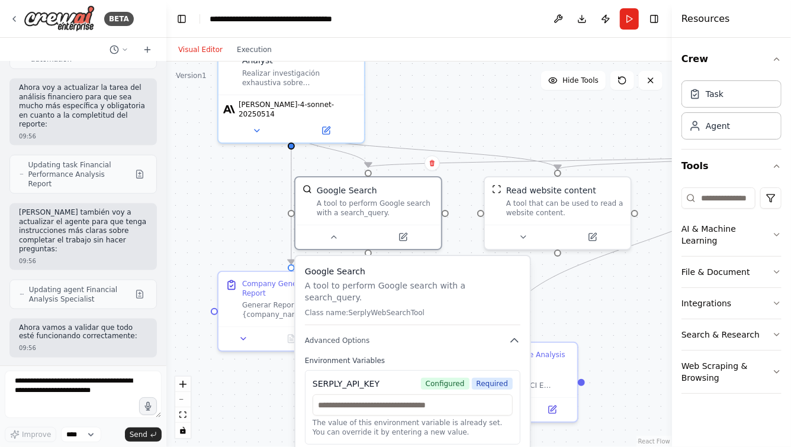
drag, startPoint x: 460, startPoint y: 128, endPoint x: 449, endPoint y: 97, distance: 33.3
click at [449, 97] on div ".deletable-edge-delete-btn { width: 20px; height: 20px; border: 0px solid #ffff…" at bounding box center [418, 255] width 505 height 386
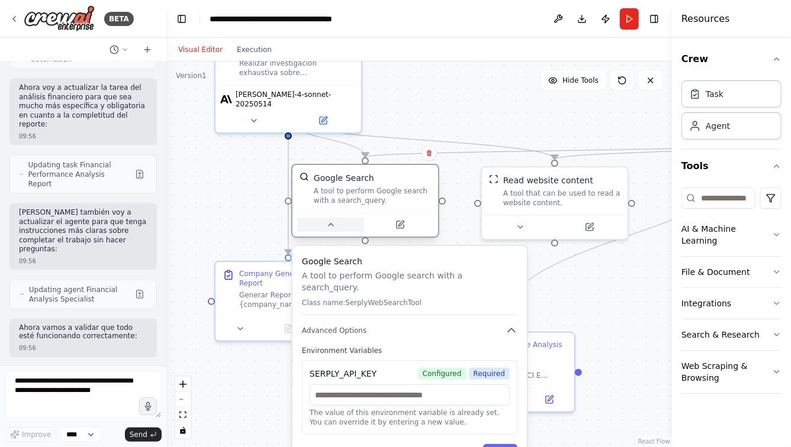
click at [327, 231] on button at bounding box center [330, 225] width 67 height 14
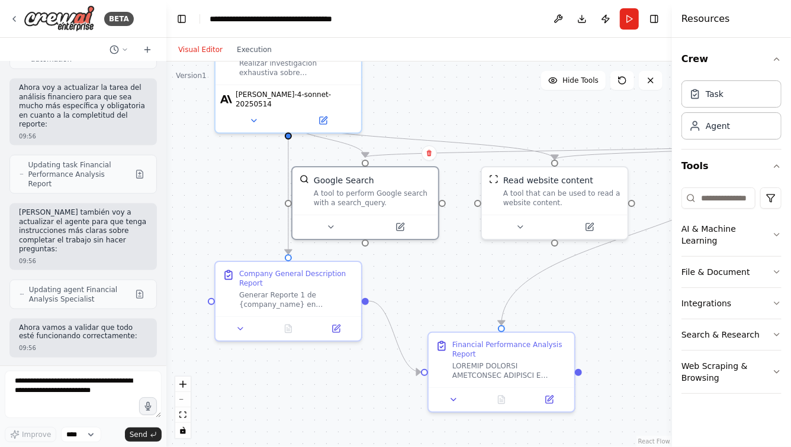
click at [442, 116] on div ".deletable-edge-delete-btn { width: 20px; height: 20px; border: 0px solid #ffff…" at bounding box center [418, 255] width 505 height 386
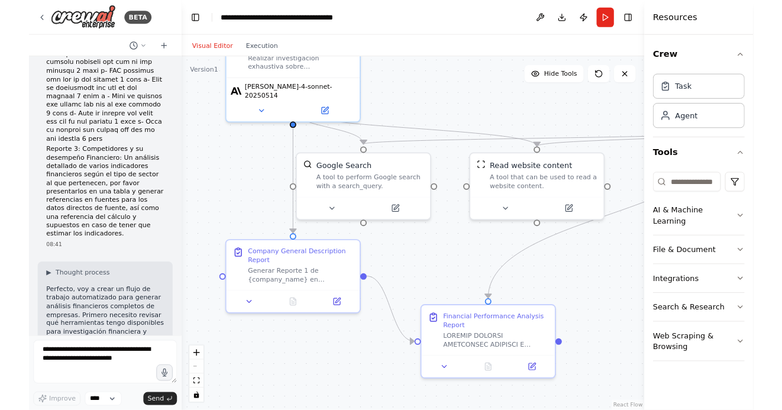
scroll to position [1278, 0]
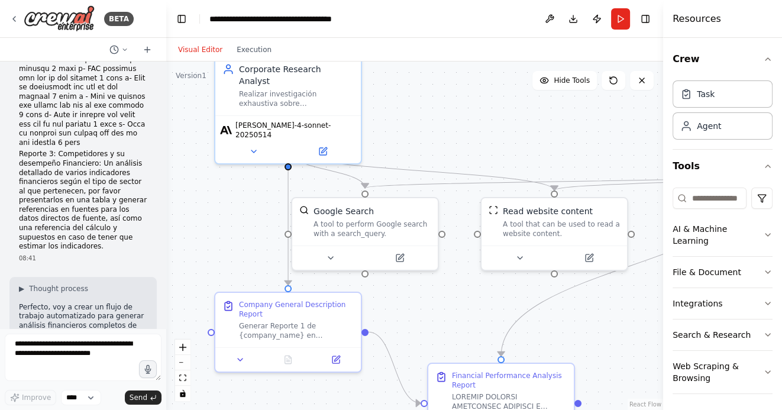
drag, startPoint x: 244, startPoint y: 170, endPoint x: 244, endPoint y: 226, distance: 55.6
click at [244, 225] on div ".deletable-edge-delete-btn { width: 20px; height: 20px; border: 0px solid #ffff…" at bounding box center [414, 236] width 497 height 349
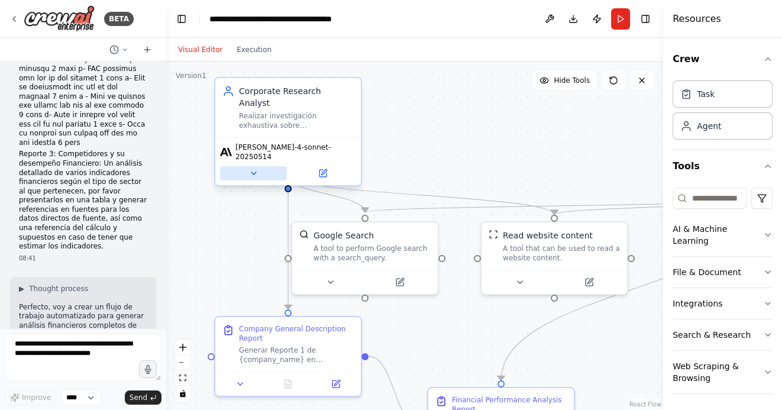
click at [253, 169] on icon at bounding box center [253, 173] width 9 height 9
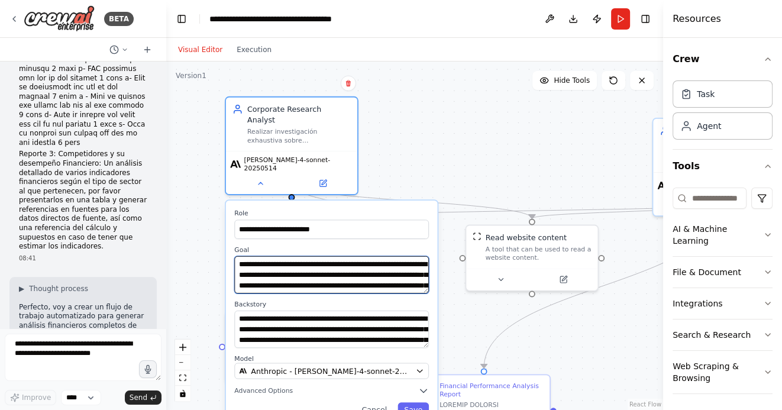
click at [380, 256] on textarea "**********" at bounding box center [331, 274] width 195 height 37
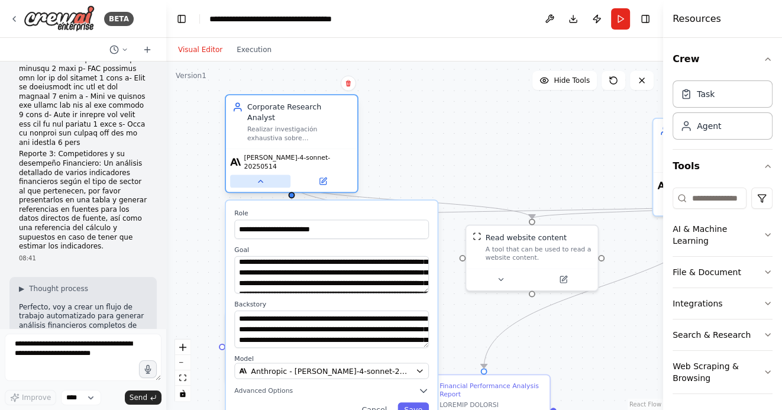
click at [257, 177] on icon at bounding box center [260, 181] width 8 height 8
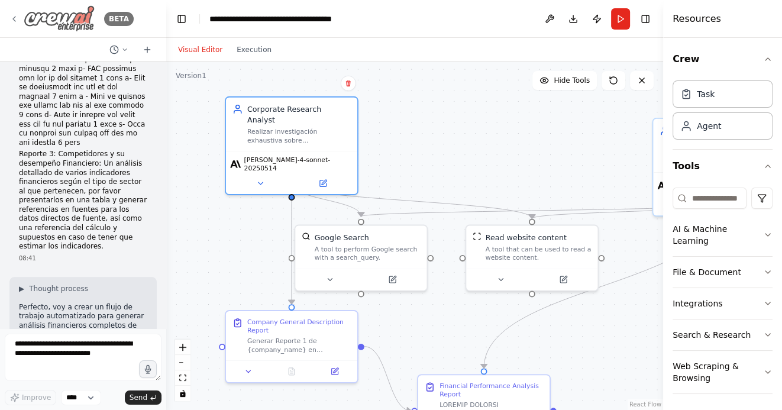
click at [14, 18] on icon at bounding box center [13, 18] width 9 height 9
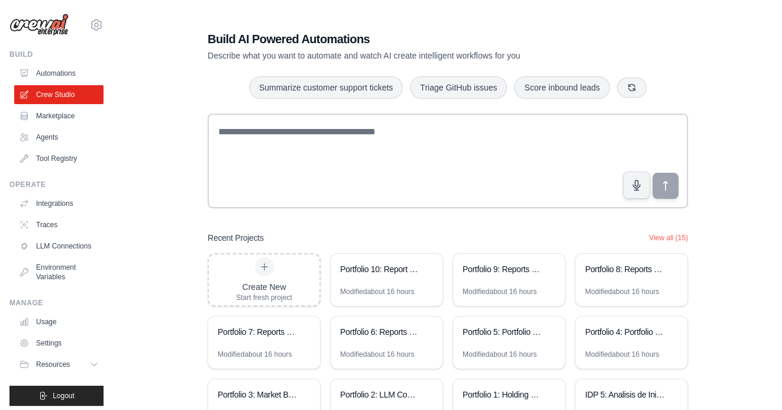
scroll to position [82, 0]
click at [384, 279] on div "Celebration Menu Recommendation Platform" at bounding box center [387, 270] width 112 height 33
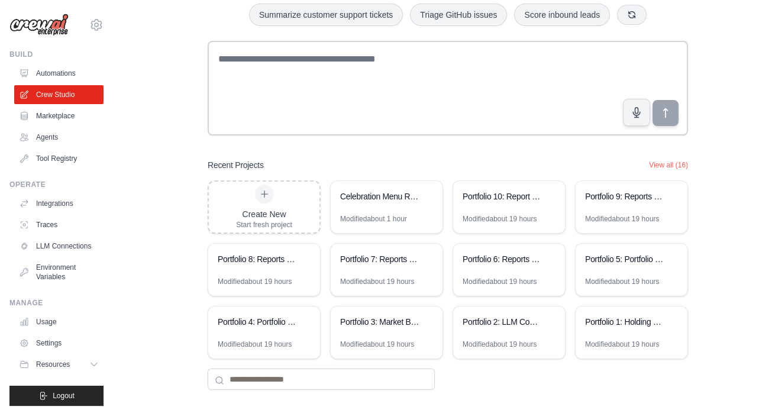
scroll to position [82, 0]
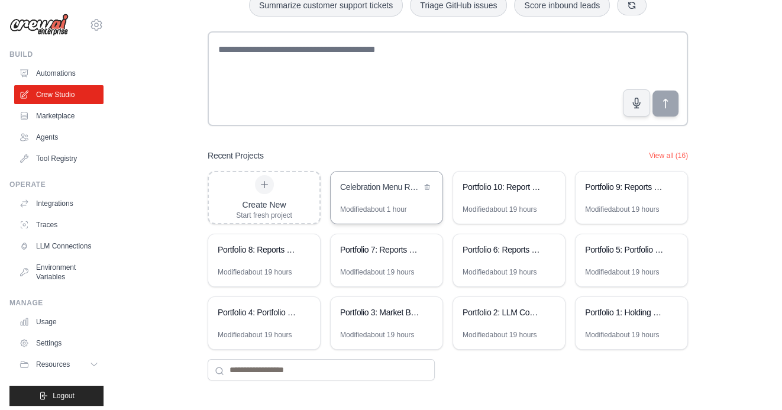
click at [381, 199] on div "Celebration Menu Recommendation Platform" at bounding box center [387, 188] width 112 height 33
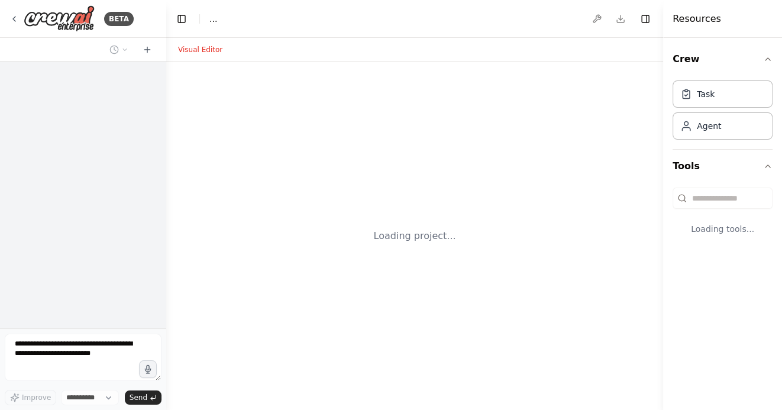
select select "****"
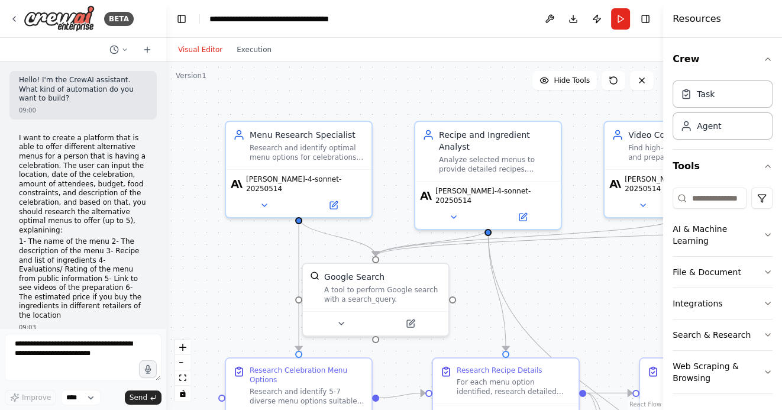
scroll to position [2675, 0]
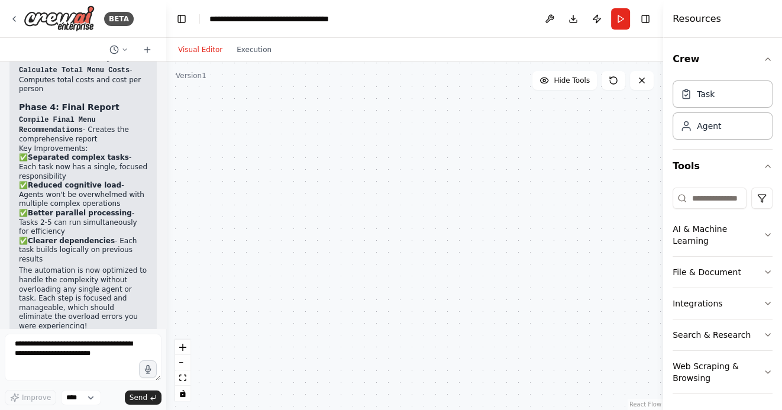
drag, startPoint x: 258, startPoint y: 275, endPoint x: 220, endPoint y: 226, distance: 62.4
click at [220, 226] on div "Menu Research Specialist Research and identify optimal menu options for celebra…" at bounding box center [414, 236] width 497 height 349
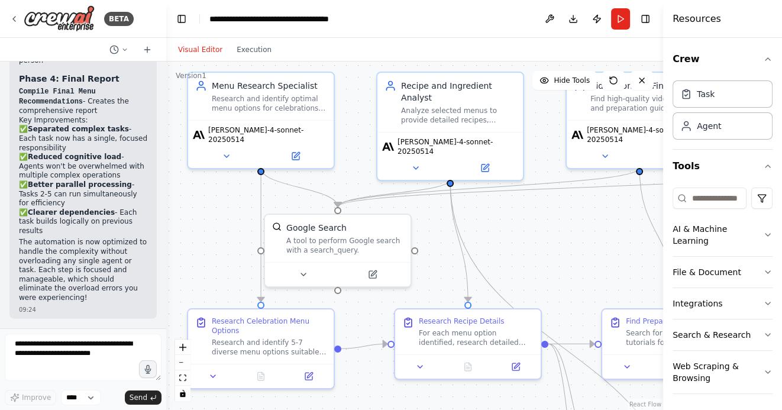
scroll to position [2647, 0]
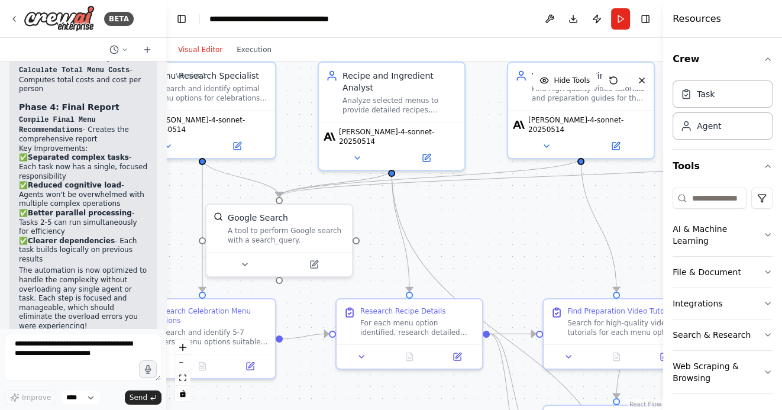
drag, startPoint x: 518, startPoint y: 236, endPoint x: 447, endPoint y: 226, distance: 72.2
click at [449, 225] on div ".deletable-edge-delete-btn { width: 20px; height: 20px; border: 0px solid #ffff…" at bounding box center [414, 236] width 497 height 349
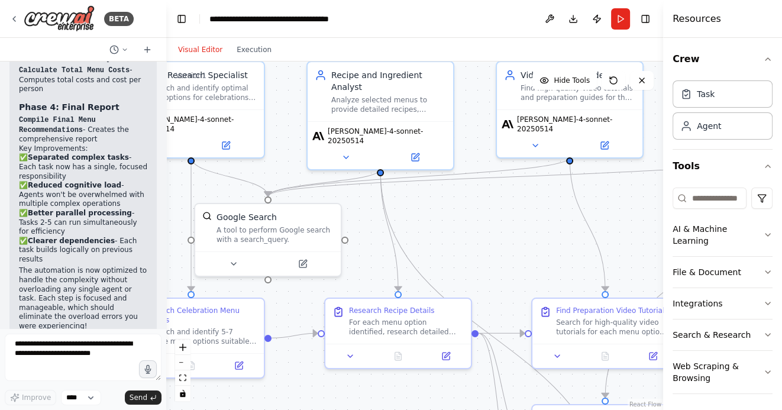
drag, startPoint x: 466, startPoint y: 235, endPoint x: 484, endPoint y: 227, distance: 19.6
click at [481, 226] on div ".deletable-edge-delete-btn { width: 20px; height: 20px; border: 0px solid #ffff…" at bounding box center [414, 236] width 497 height 349
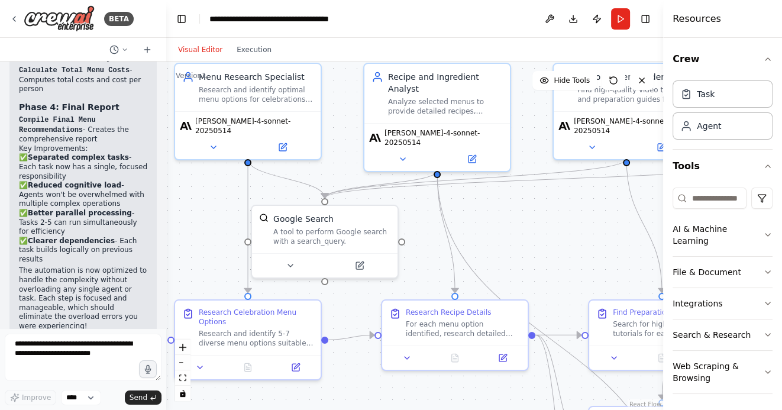
drag, startPoint x: 484, startPoint y: 227, endPoint x: 547, endPoint y: 241, distance: 64.9
click at [547, 241] on div ".deletable-edge-delete-btn { width: 20px; height: 20px; border: 0px solid #ffff…" at bounding box center [414, 236] width 497 height 349
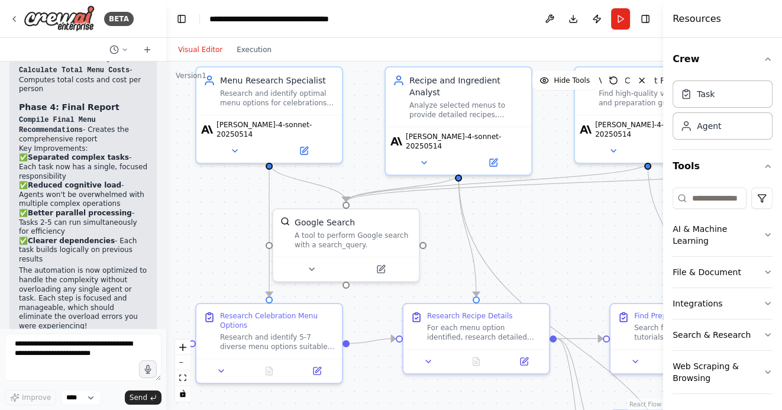
drag, startPoint x: 559, startPoint y: 240, endPoint x: 563, endPoint y: 280, distance: 39.9
click at [565, 281] on div ".deletable-edge-delete-btn { width: 20px; height: 20px; border: 0px solid #ffff…" at bounding box center [414, 236] width 497 height 349
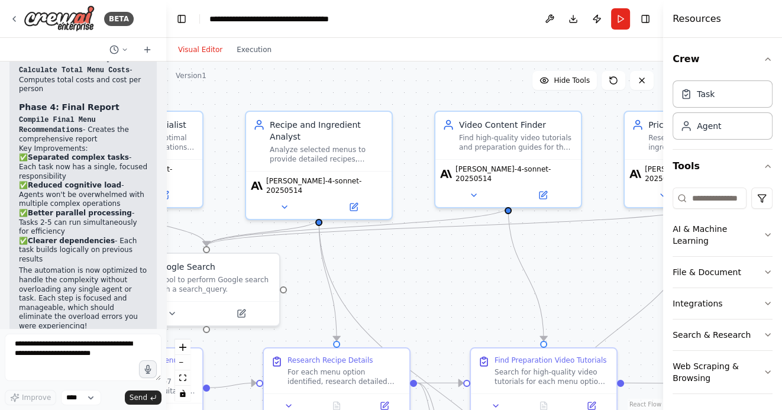
drag, startPoint x: 551, startPoint y: 287, endPoint x: 395, endPoint y: 294, distance: 155.8
click at [398, 294] on div ".deletable-edge-delete-btn { width: 20px; height: 20px; border: 0px solid #ffff…" at bounding box center [414, 236] width 497 height 349
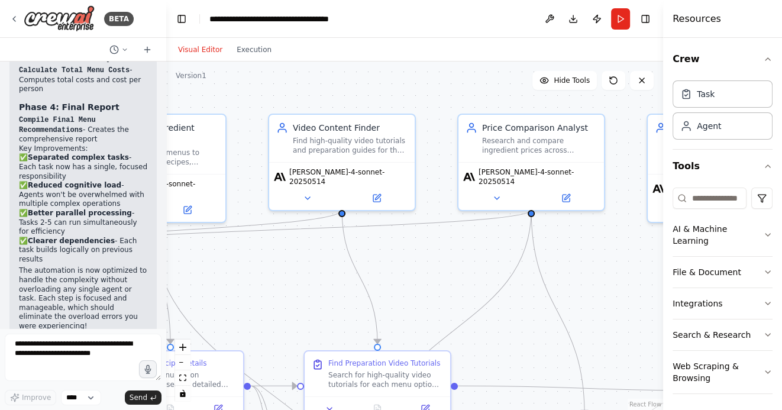
drag, startPoint x: 586, startPoint y: 282, endPoint x: 422, endPoint y: 284, distance: 164.0
click at [422, 283] on div ".deletable-edge-delete-btn { width: 20px; height: 20px; border: 0px solid #ffff…" at bounding box center [414, 236] width 497 height 349
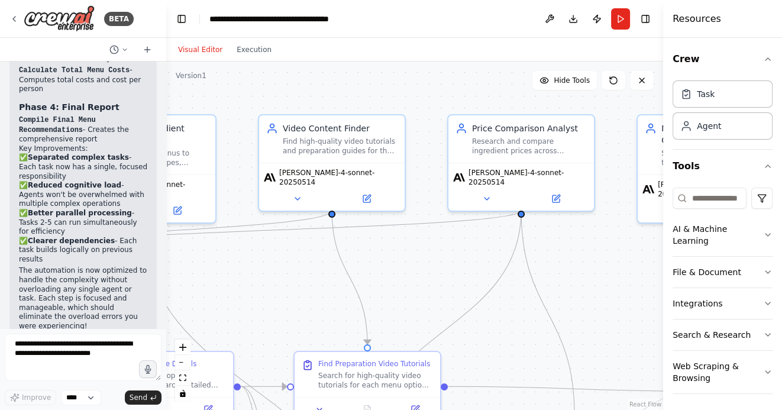
drag, startPoint x: 590, startPoint y: 278, endPoint x: 452, endPoint y: 280, distance: 137.9
click at [455, 279] on div ".deletable-edge-delete-btn { width: 20px; height: 20px; border: 0px solid #ffff…" at bounding box center [414, 236] width 497 height 349
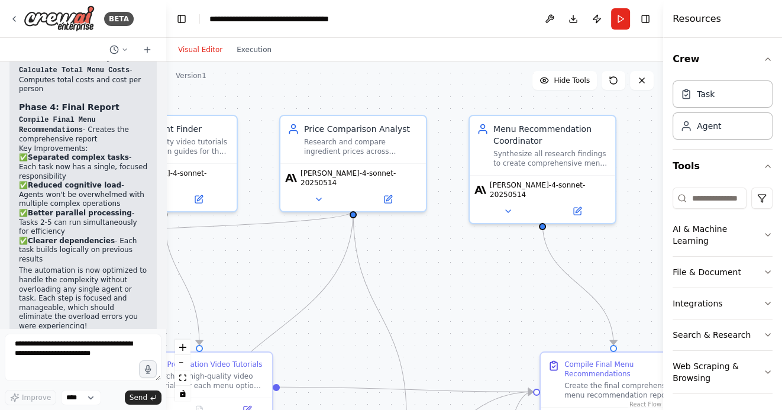
drag, startPoint x: 526, startPoint y: 298, endPoint x: 479, endPoint y: 298, distance: 46.8
click at [479, 298] on div ".deletable-edge-delete-btn { width: 20px; height: 20px; border: 0px solid #ffff…" at bounding box center [414, 236] width 497 height 349
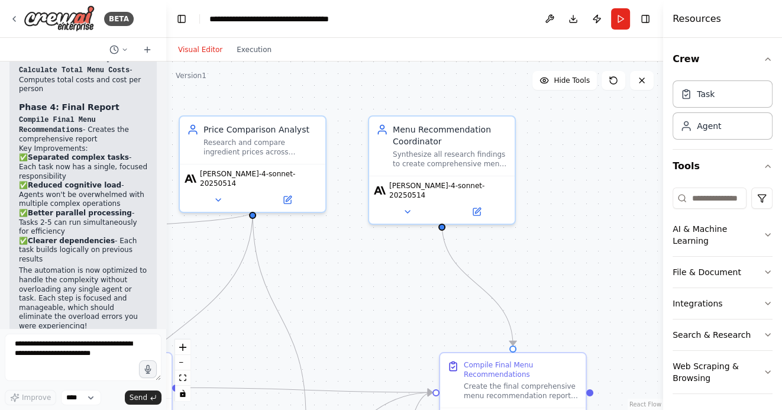
drag, startPoint x: 604, startPoint y: 253, endPoint x: 525, endPoint y: 253, distance: 78.7
click at [525, 253] on div ".deletable-edge-delete-btn { width: 20px; height: 20px; border: 0px solid #ffff…" at bounding box center [414, 236] width 497 height 349
drag, startPoint x: 312, startPoint y: 278, endPoint x: 468, endPoint y: 283, distance: 156.3
click at [456, 283] on div ".deletable-edge-delete-btn { width: 20px; height: 20px; border: 0px solid #ffff…" at bounding box center [414, 236] width 497 height 349
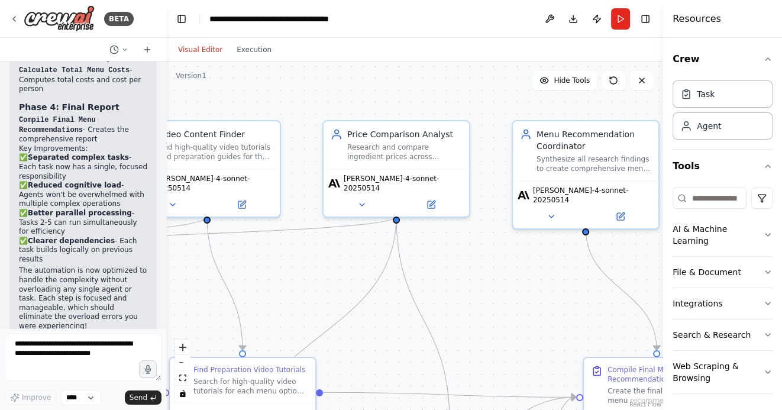
drag, startPoint x: 303, startPoint y: 268, endPoint x: 398, endPoint y: 266, distance: 95.3
click at [398, 266] on div ".deletable-edge-delete-btn { width: 20px; height: 20px; border: 0px solid #ffff…" at bounding box center [414, 236] width 497 height 349
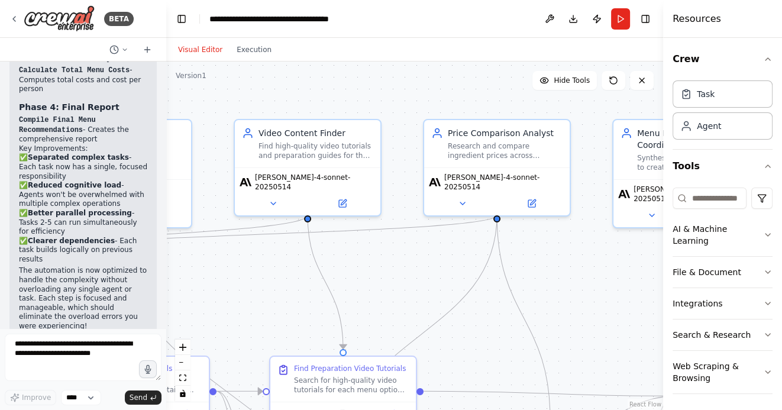
drag, startPoint x: 244, startPoint y: 292, endPoint x: 351, endPoint y: 289, distance: 106.6
click at [346, 292] on div ".deletable-edge-delete-btn { width: 20px; height: 20px; border: 0px solid #ffff…" at bounding box center [414, 236] width 497 height 349
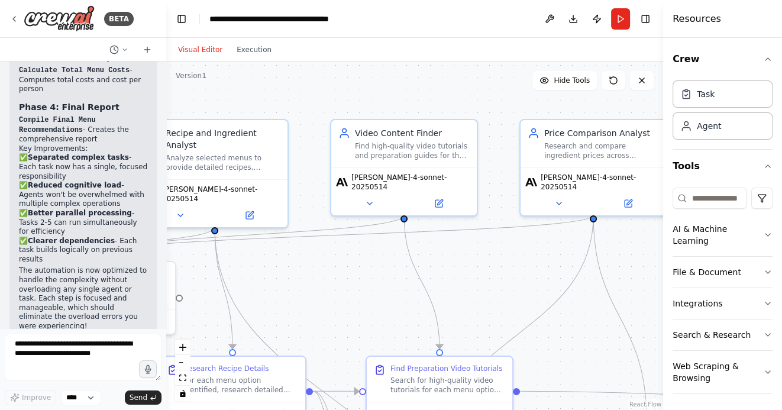
drag, startPoint x: 425, startPoint y: 97, endPoint x: 544, endPoint y: 98, distance: 119.0
click at [537, 98] on div ".deletable-edge-delete-btn { width: 20px; height: 20px; border: 0px solid #ffff…" at bounding box center [414, 236] width 497 height 349
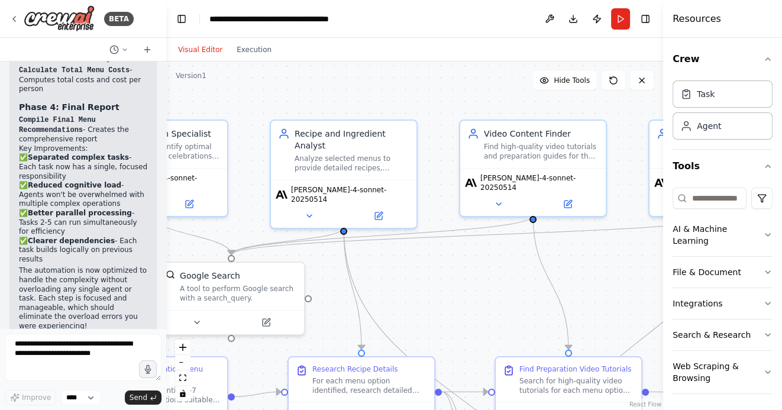
drag, startPoint x: 422, startPoint y: 90, endPoint x: 587, endPoint y: 121, distance: 168.1
click at [583, 121] on div ".deletable-edge-delete-btn { width: 20px; height: 20px; border: 0px solid #ffff…" at bounding box center [414, 236] width 497 height 349
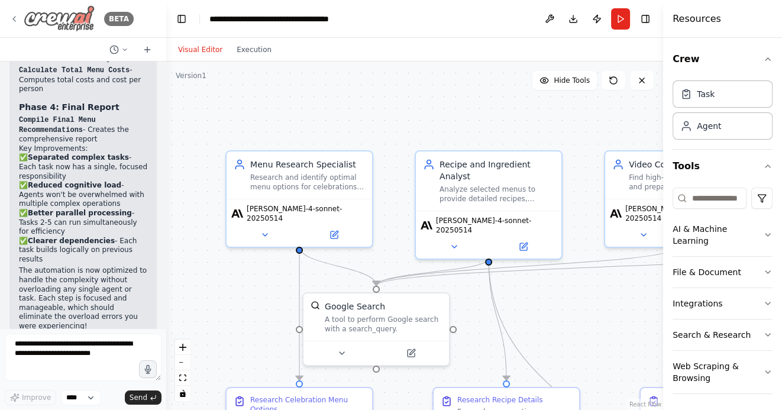
click at [14, 20] on icon at bounding box center [14, 19] width 2 height 5
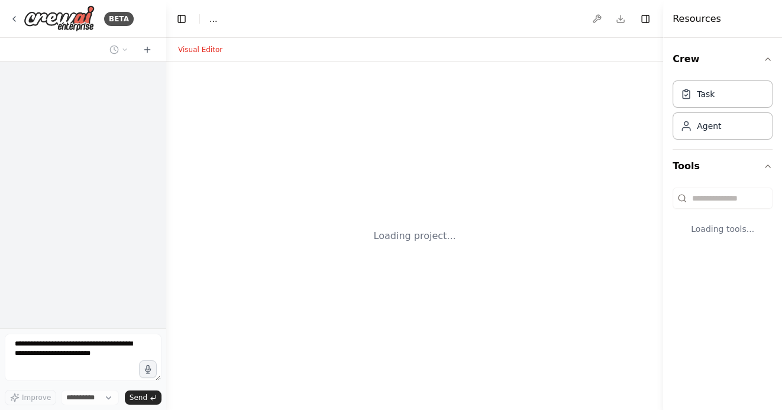
select select "****"
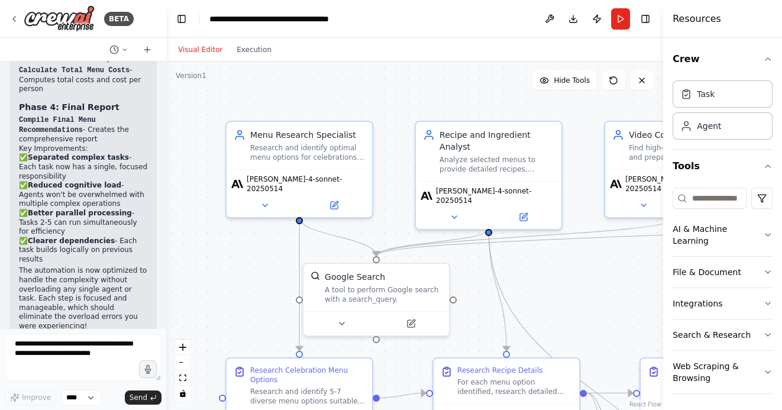
scroll to position [2647, 0]
